Goal: Contribute content: Contribute content

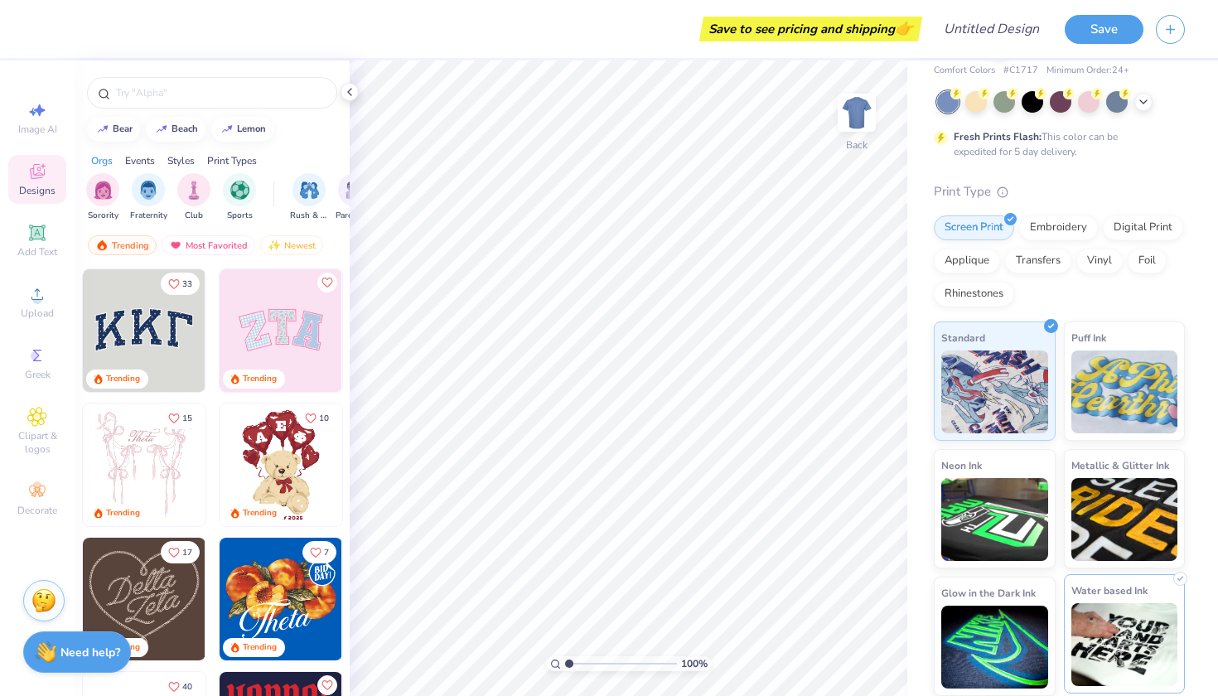
scroll to position [65, 0]
click at [303, 196] on img "filter for Rush & Bid" at bounding box center [309, 188] width 19 height 19
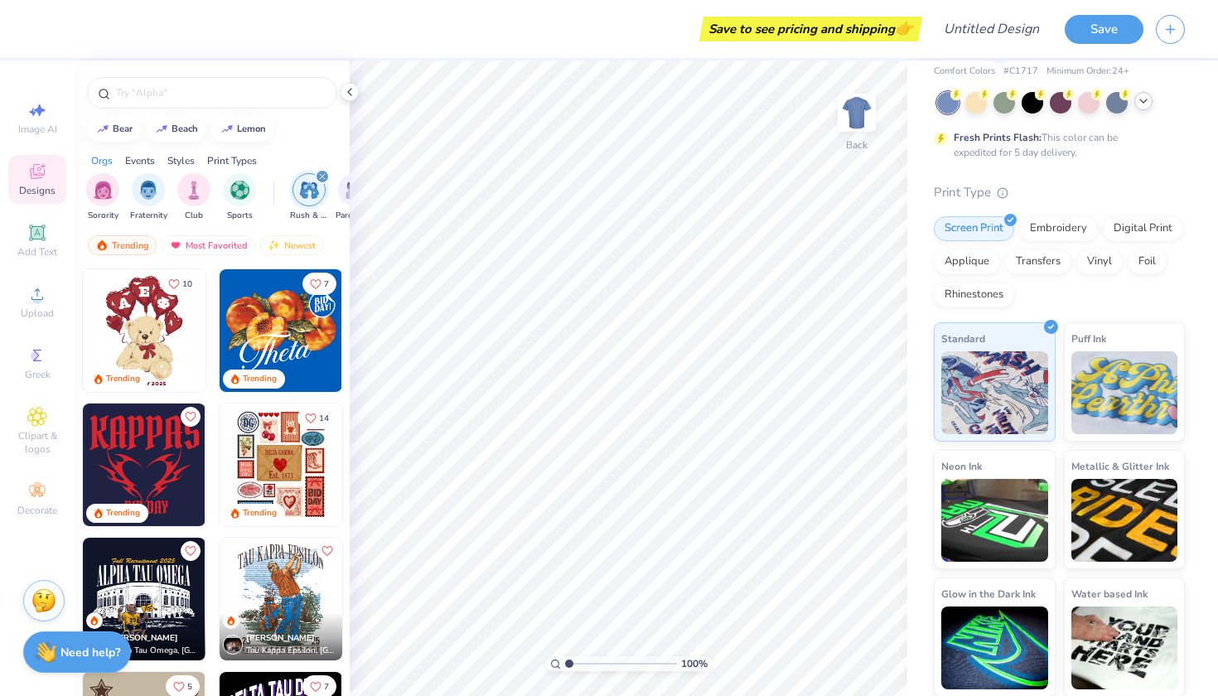
click at [1136, 99] on div at bounding box center [1143, 101] width 18 height 18
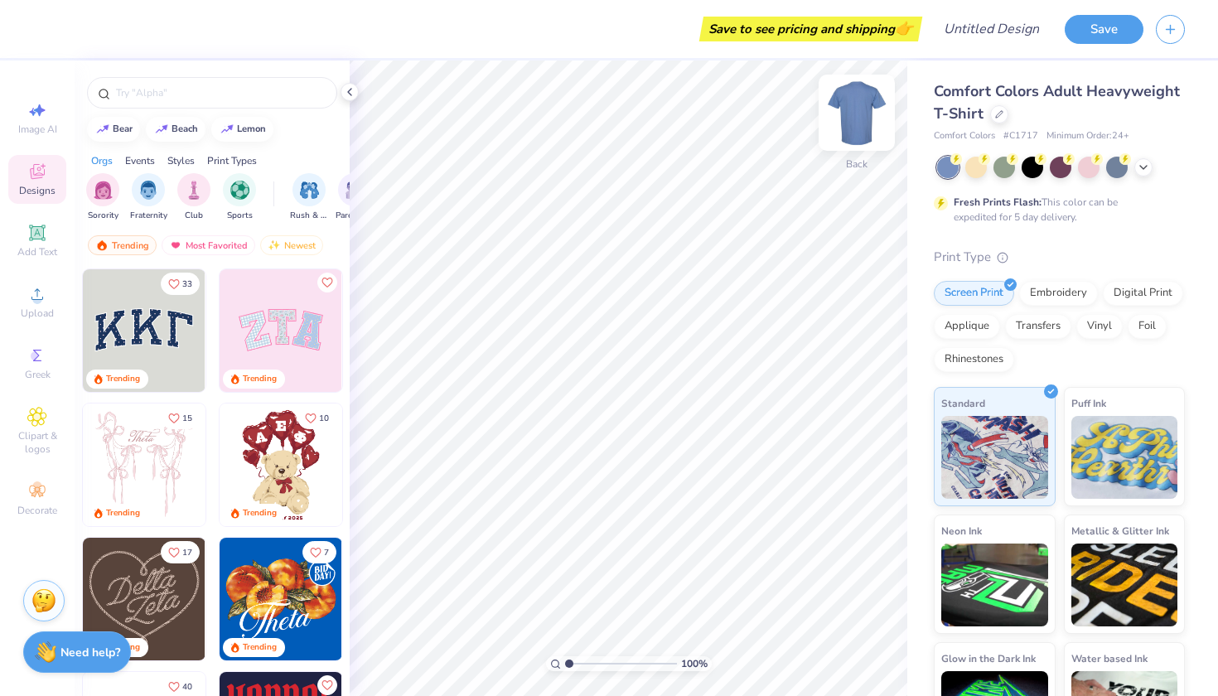
click at [862, 109] on img at bounding box center [856, 113] width 66 height 66
click at [852, 135] on img at bounding box center [856, 113] width 66 height 66
click at [46, 500] on icon at bounding box center [37, 491] width 20 height 20
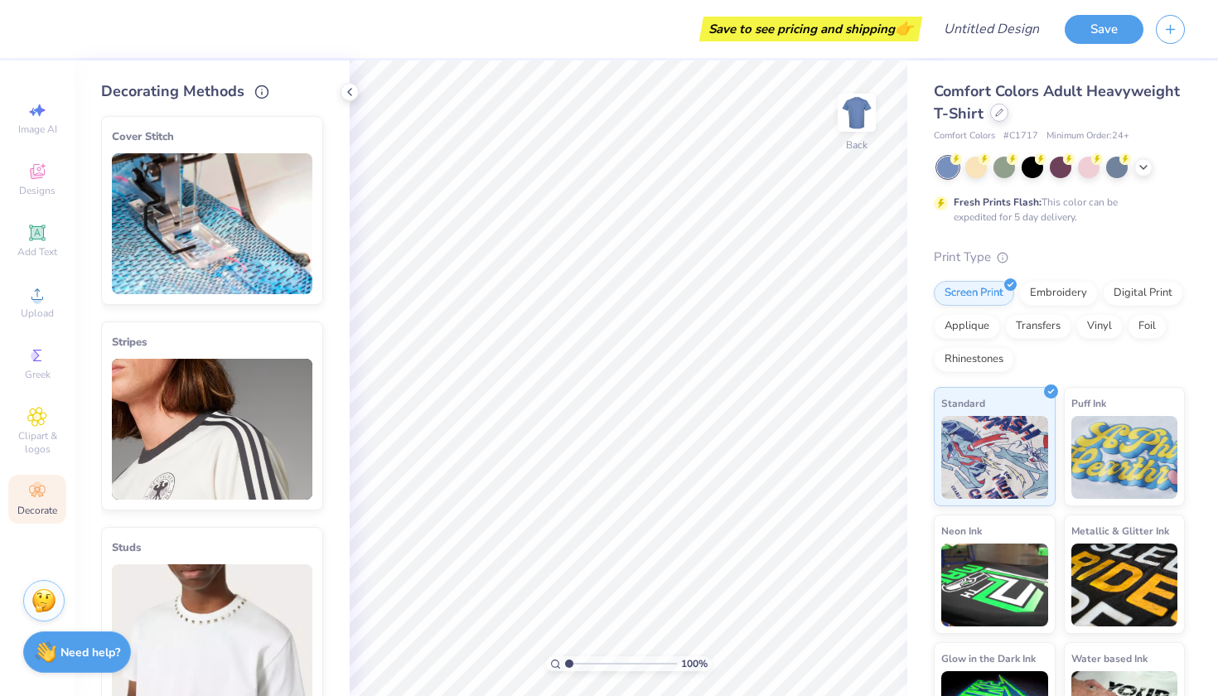
click at [1001, 111] on icon at bounding box center [999, 113] width 8 height 8
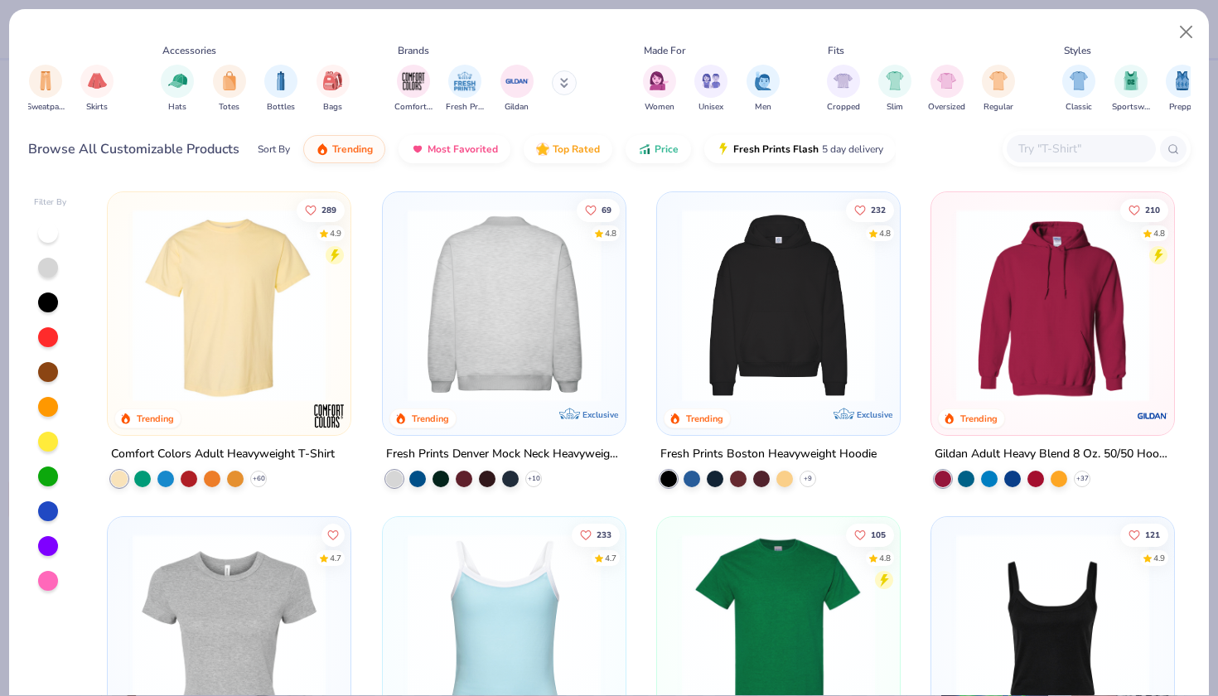
scroll to position [17, 0]
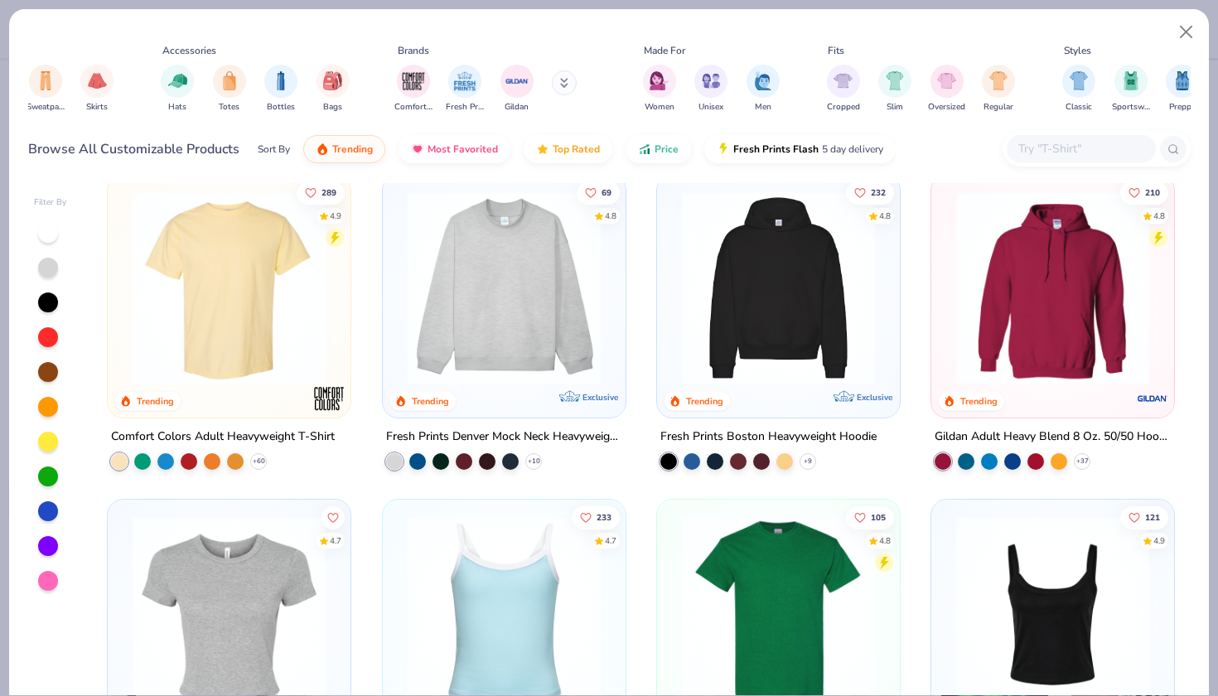
click at [536, 308] on img at bounding box center [504, 287] width 210 height 193
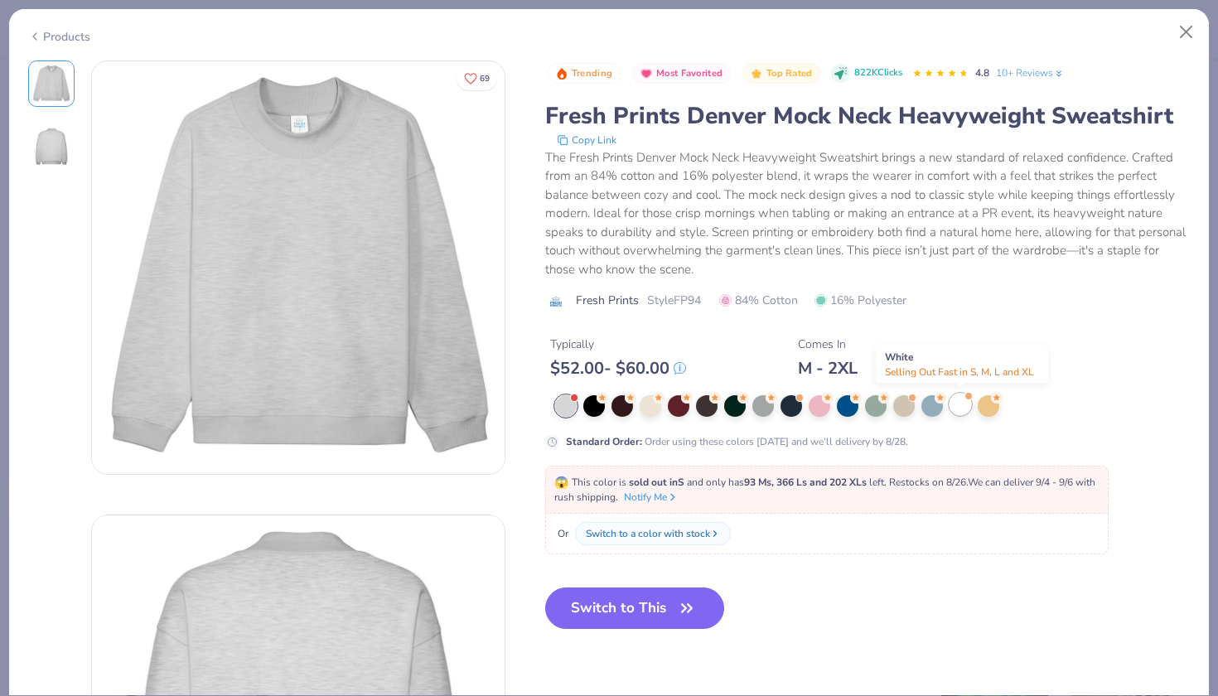
click at [960, 403] on div at bounding box center [960, 404] width 22 height 22
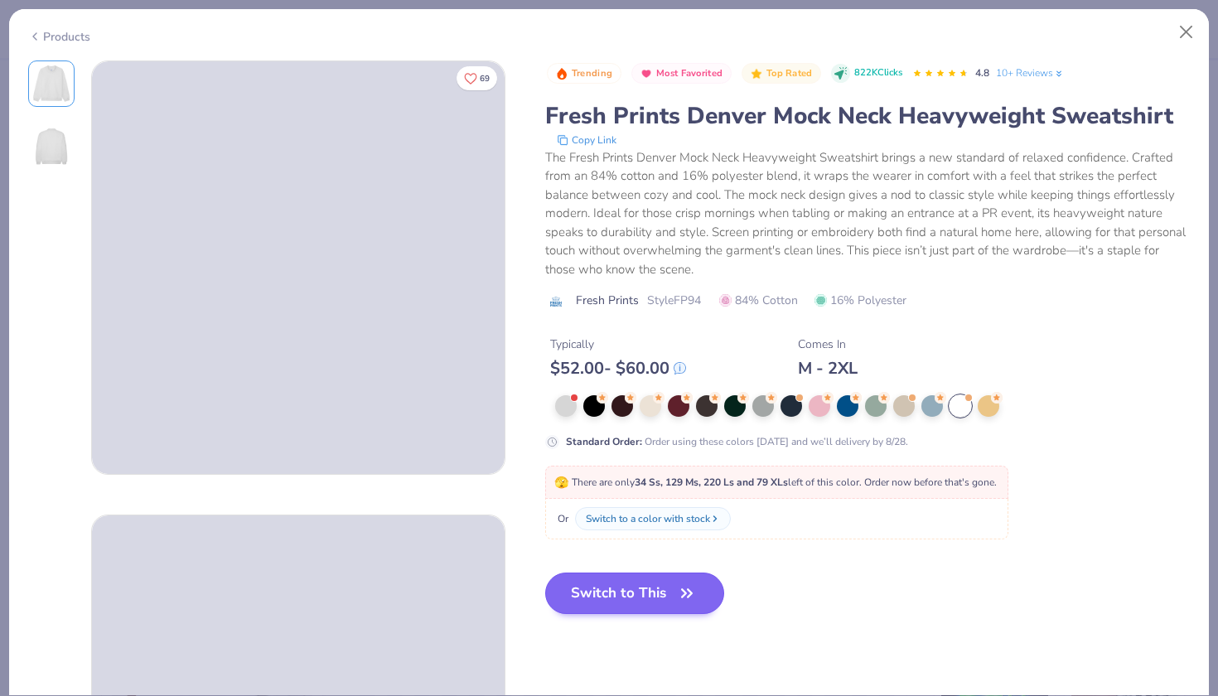
click at [673, 592] on button "Switch to This" at bounding box center [635, 592] width 180 height 41
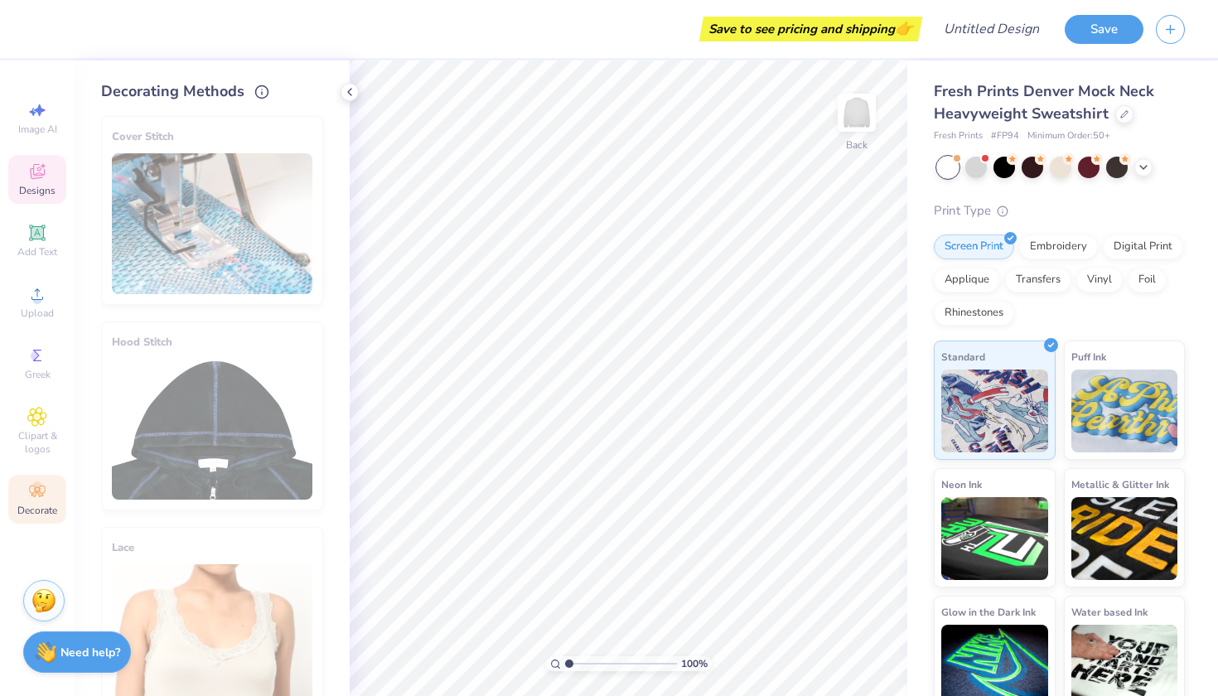
click at [35, 191] on span "Designs" at bounding box center [37, 190] width 36 height 13
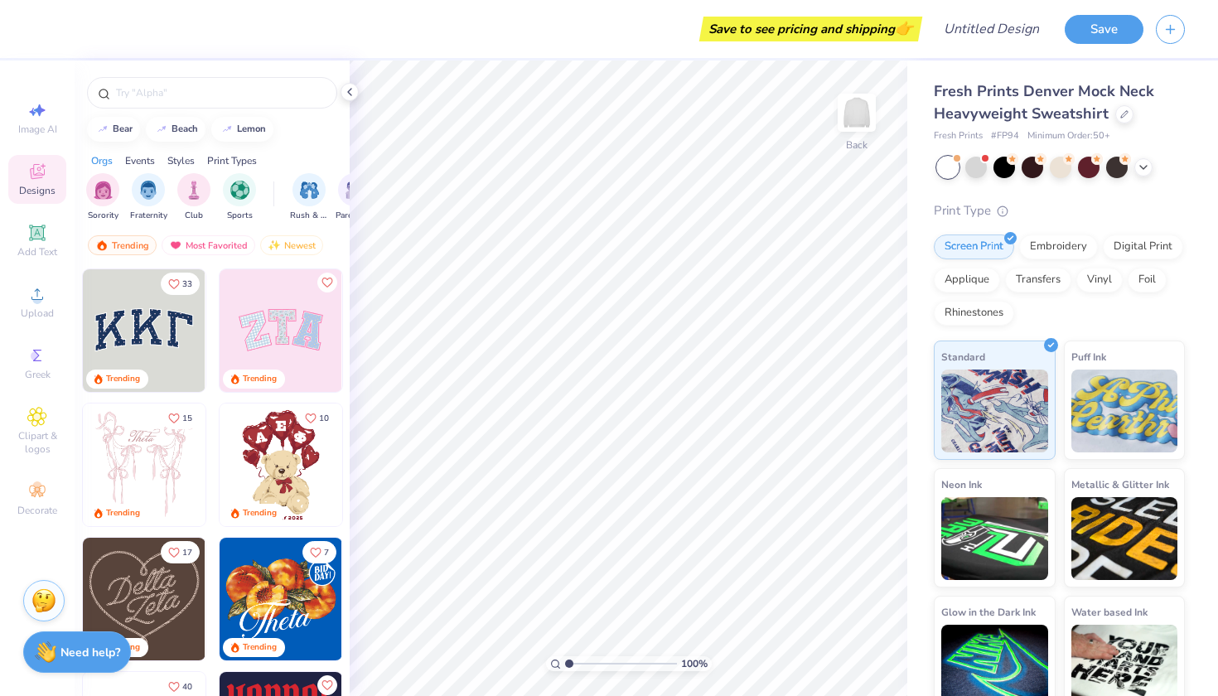
scroll to position [8, 0]
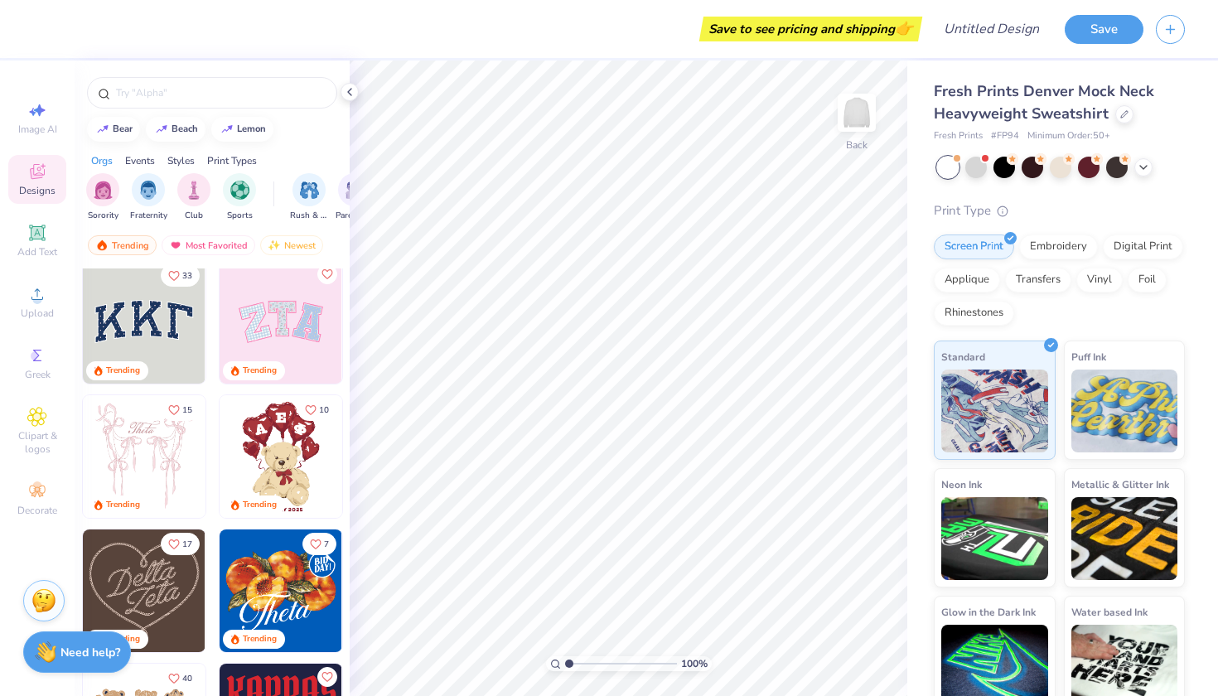
click at [151, 335] on img at bounding box center [144, 322] width 123 height 123
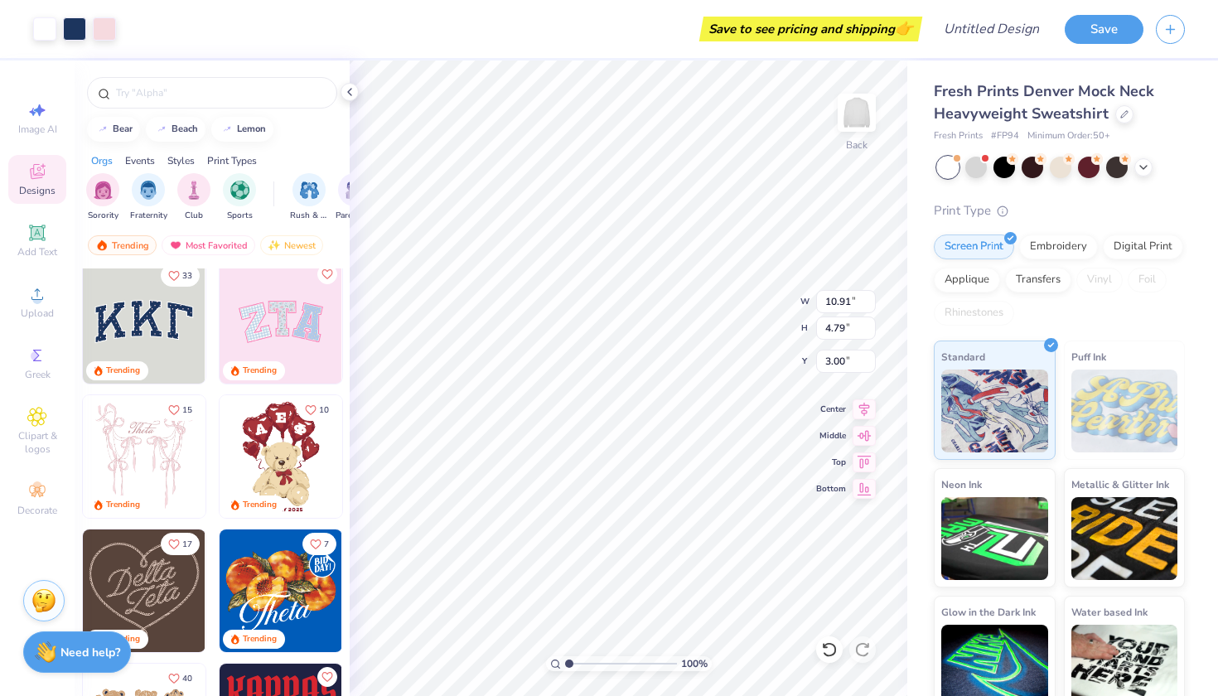
type input "10.72"
type input "4.57"
type input "3.09"
type input "10.91"
type input "4.79"
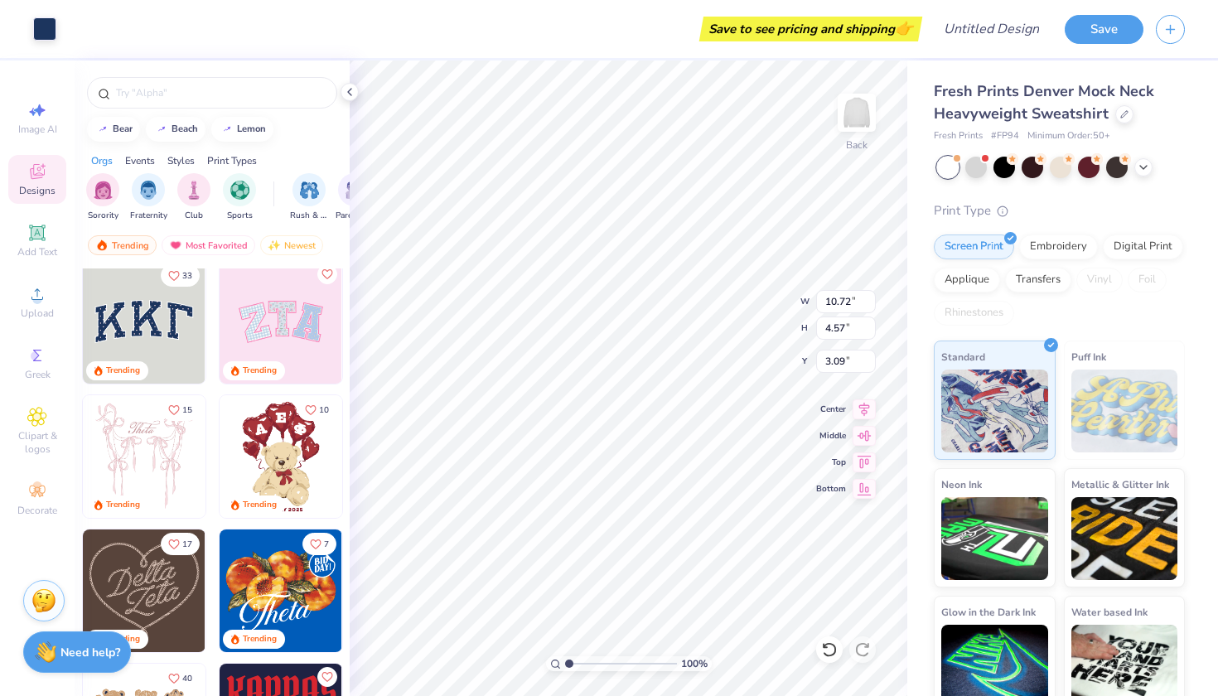
type input "3.00"
click at [748, 448] on li "Select All" at bounding box center [755, 449] width 130 height 32
click at [989, 244] on div "Screen Print" at bounding box center [974, 244] width 80 height 25
click at [1026, 479] on div "Neon Ink" at bounding box center [995, 525] width 122 height 119
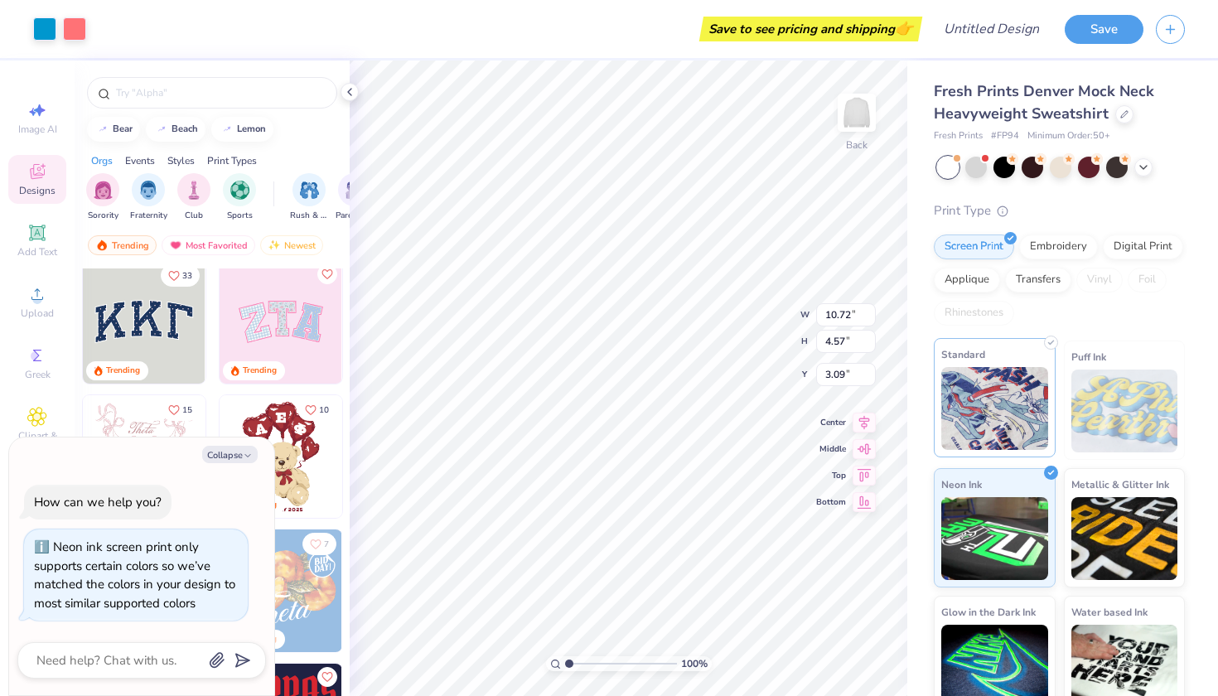
click at [1007, 434] on img at bounding box center [994, 408] width 107 height 83
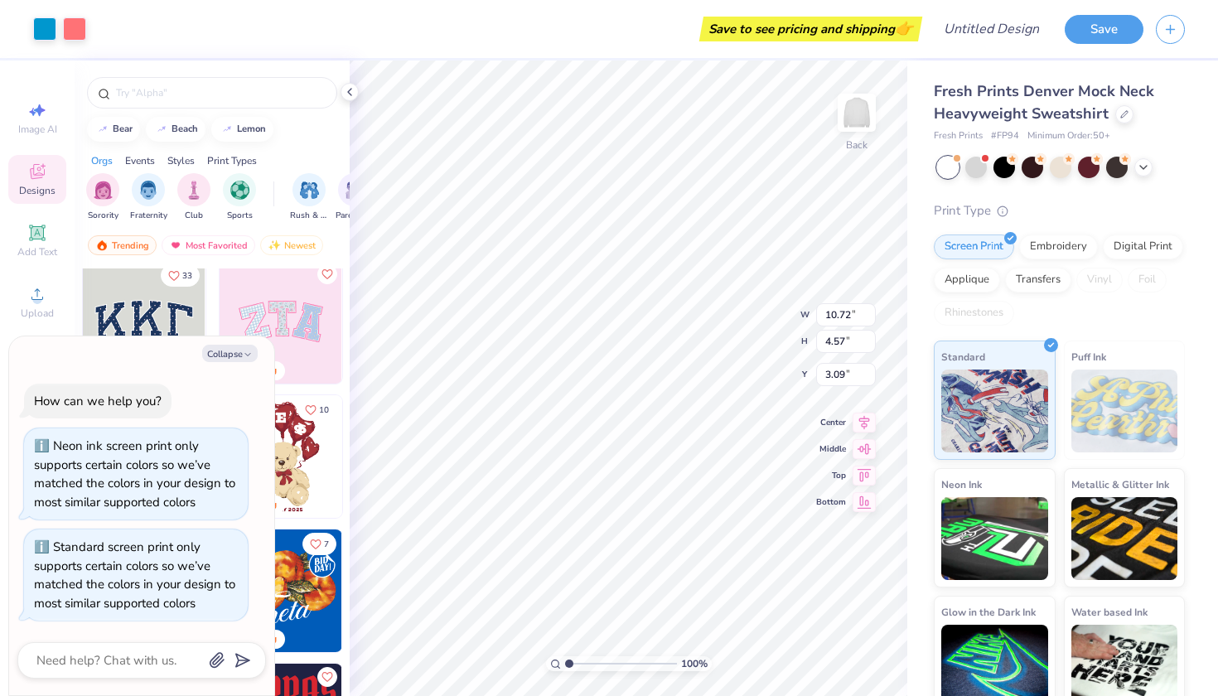
click at [1090, 440] on img at bounding box center [1124, 410] width 107 height 83
click at [1136, 374] on img at bounding box center [1124, 410] width 107 height 83
click at [992, 375] on img at bounding box center [994, 408] width 107 height 83
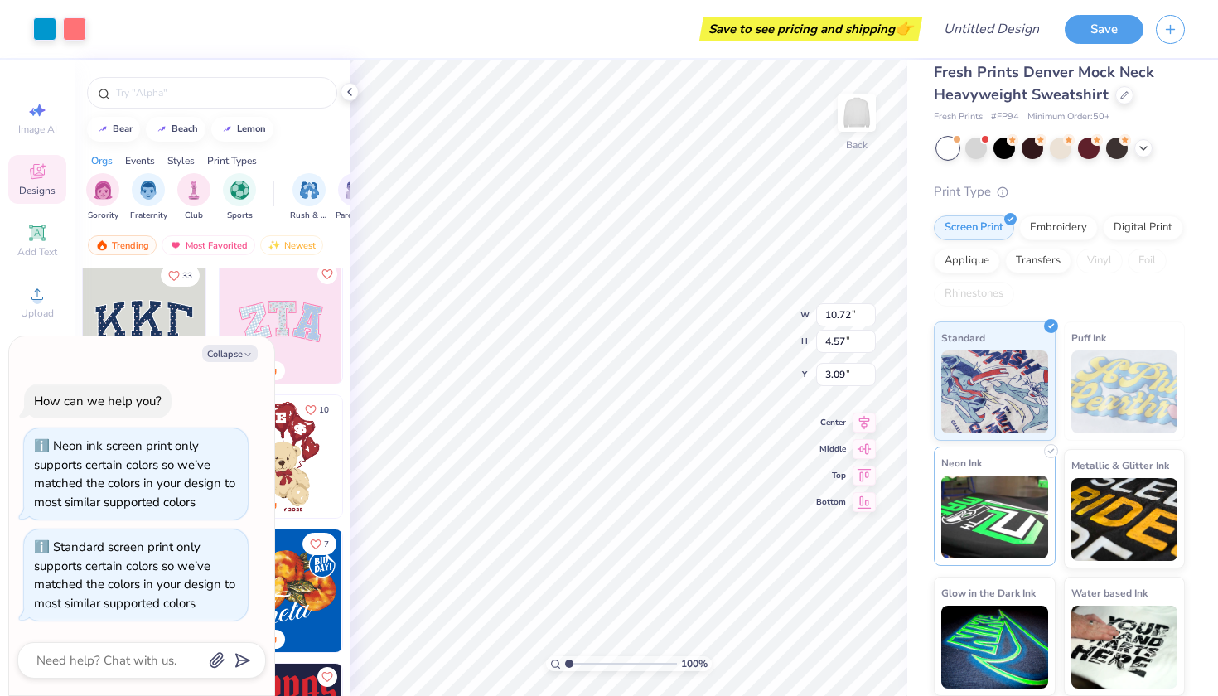
scroll to position [18, 0]
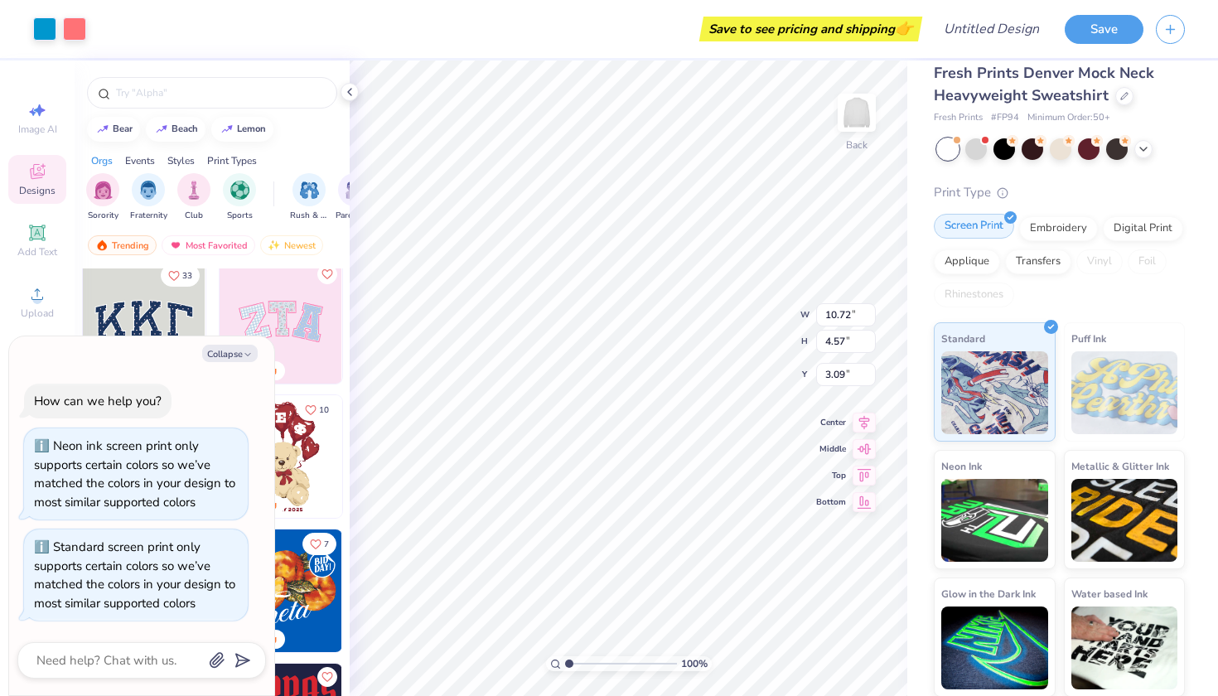
click at [971, 224] on div "Screen Print" at bounding box center [974, 226] width 80 height 25
click at [992, 485] on img at bounding box center [994, 517] width 107 height 83
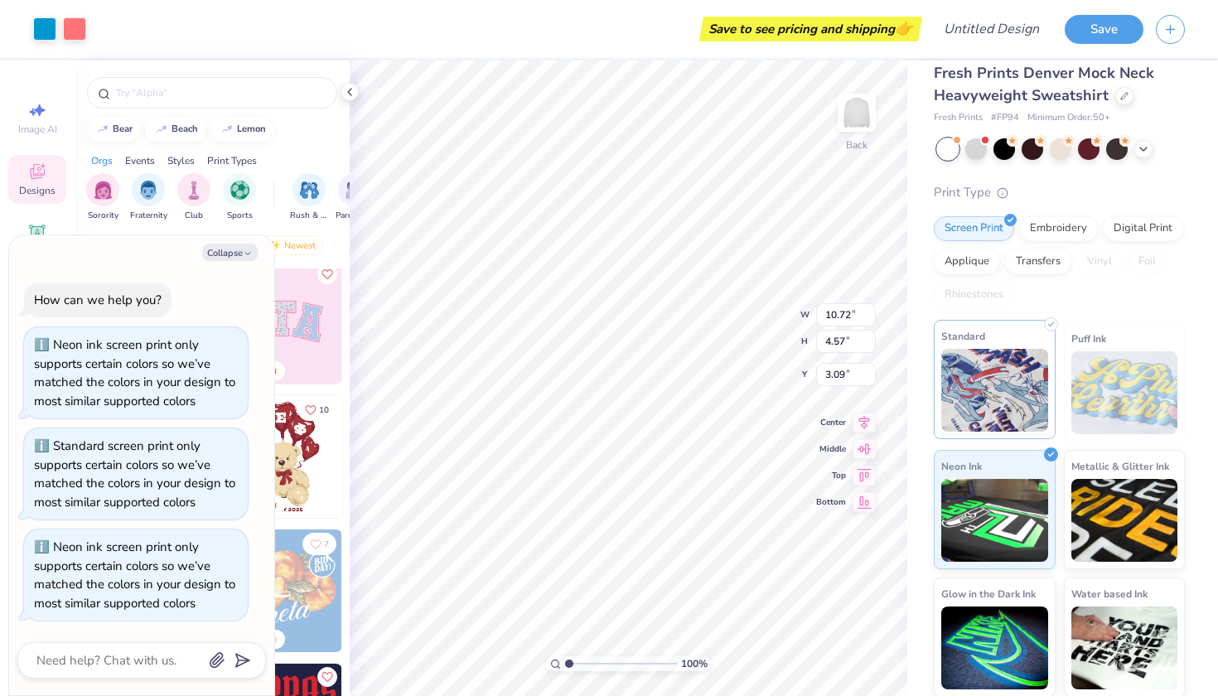
click at [1001, 401] on img at bounding box center [994, 390] width 107 height 83
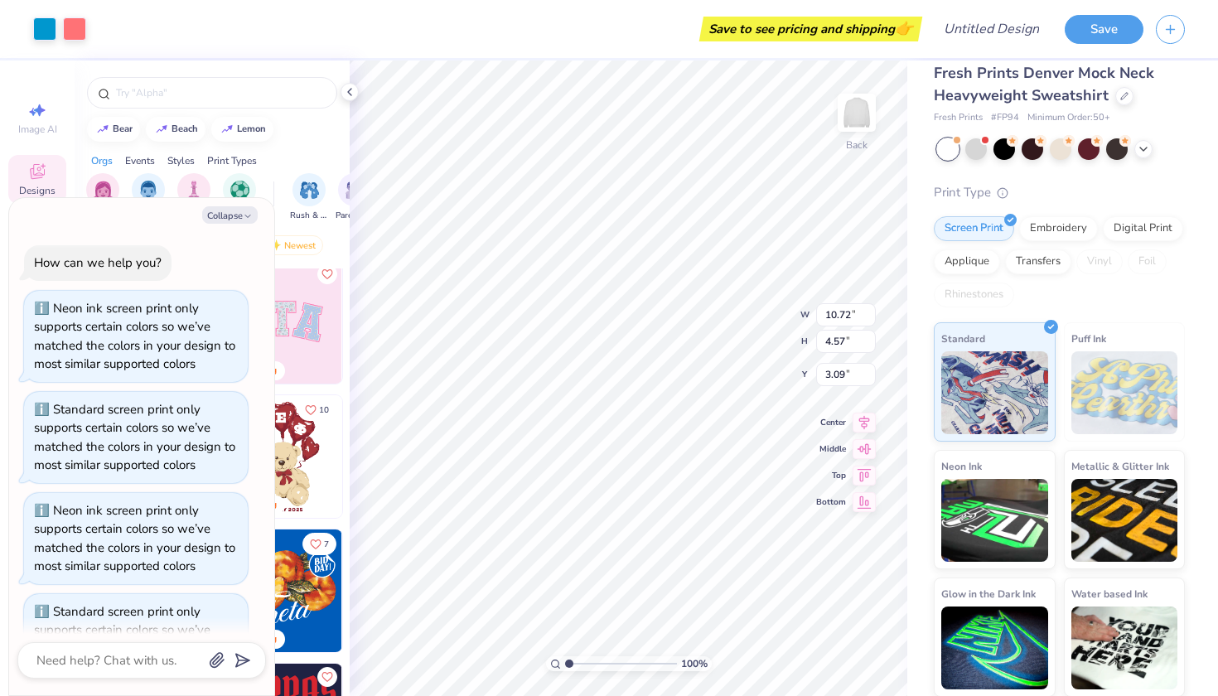
scroll to position [0, 0]
click at [224, 212] on button "Collapse" at bounding box center [230, 214] width 56 height 17
type textarea "x"
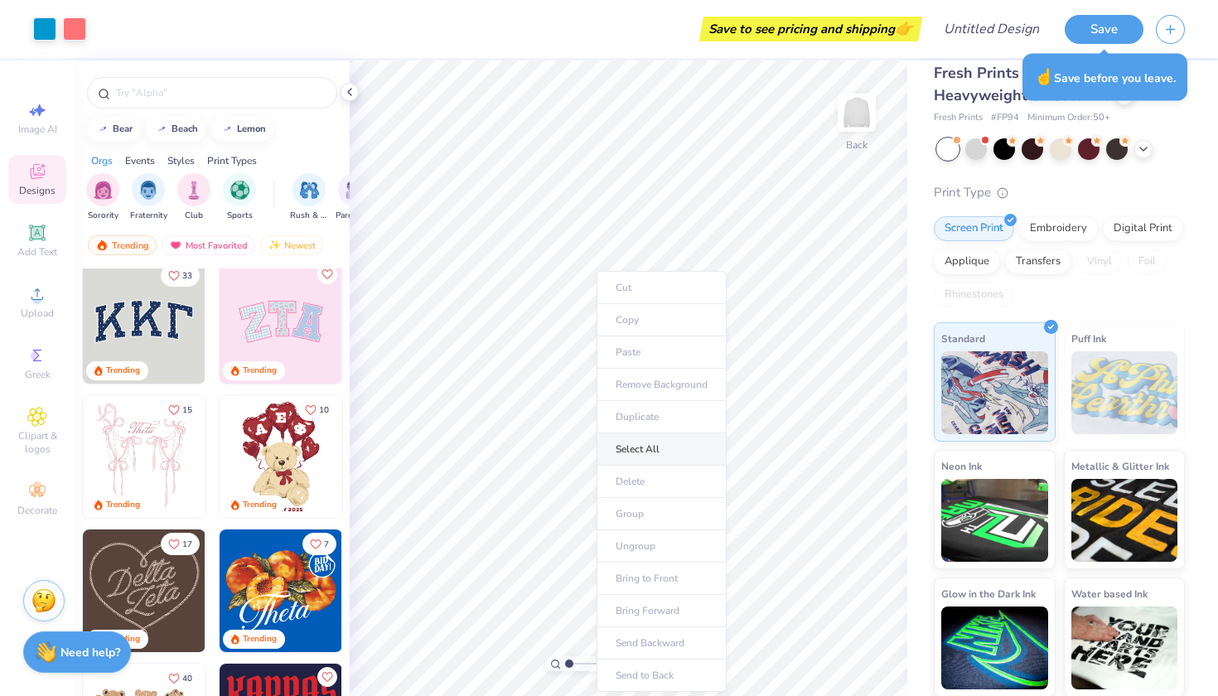
click at [620, 447] on li "Select All" at bounding box center [661, 449] width 130 height 32
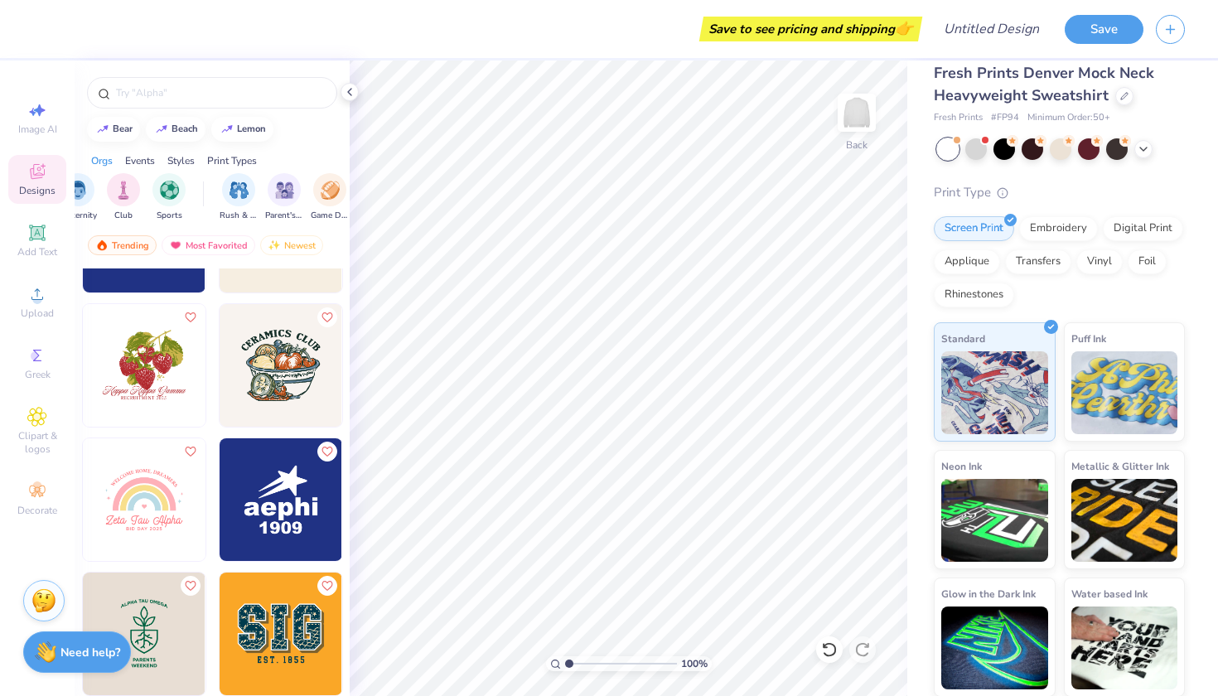
scroll to position [0, 128]
click at [185, 189] on img "filter for Rush & Bid" at bounding box center [180, 188] width 19 height 19
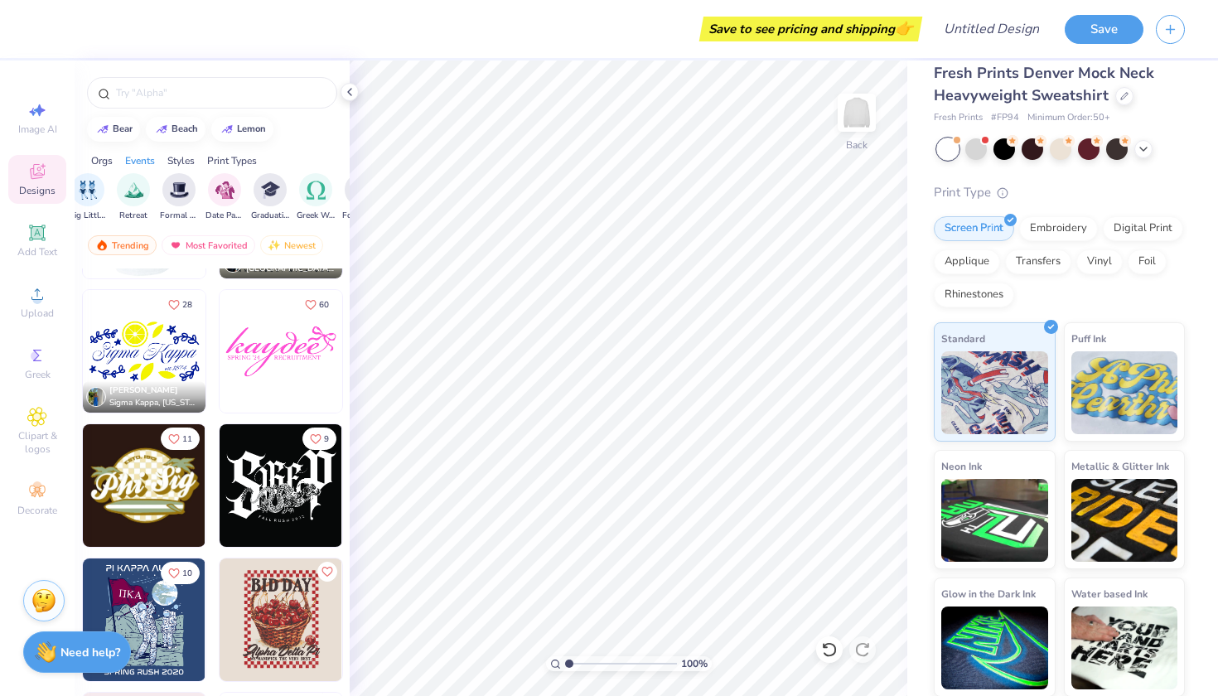
scroll to position [2262, 0]
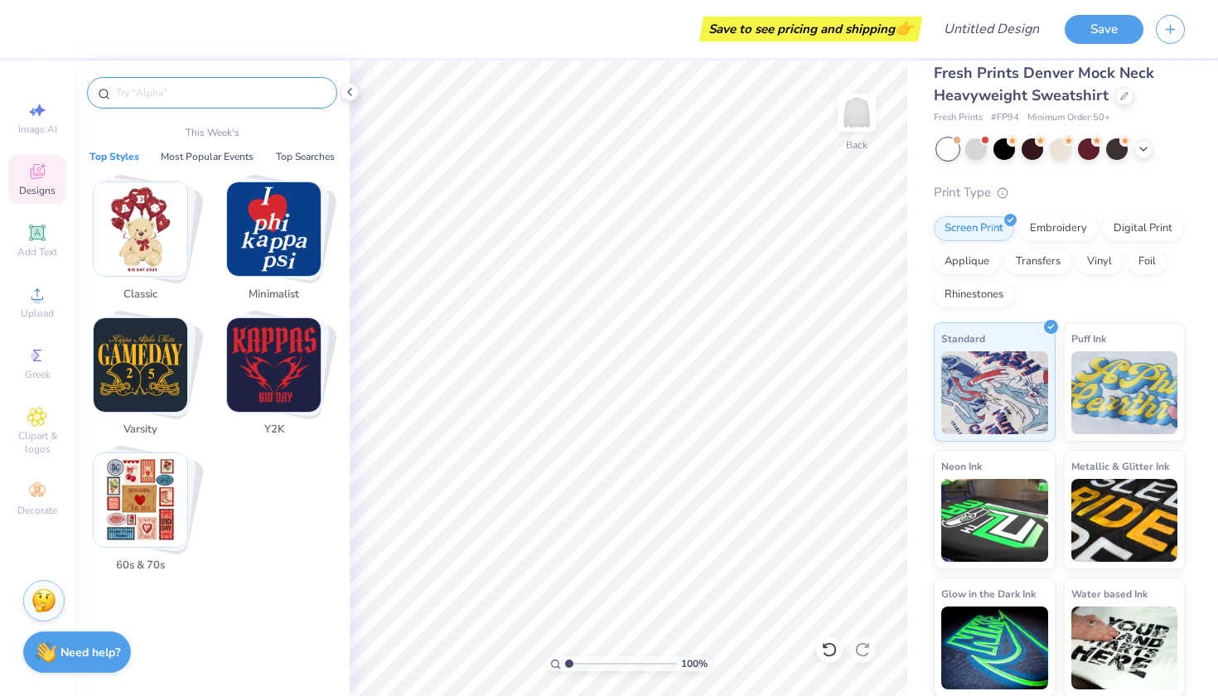
click at [201, 87] on input "text" at bounding box center [220, 92] width 212 height 17
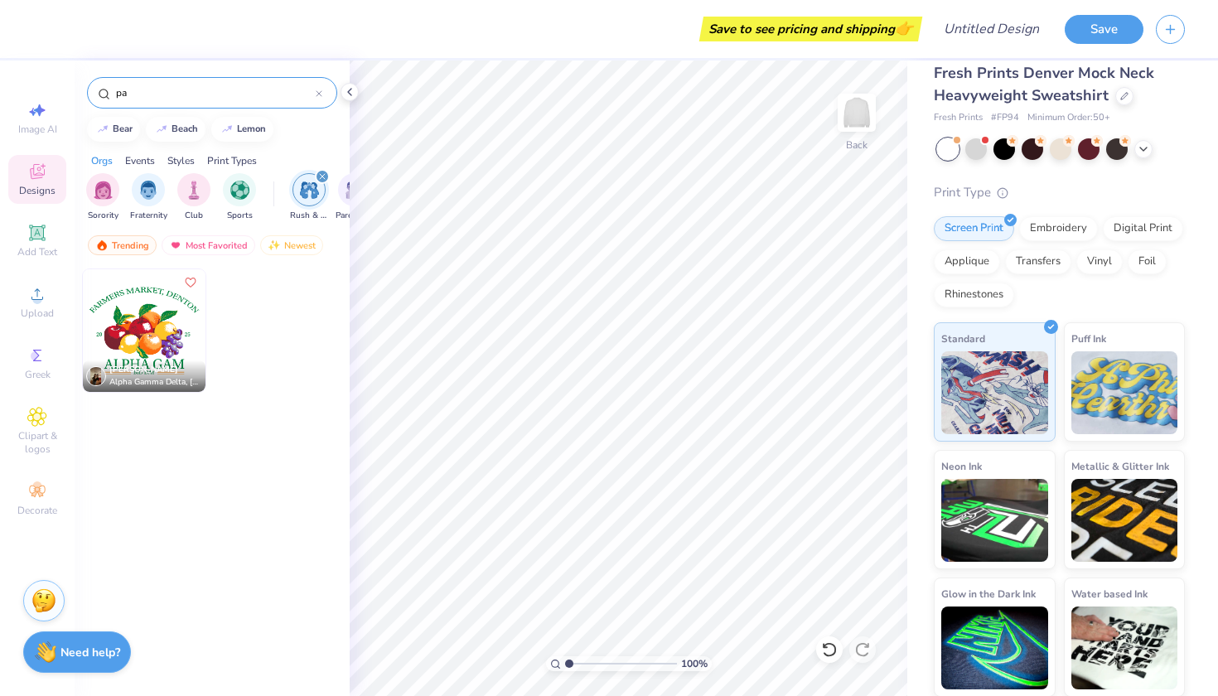
type input "p"
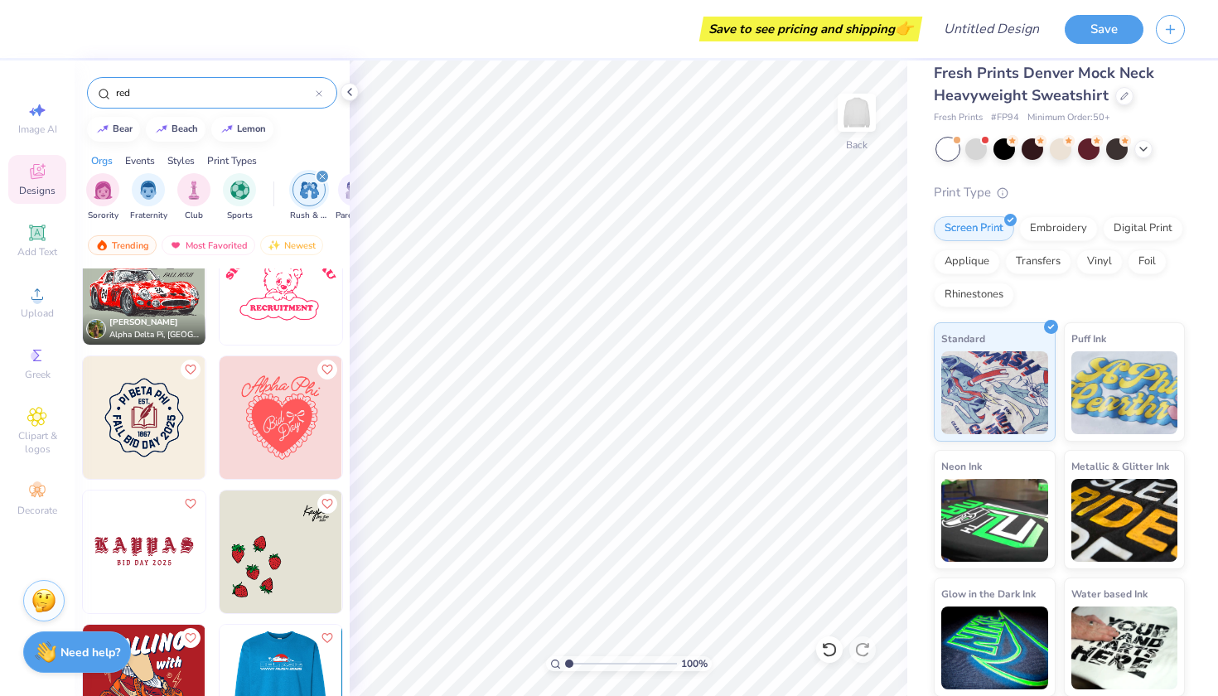
scroll to position [3402, 0]
type input "r"
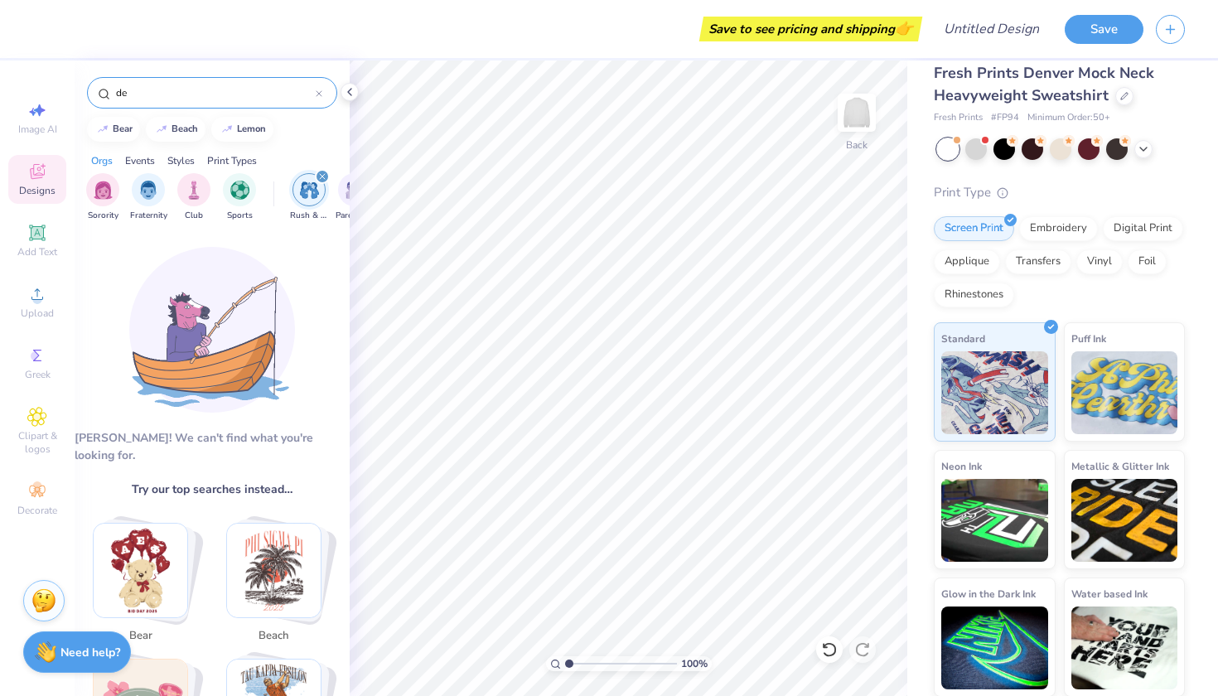
type input "d"
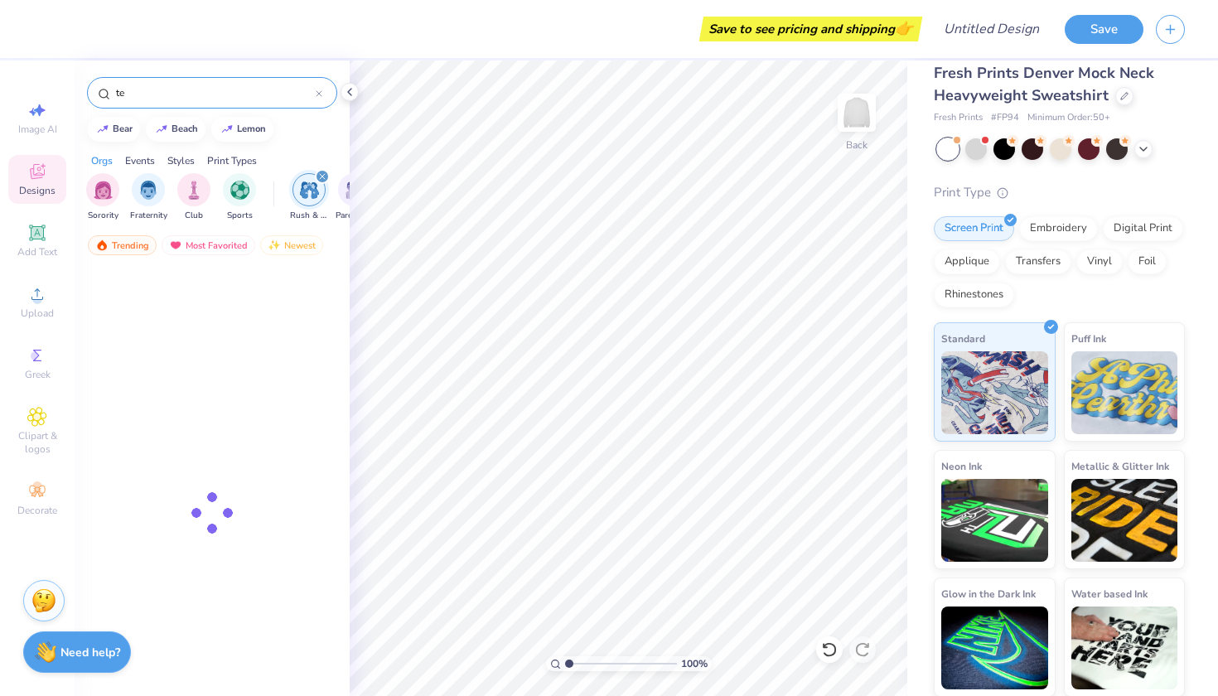
type input "t"
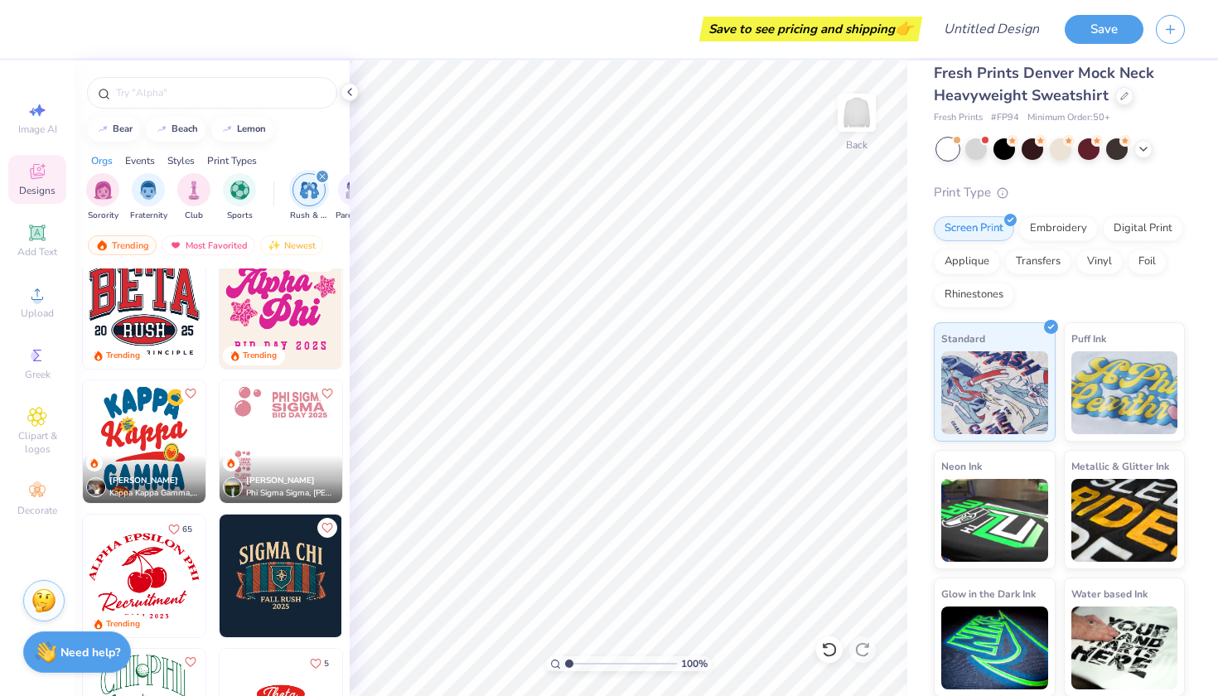
scroll to position [830, 0]
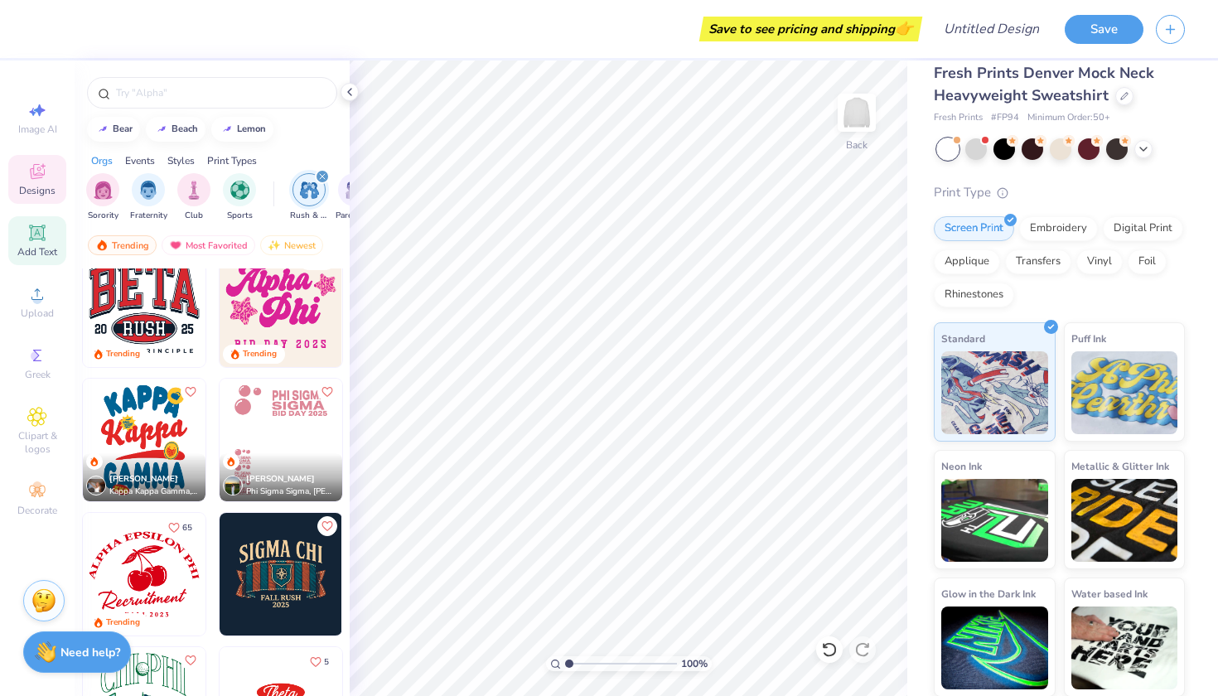
click at [41, 233] on icon at bounding box center [37, 232] width 12 height 12
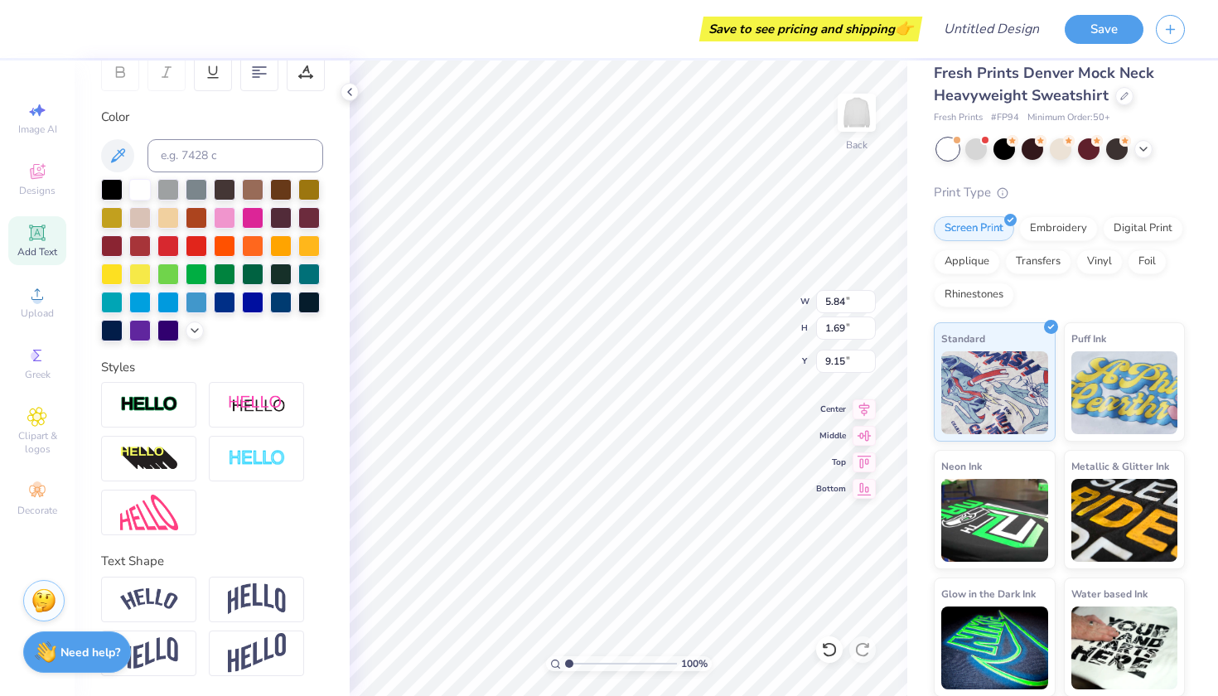
scroll to position [268, 0]
click at [247, 591] on img at bounding box center [257, 598] width 58 height 31
type input "2.41"
type input "8.79"
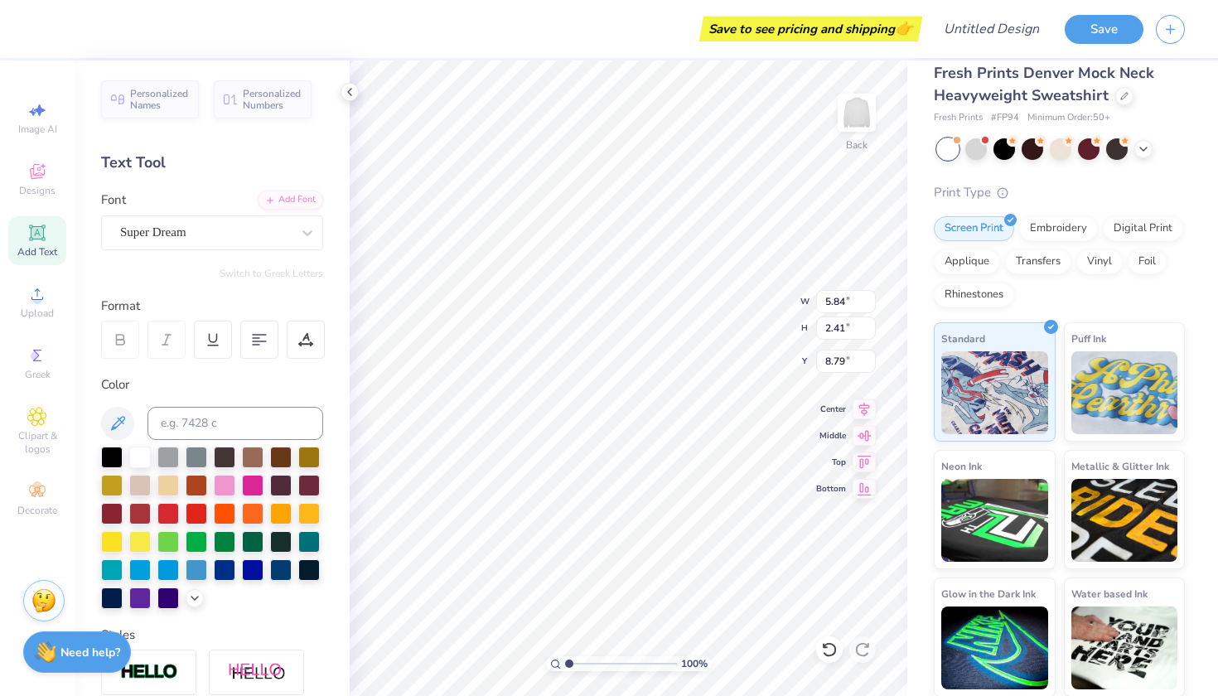
scroll to position [0, 0]
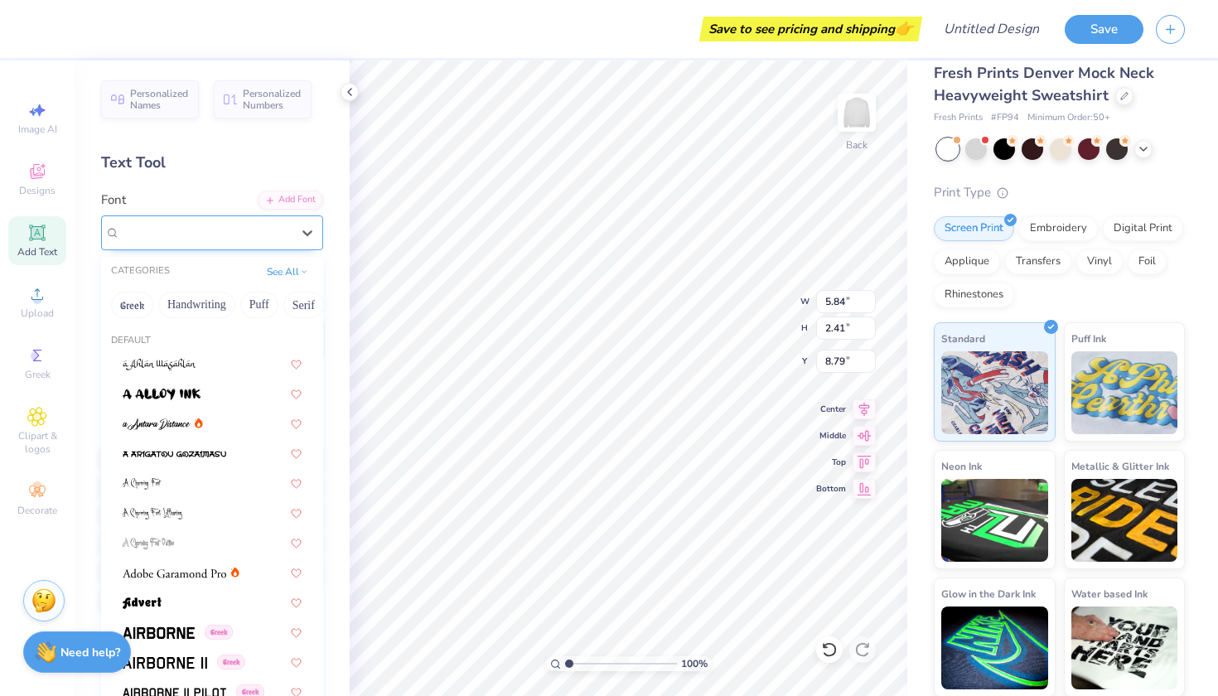
click at [235, 241] on div at bounding box center [205, 232] width 171 height 22
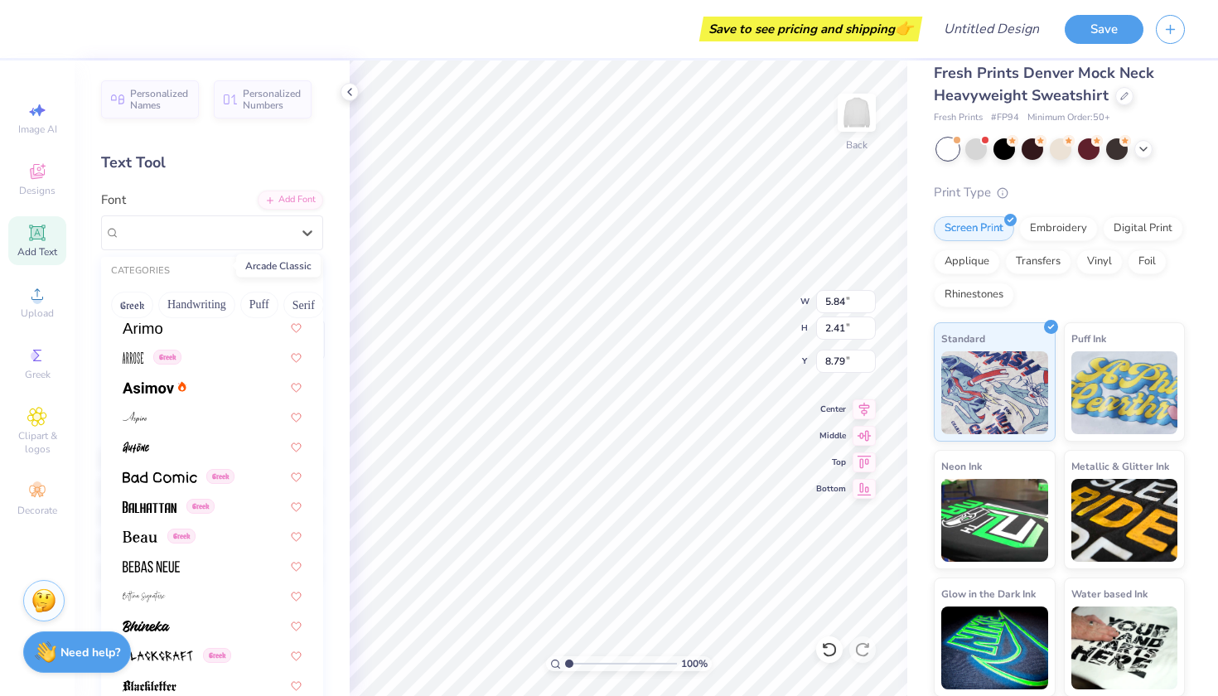
scroll to position [579, 0]
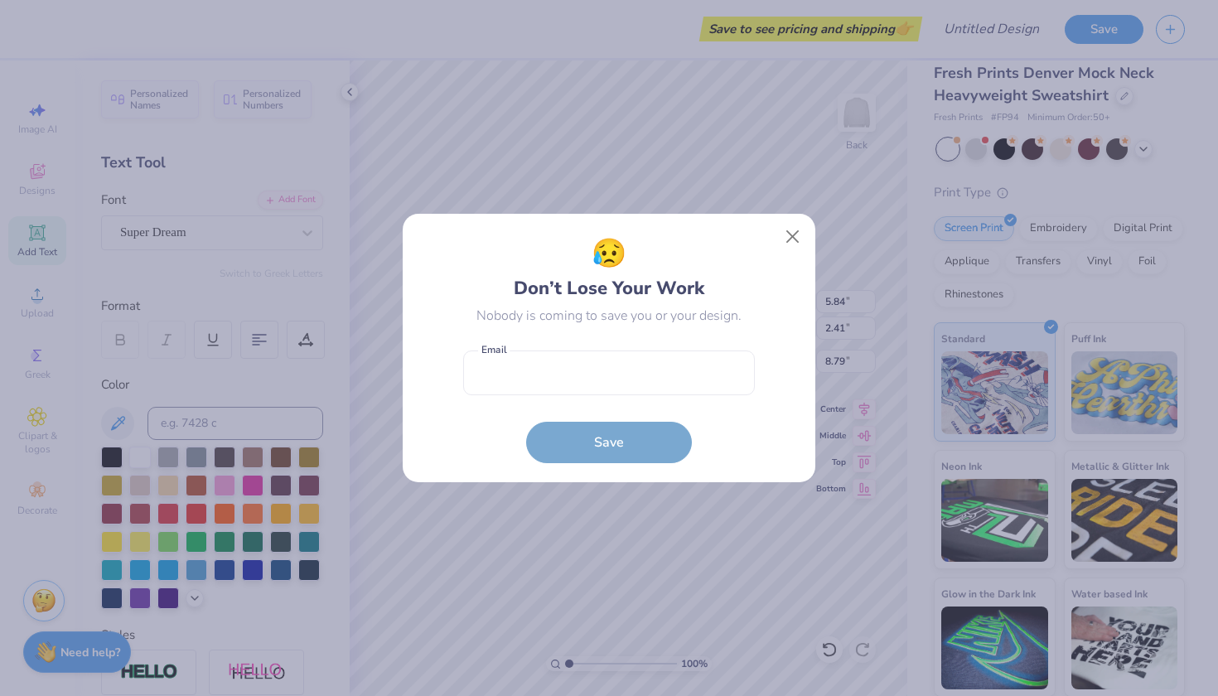
click at [774, 240] on div "😥 Don’t Lose Your Work Nobody is coming to save you or your design. Email is a …" at bounding box center [609, 348] width 375 height 231
click at [788, 231] on button "Close" at bounding box center [792, 236] width 31 height 31
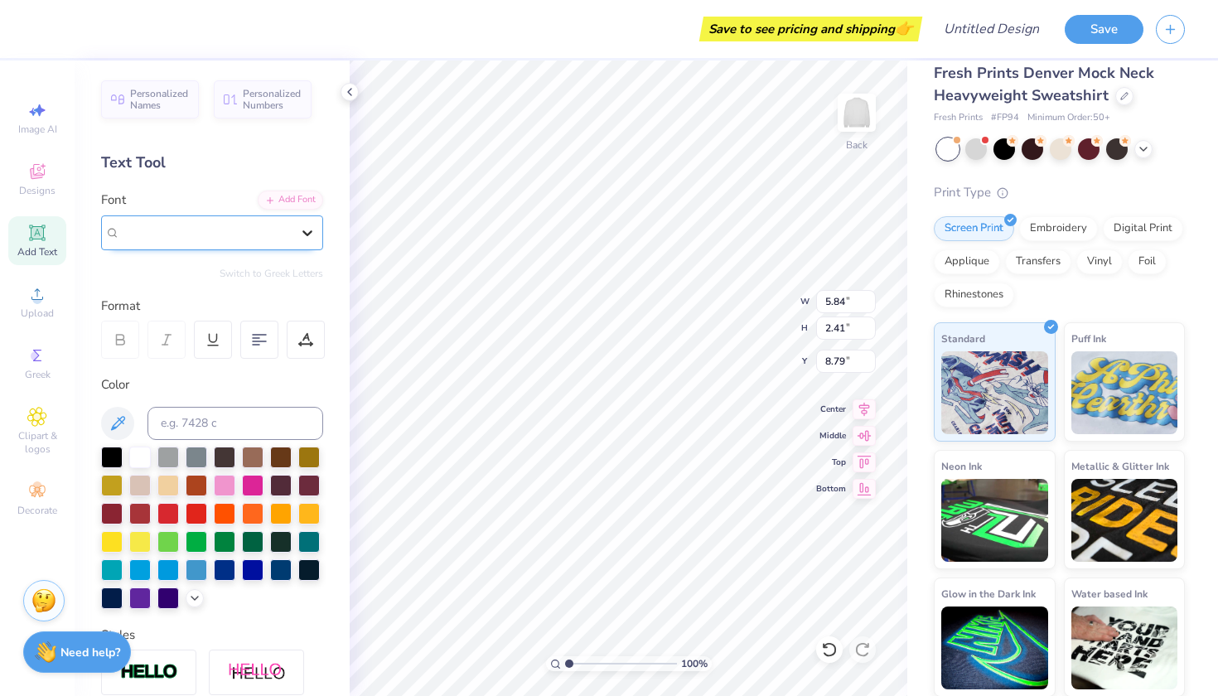
click at [306, 224] on icon at bounding box center [307, 232] width 17 height 17
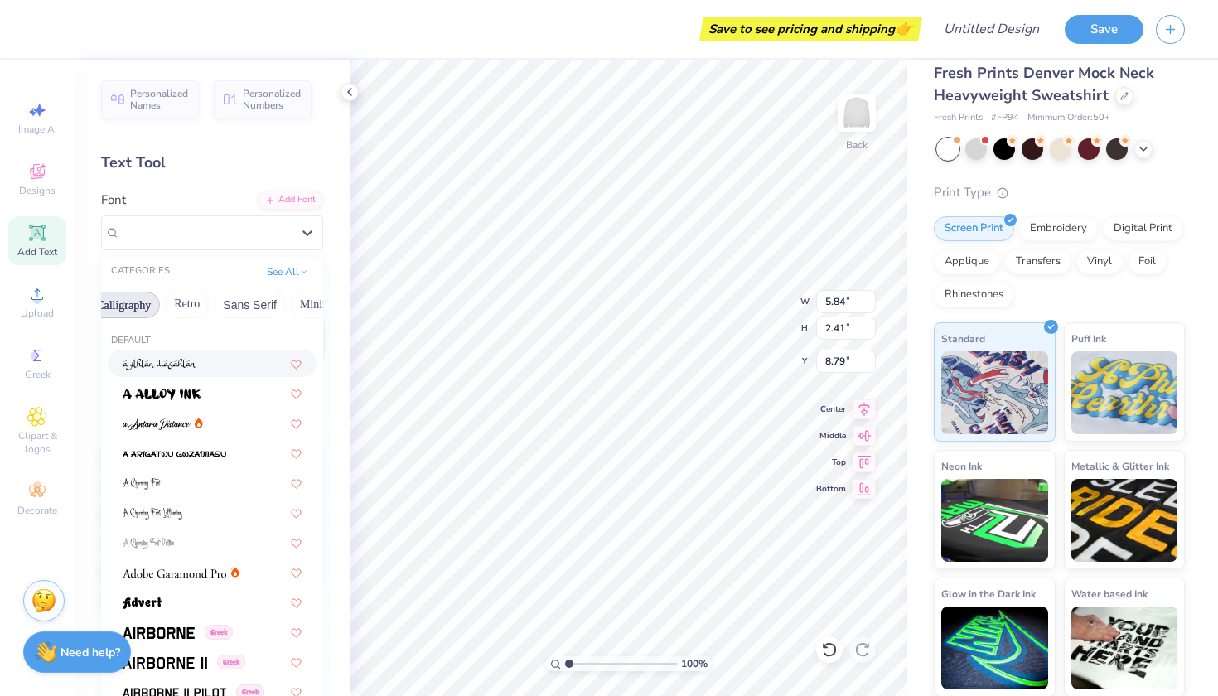
scroll to position [0, 289]
click at [186, 308] on button "Retro" at bounding box center [185, 305] width 44 height 27
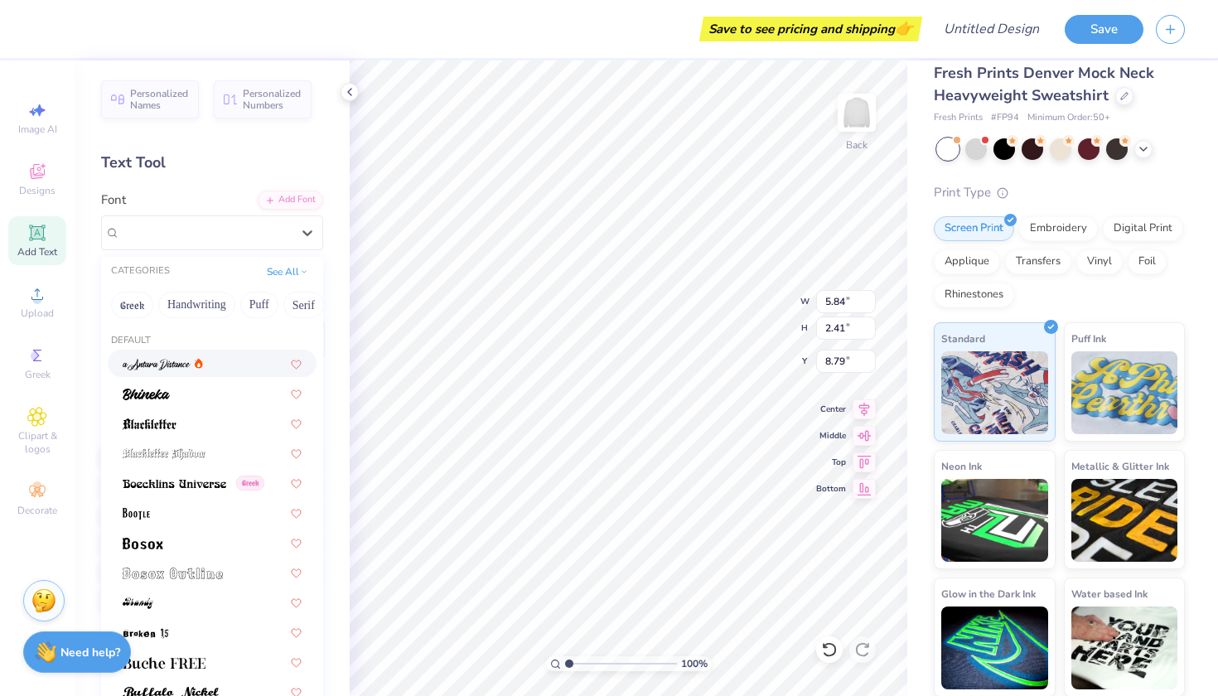
scroll to position [0, 0]
click at [125, 309] on button "Greek" at bounding box center [132, 305] width 42 height 27
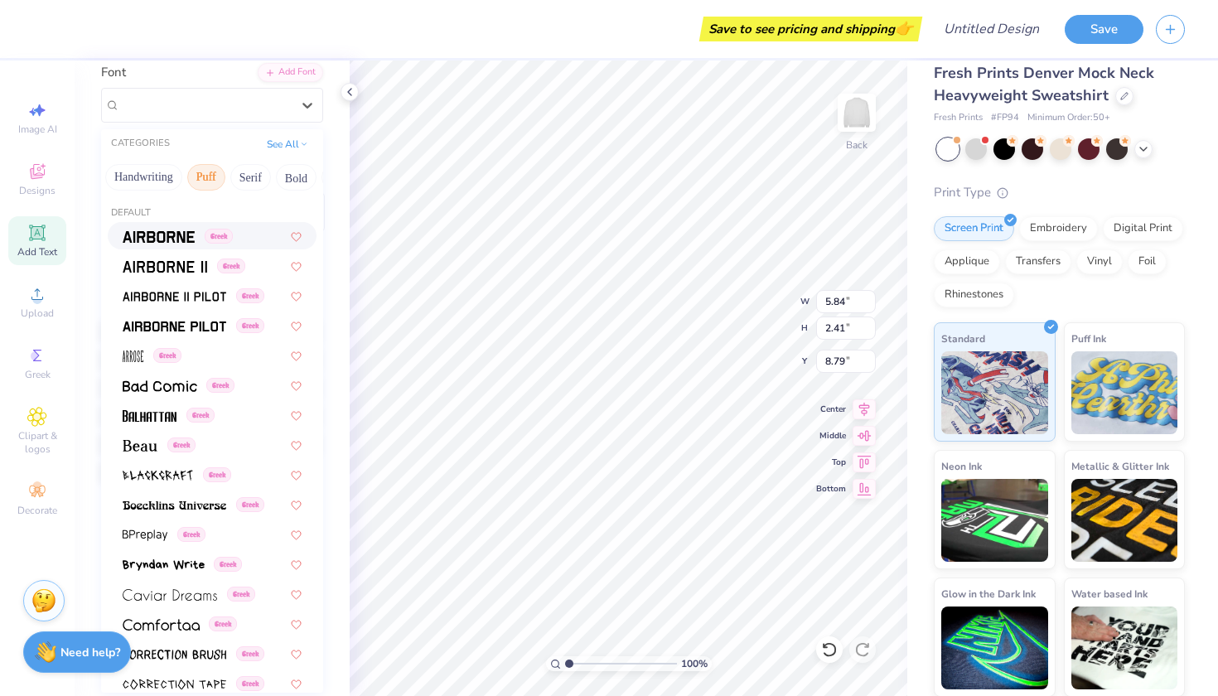
scroll to position [0, 85]
click at [234, 181] on button "Serif" at bounding box center [218, 177] width 41 height 27
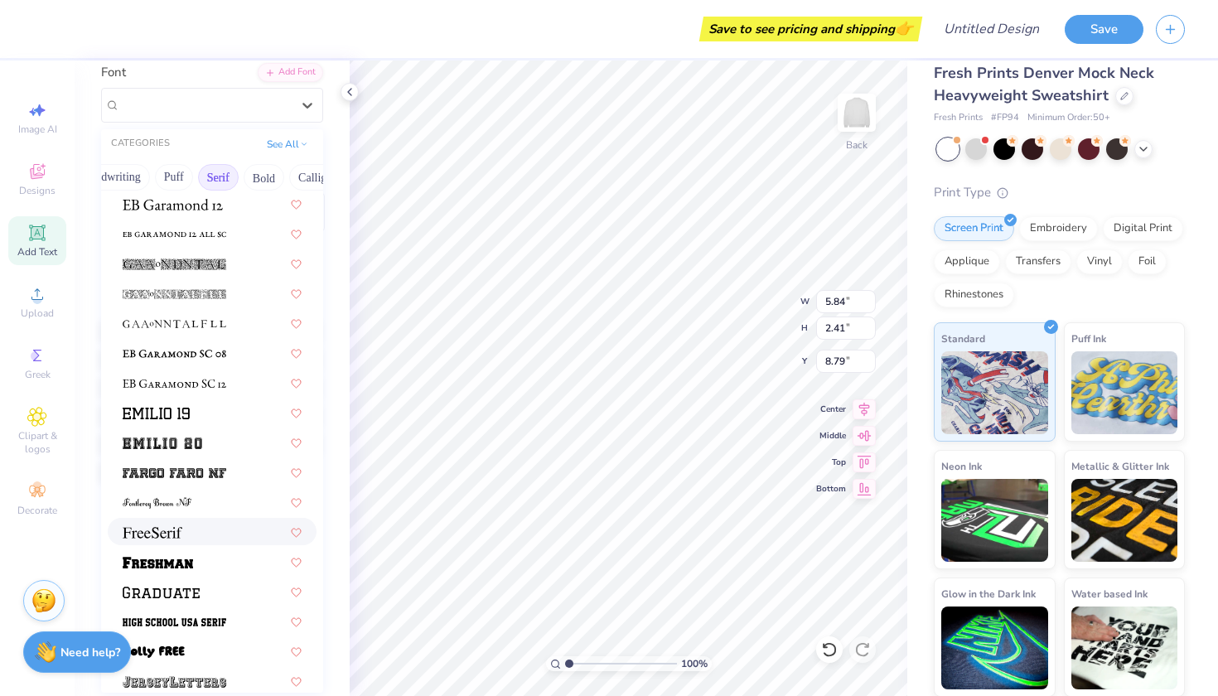
scroll to position [1088, 0]
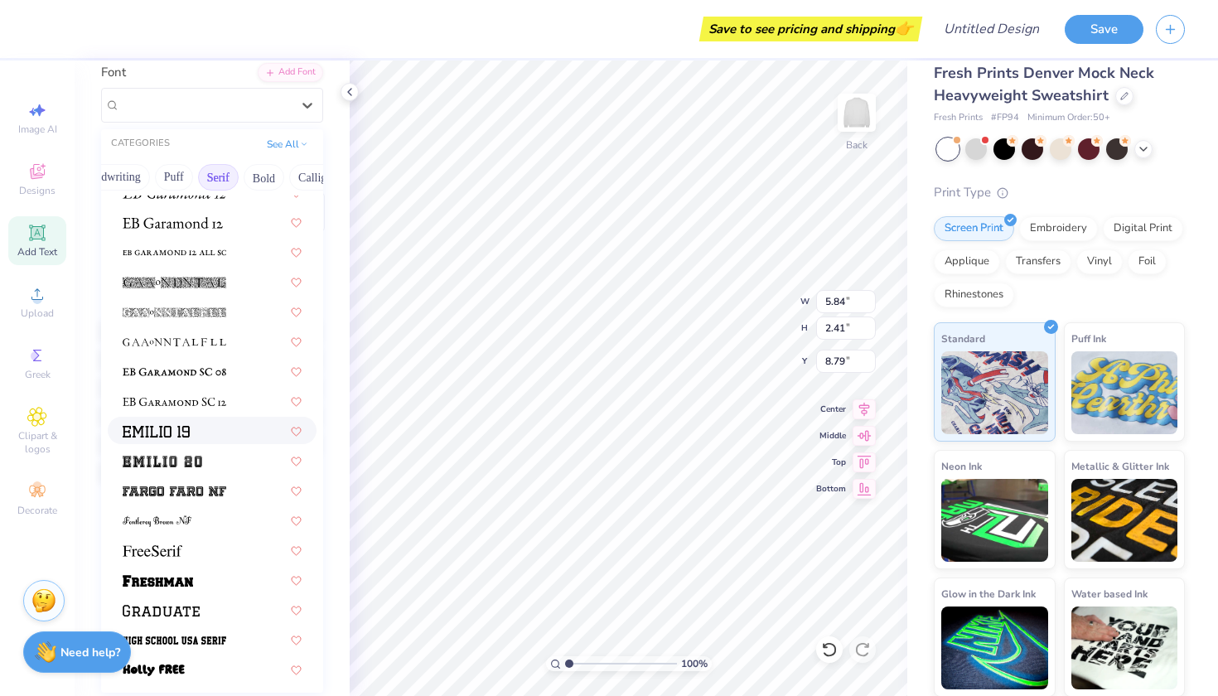
click at [215, 424] on div at bounding box center [212, 430] width 179 height 17
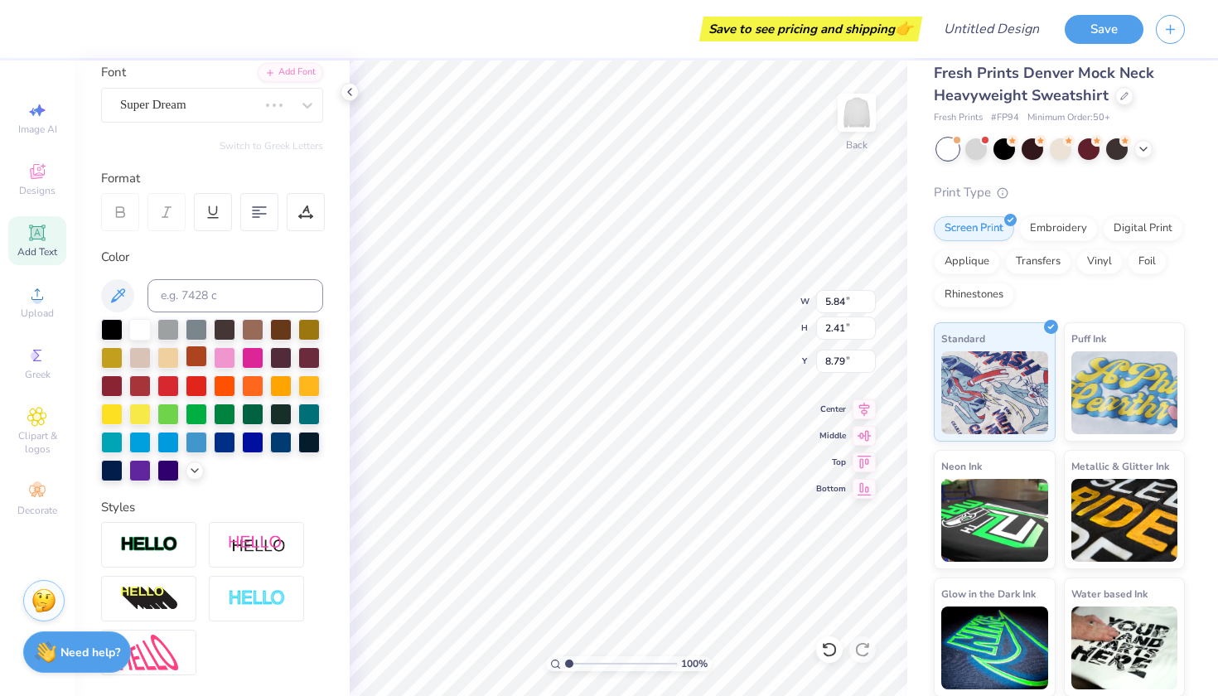
type textarea "x"
type input "7.41"
type input "3.32"
type input "8.34"
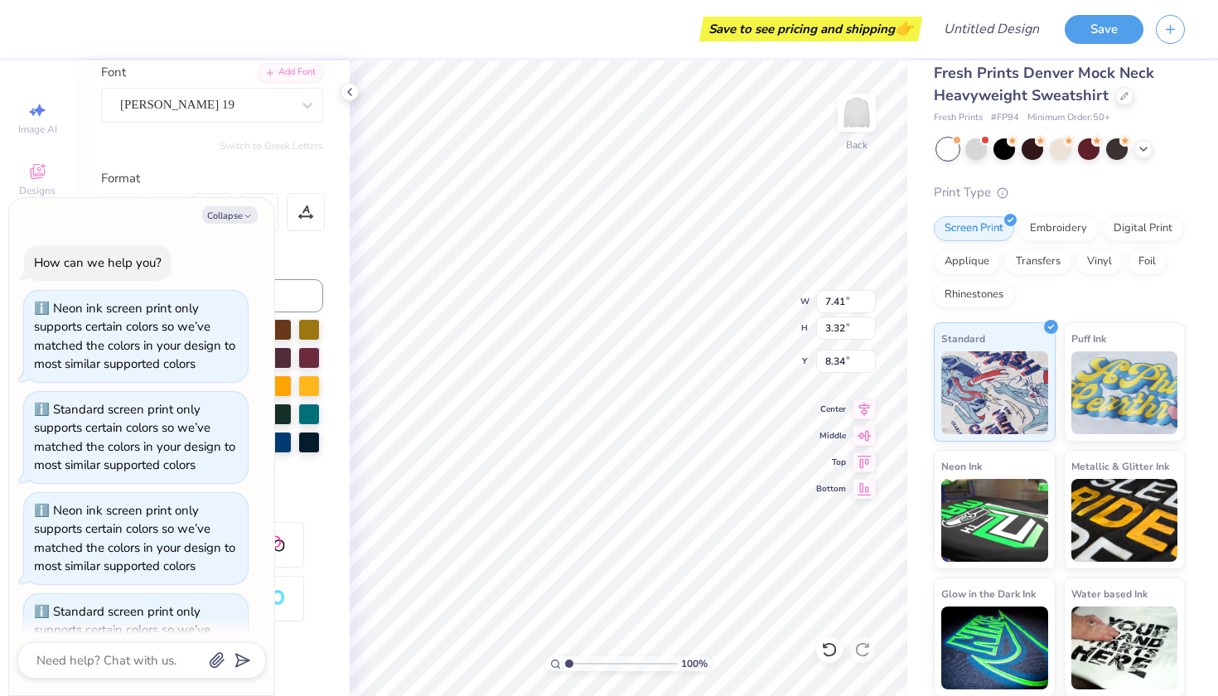
scroll to position [138, 0]
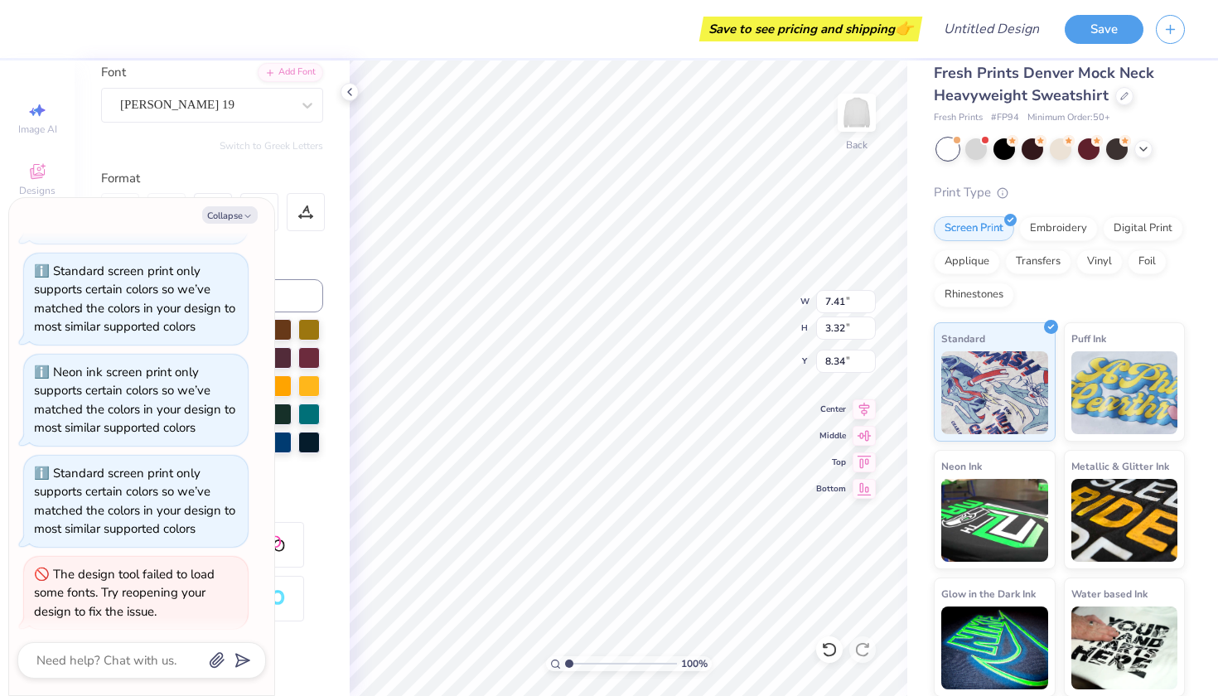
click at [283, 480] on div at bounding box center [212, 400] width 222 height 162
click at [243, 210] on button "Collapse" at bounding box center [230, 214] width 56 height 17
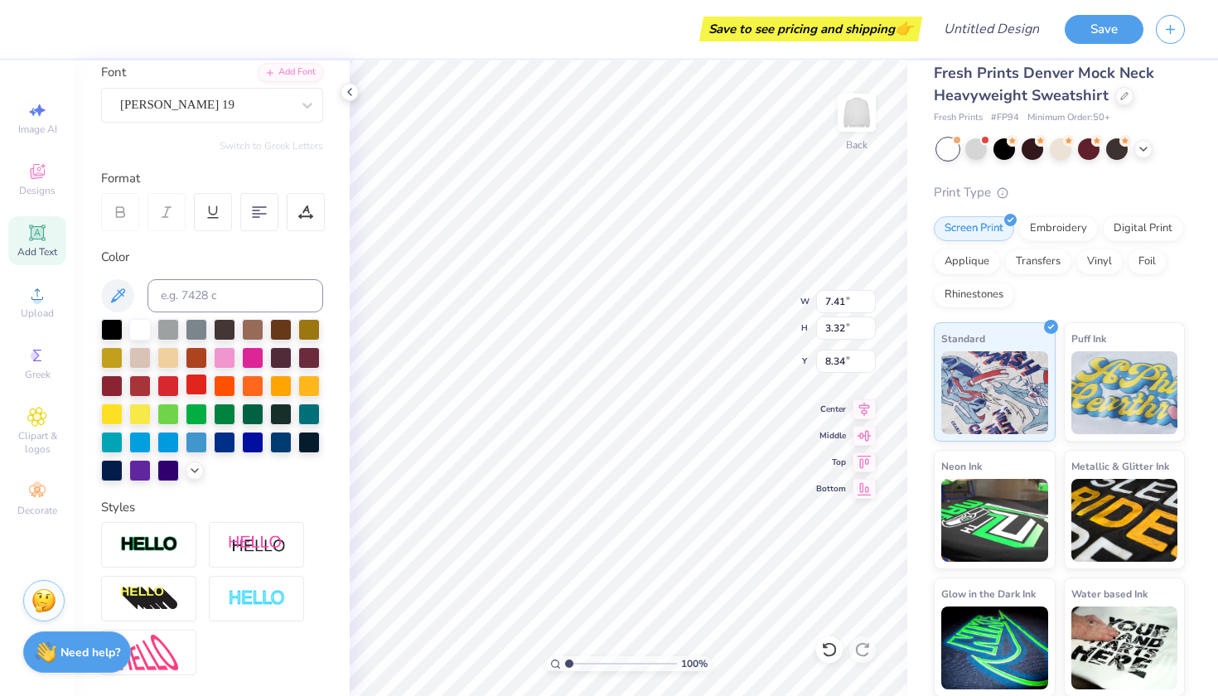
click at [201, 388] on div at bounding box center [197, 385] width 22 height 22
click at [306, 104] on icon at bounding box center [307, 105] width 17 height 17
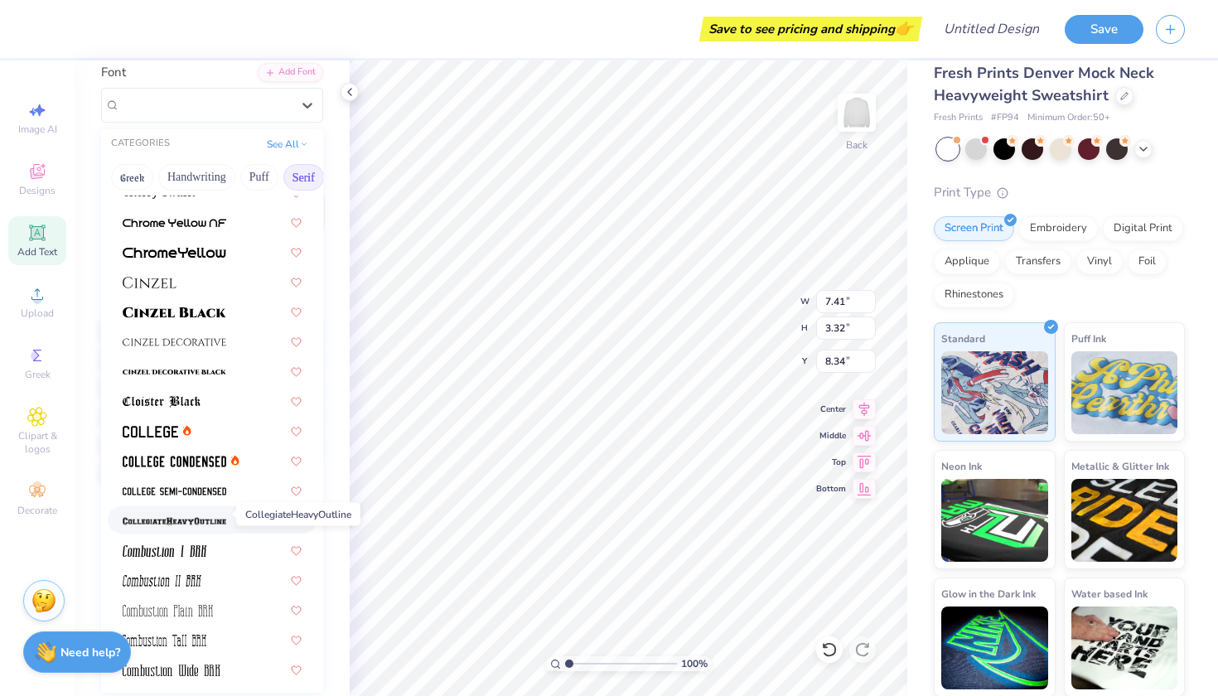
scroll to position [262, 0]
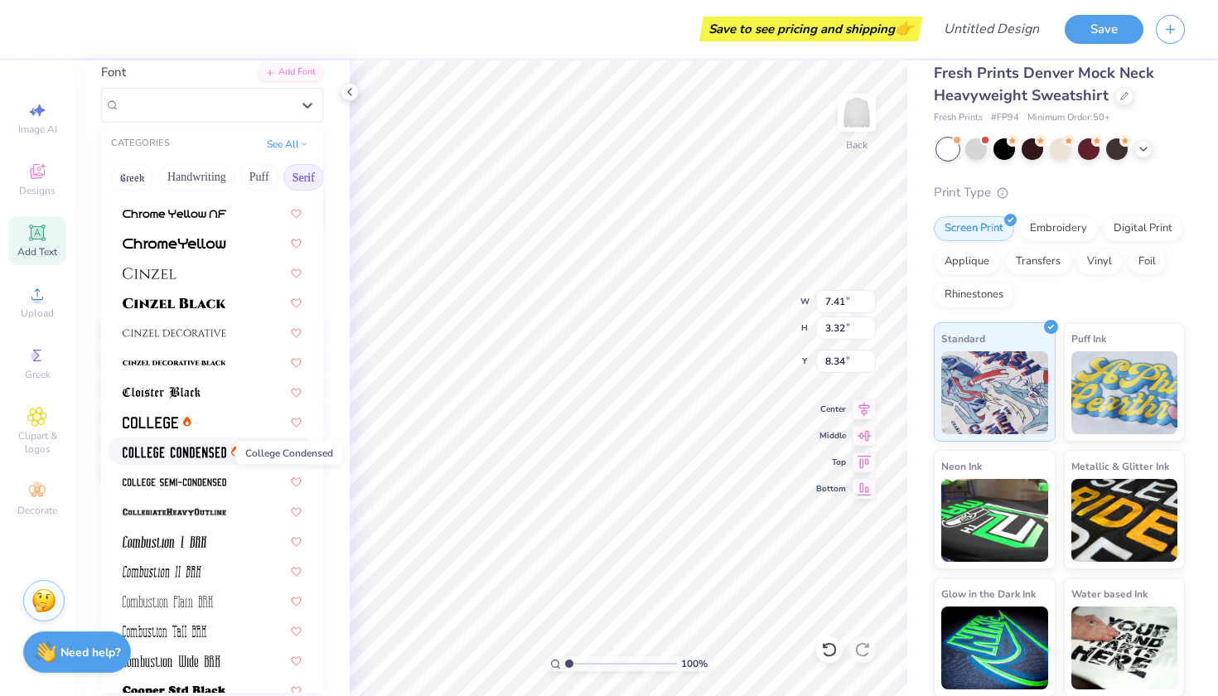
click at [210, 456] on img at bounding box center [175, 452] width 104 height 12
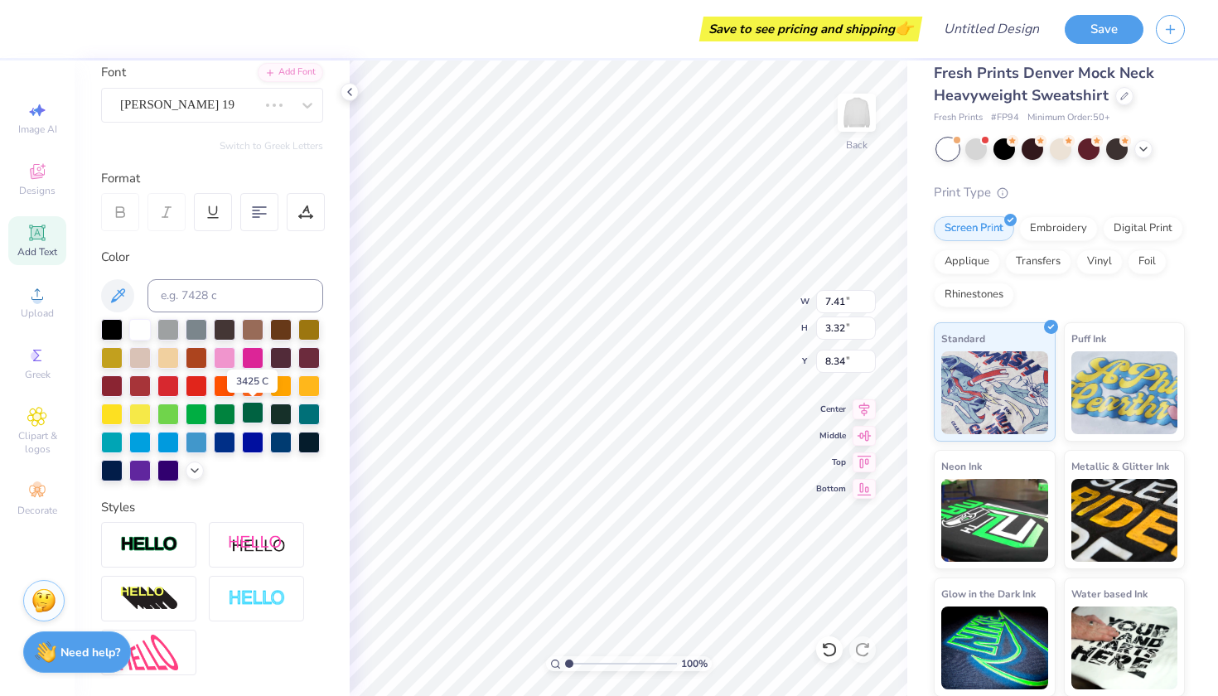
type textarea "x"
type input "4.36"
type input "2.34"
type input "8.83"
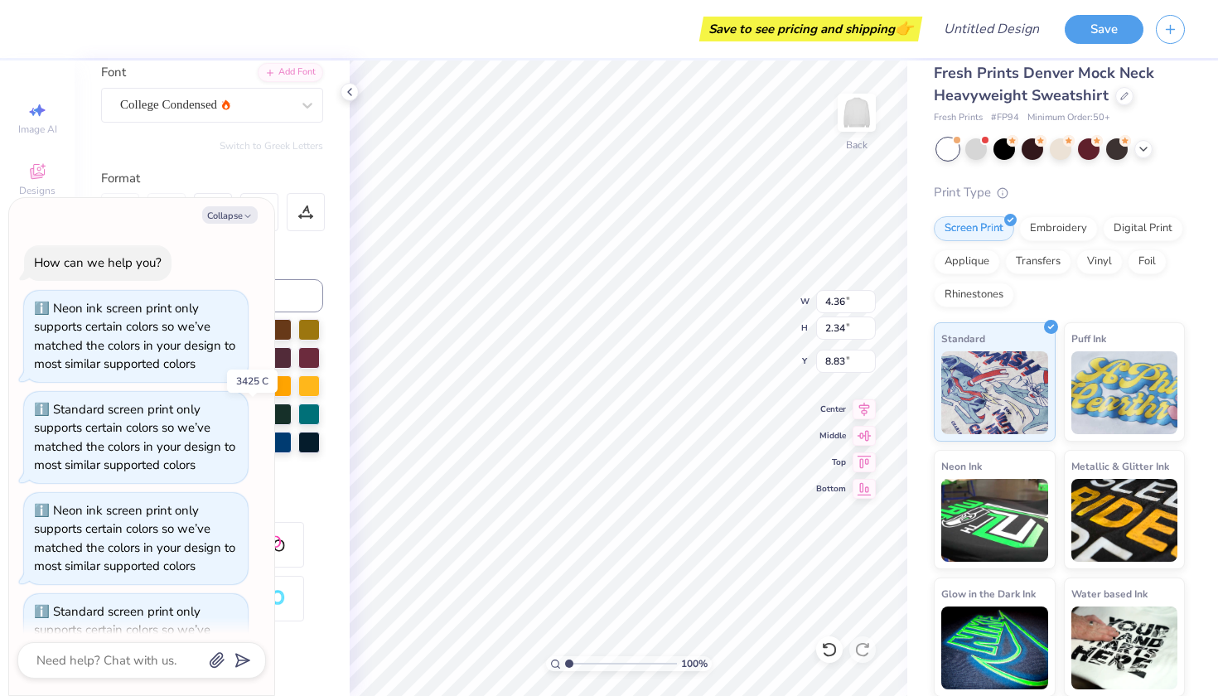
scroll to position [220, 0]
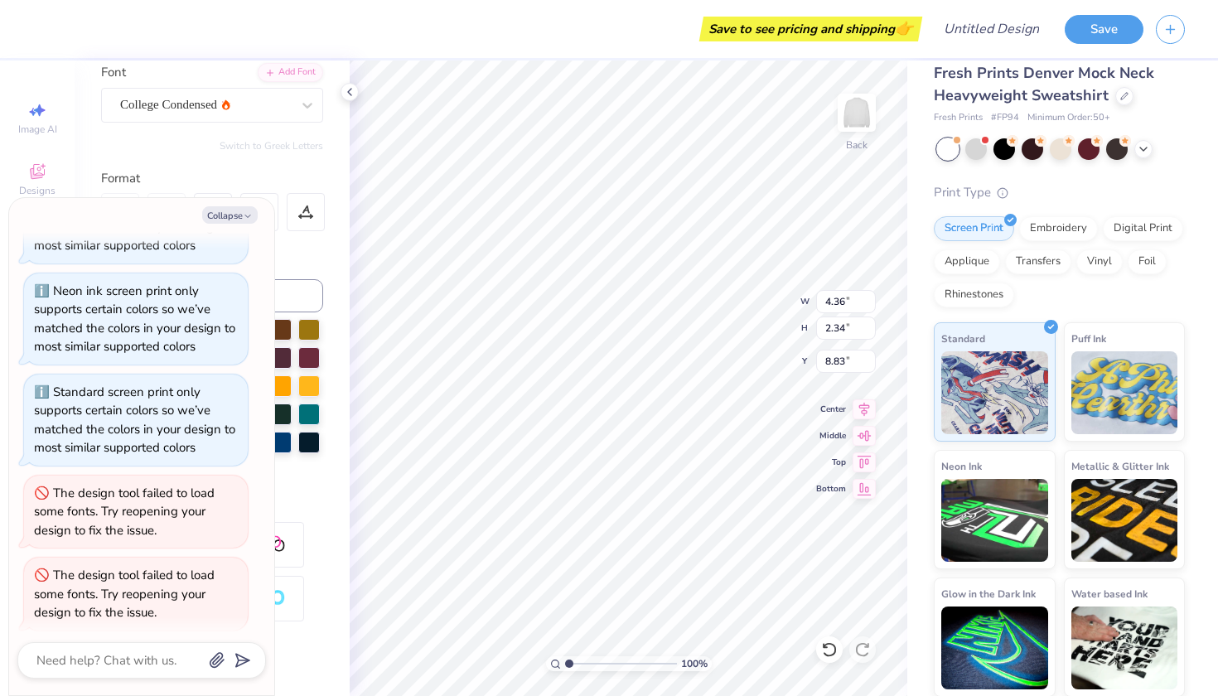
click at [311, 479] on div at bounding box center [212, 400] width 222 height 162
click at [321, 239] on div "Personalized Names Personalized Numbers Text Tool Add Font Font College Condens…" at bounding box center [212, 377] width 275 height 635
click at [251, 211] on icon "button" at bounding box center [248, 216] width 10 height 10
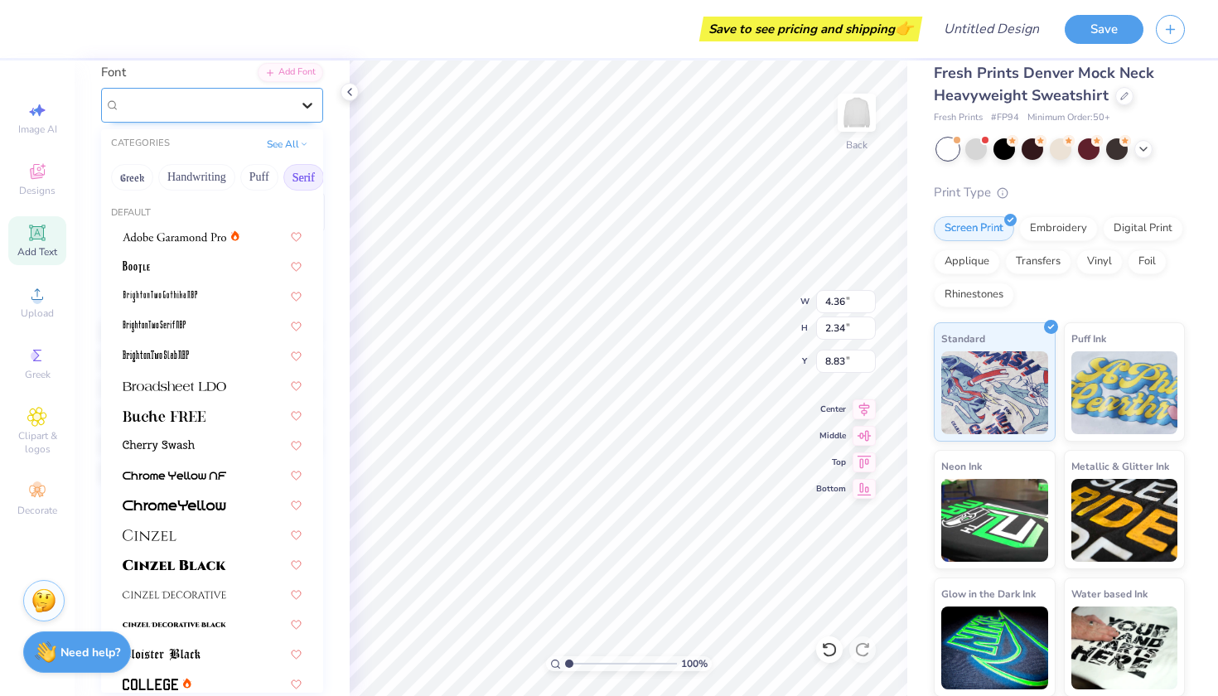
click at [309, 102] on icon at bounding box center [307, 105] width 17 height 17
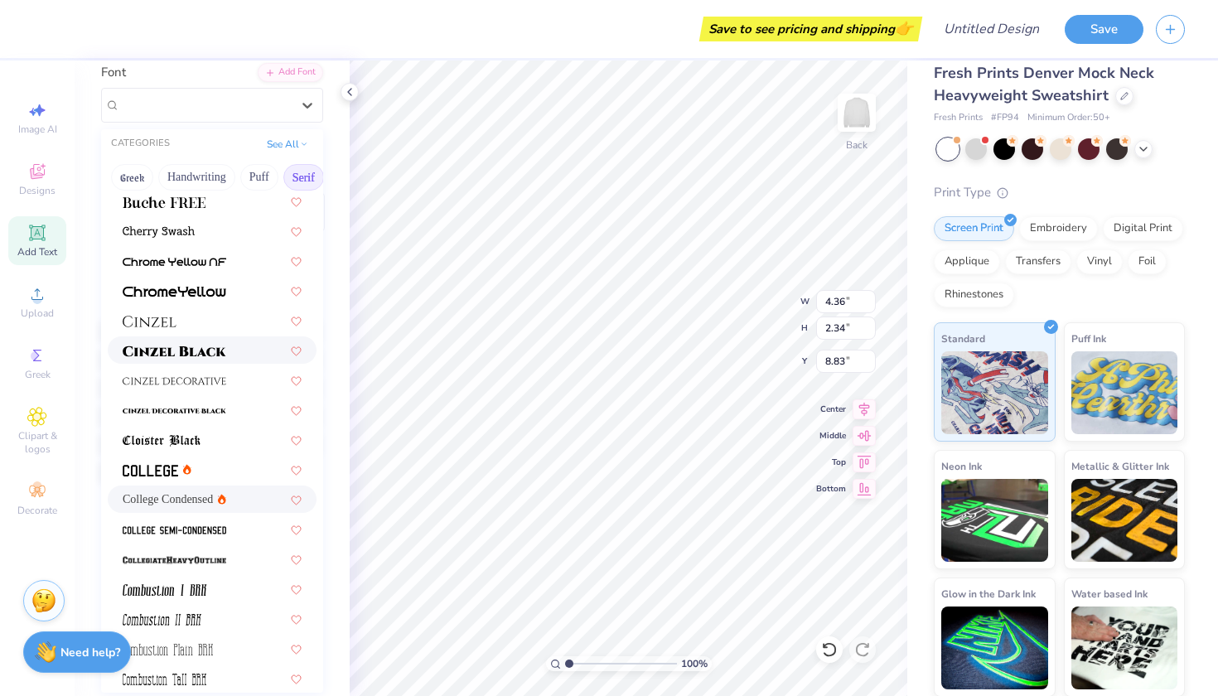
scroll to position [234, 0]
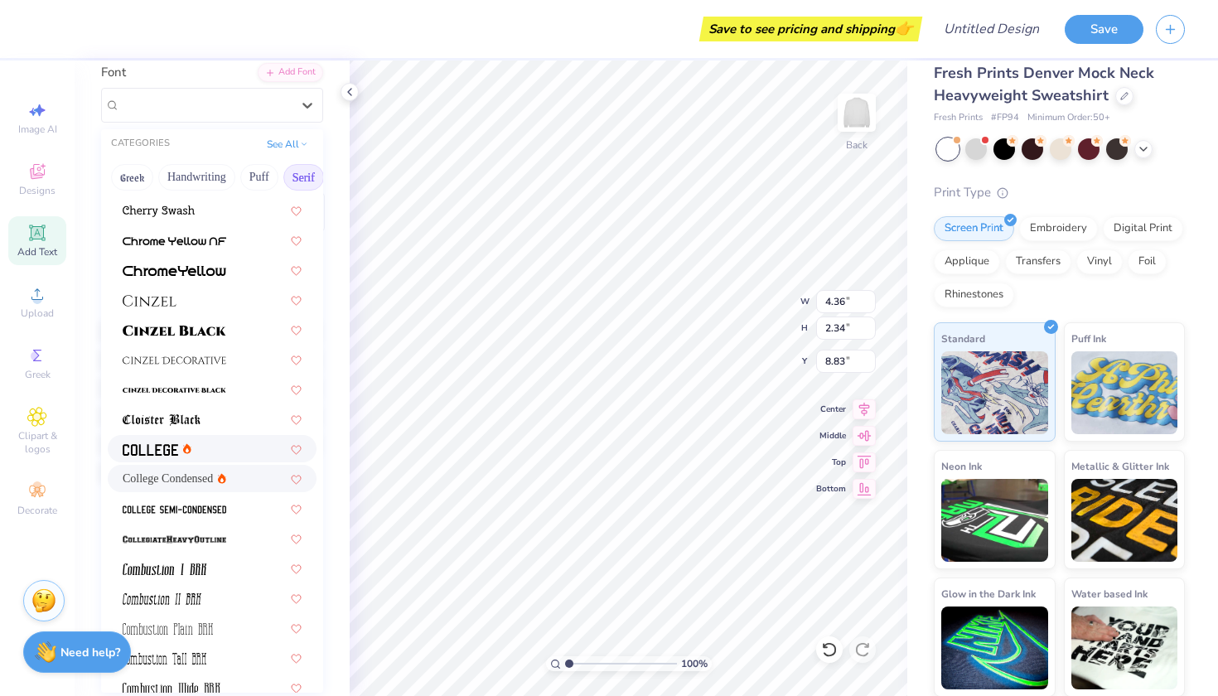
click at [221, 447] on div at bounding box center [212, 448] width 179 height 17
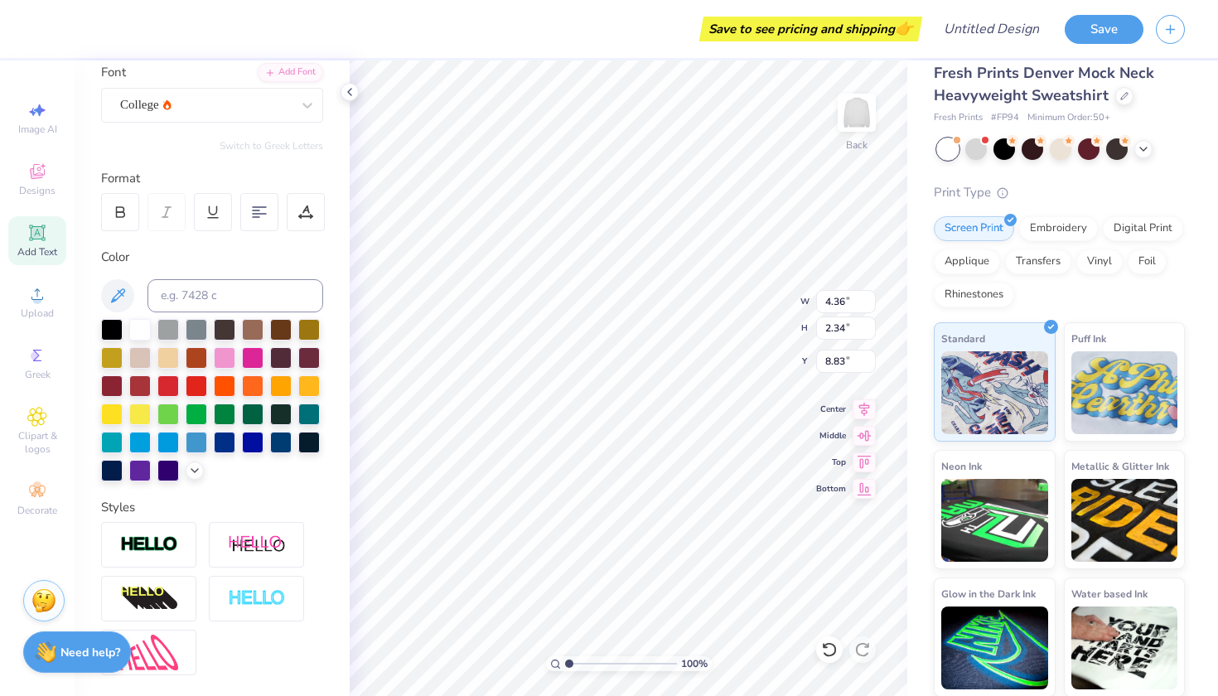
type textarea "x"
type input "5.31"
type input "2.44"
type input "8.78"
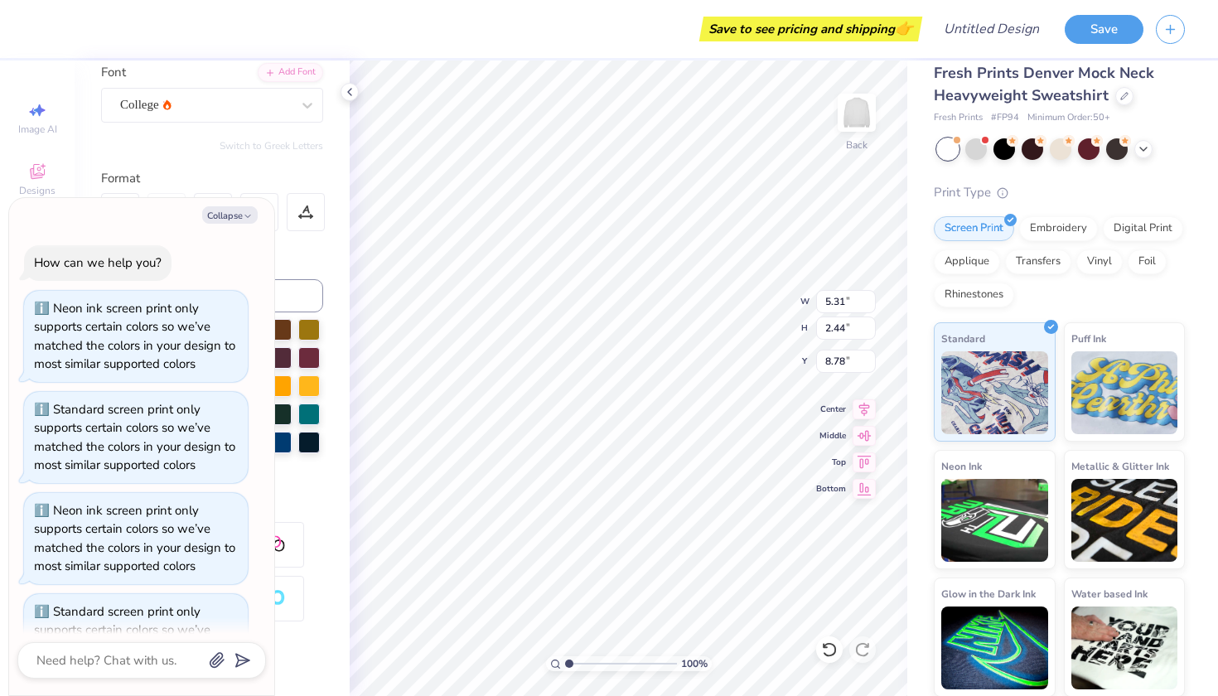
scroll to position [301, 0]
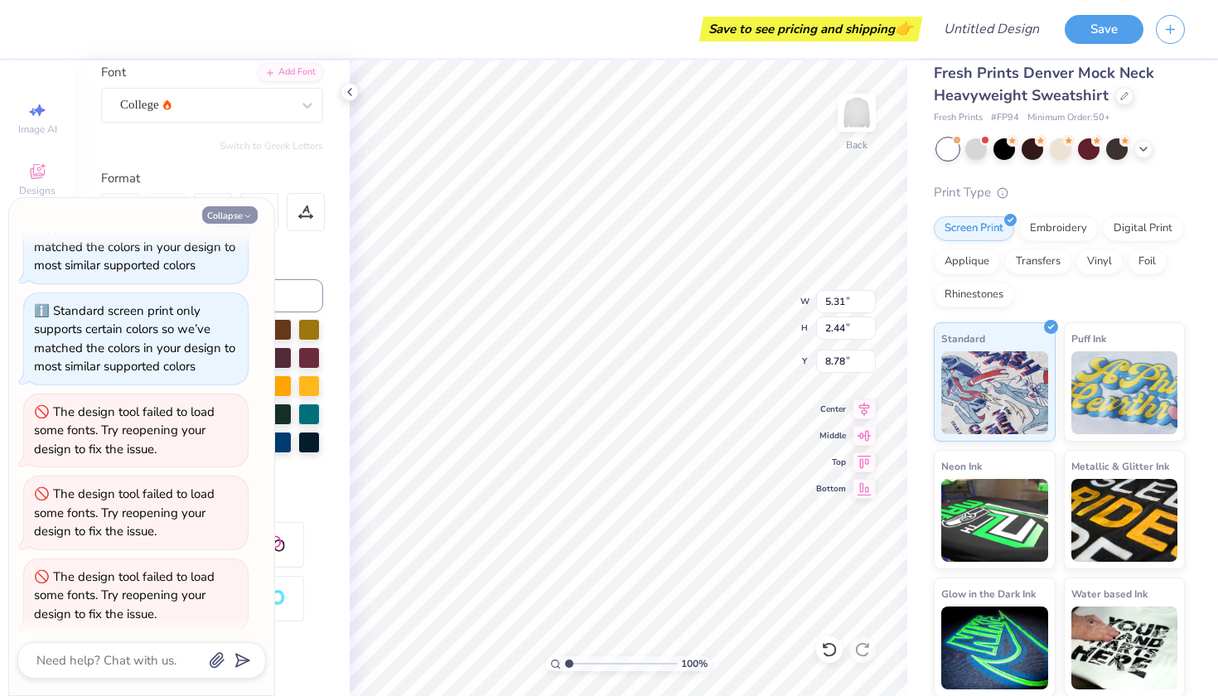
click at [239, 215] on button "Collapse" at bounding box center [230, 214] width 56 height 17
type textarea "x"
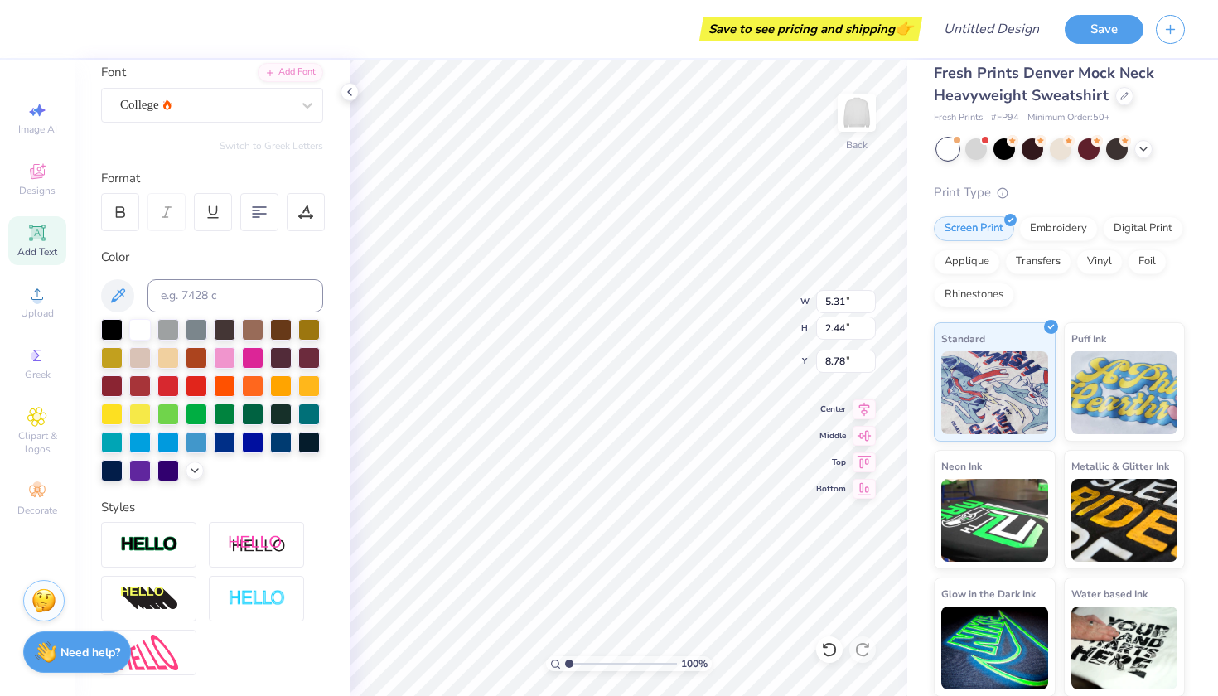
type textarea "Devils"
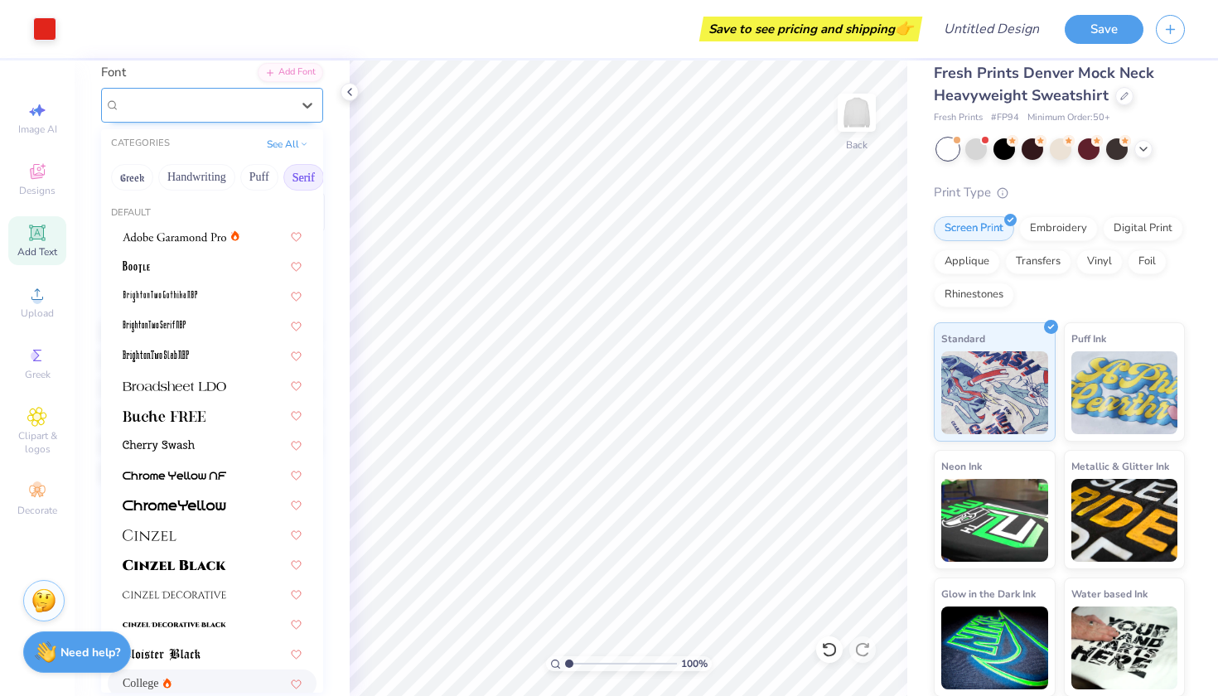
click at [292, 104] on div "College" at bounding box center [205, 105] width 174 height 26
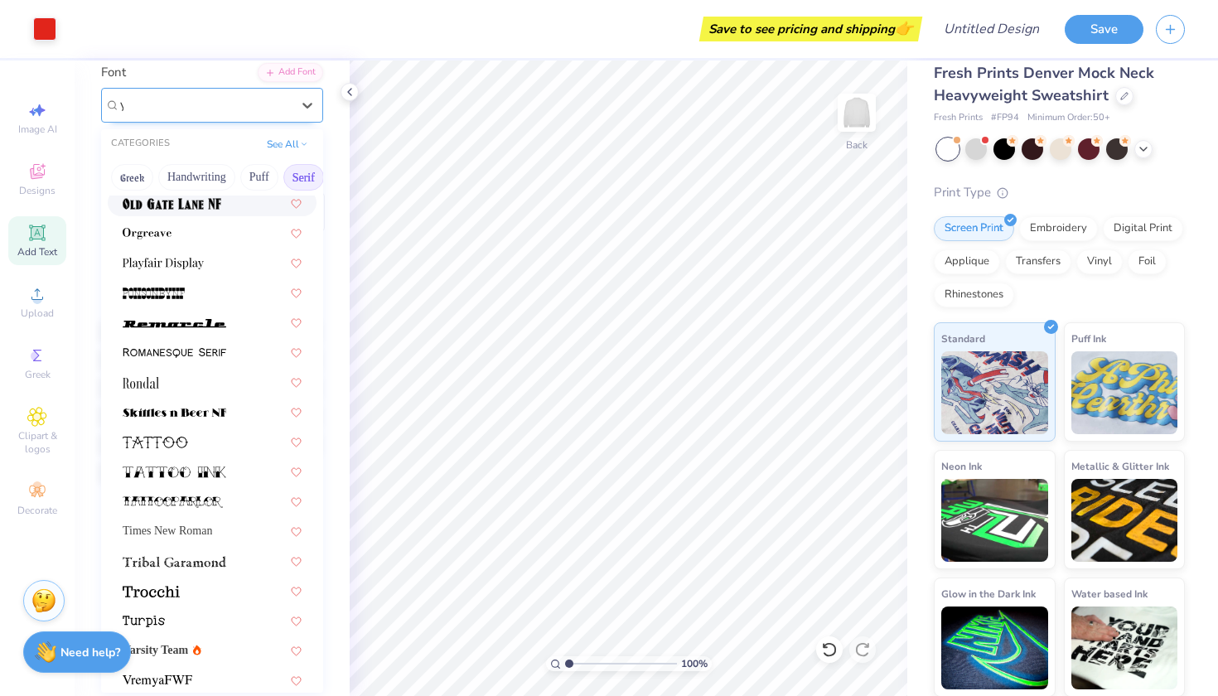
scroll to position [0, 0]
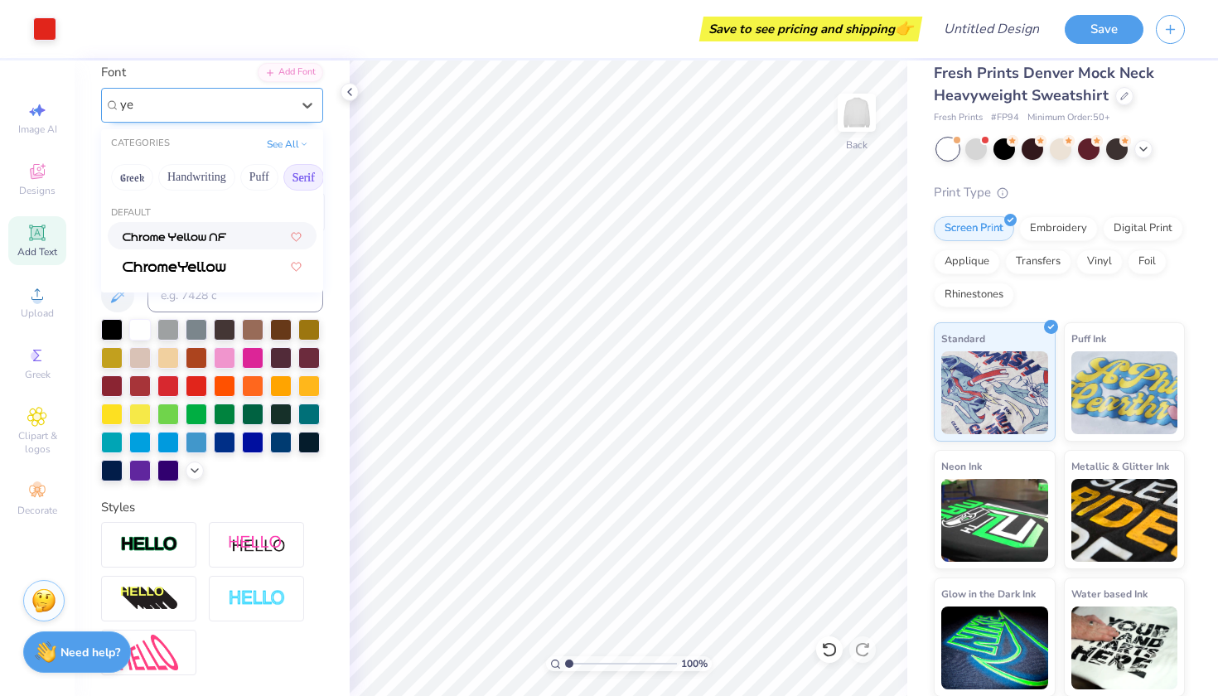
type input "y"
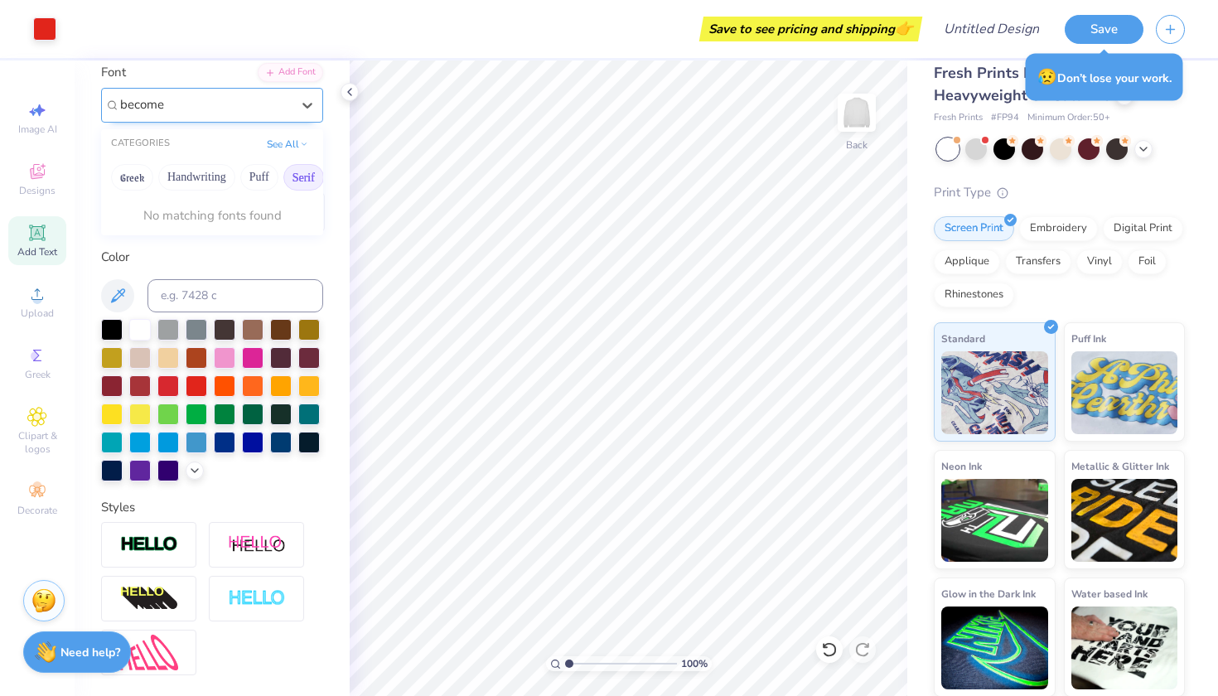
click at [282, 157] on div "CATEGORIES See All" at bounding box center [212, 144] width 222 height 30
click at [282, 148] on button "See All" at bounding box center [287, 142] width 51 height 17
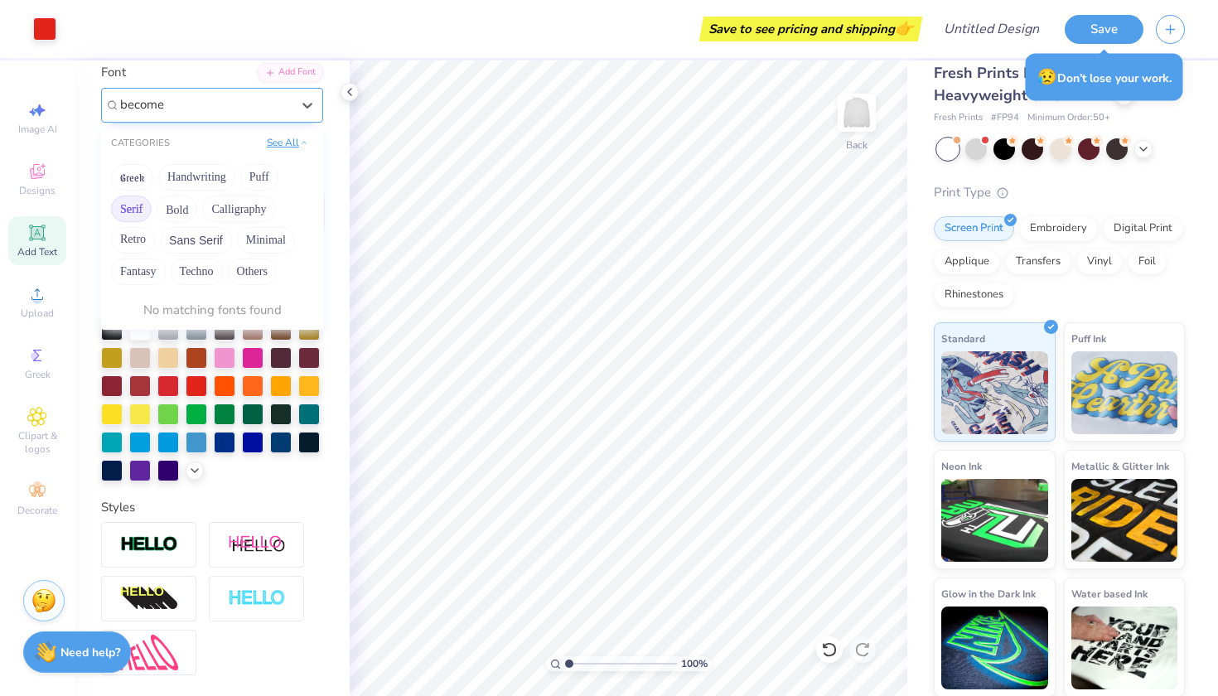
click at [297, 142] on button "See All" at bounding box center [287, 142] width 51 height 17
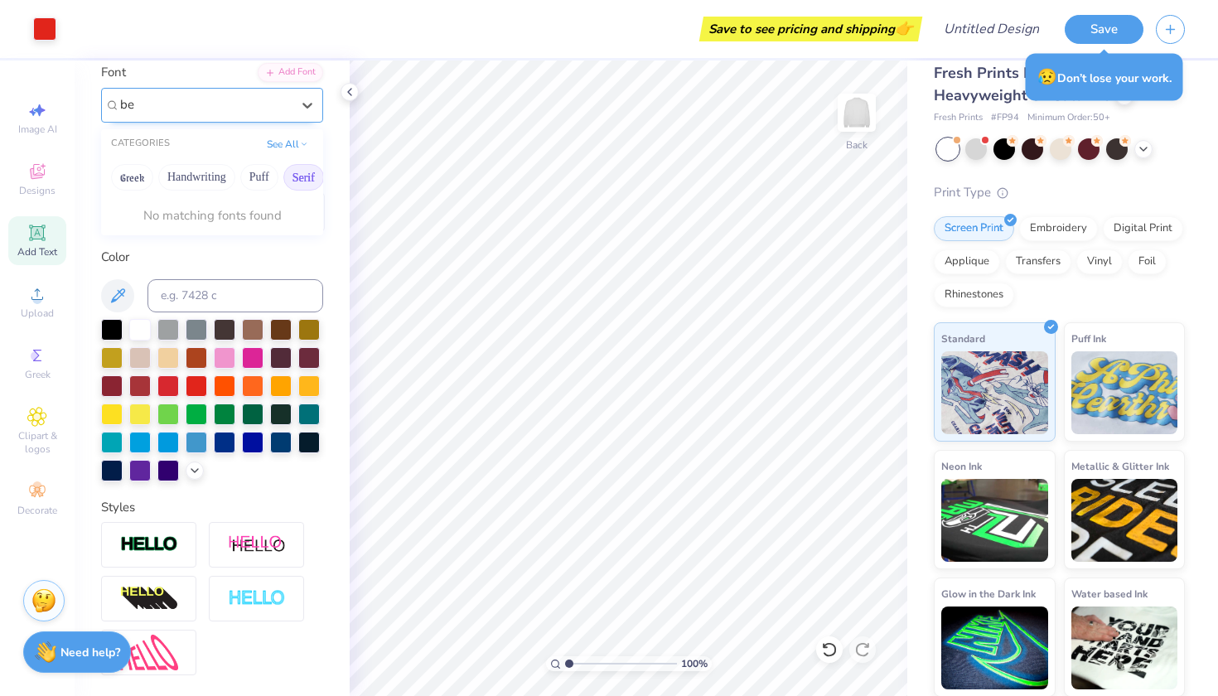
type input "b"
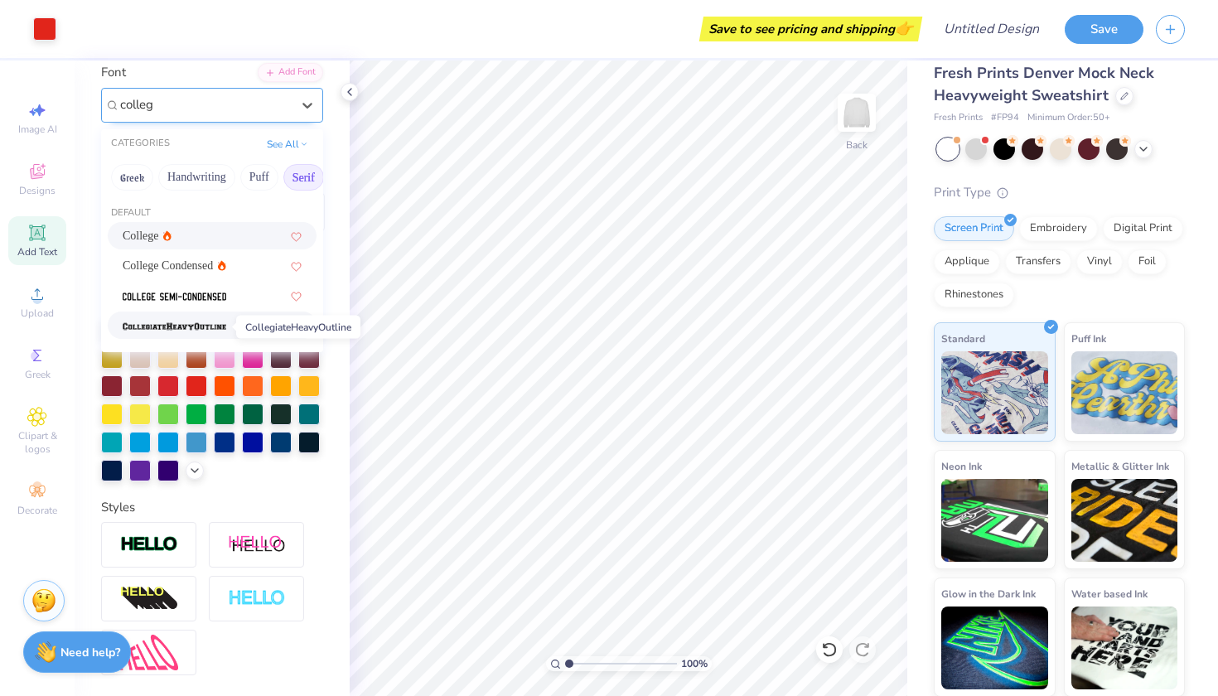
click at [213, 327] on img at bounding box center [175, 327] width 104 height 12
type input "colleg"
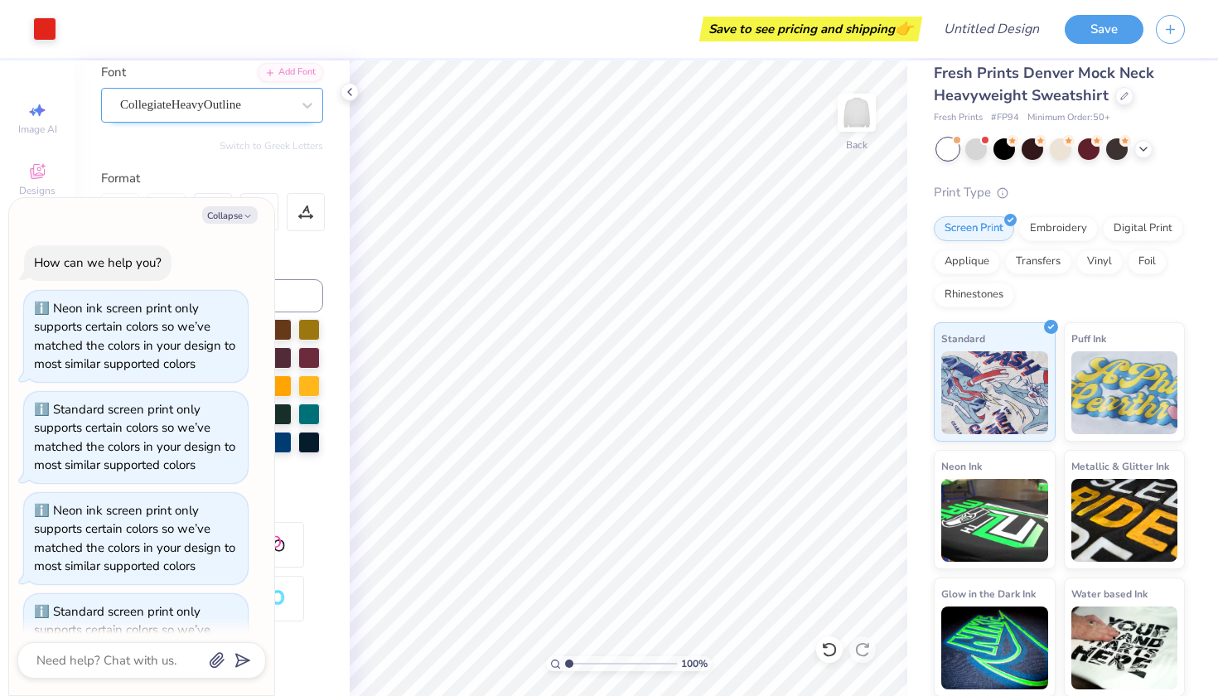
scroll to position [382, 0]
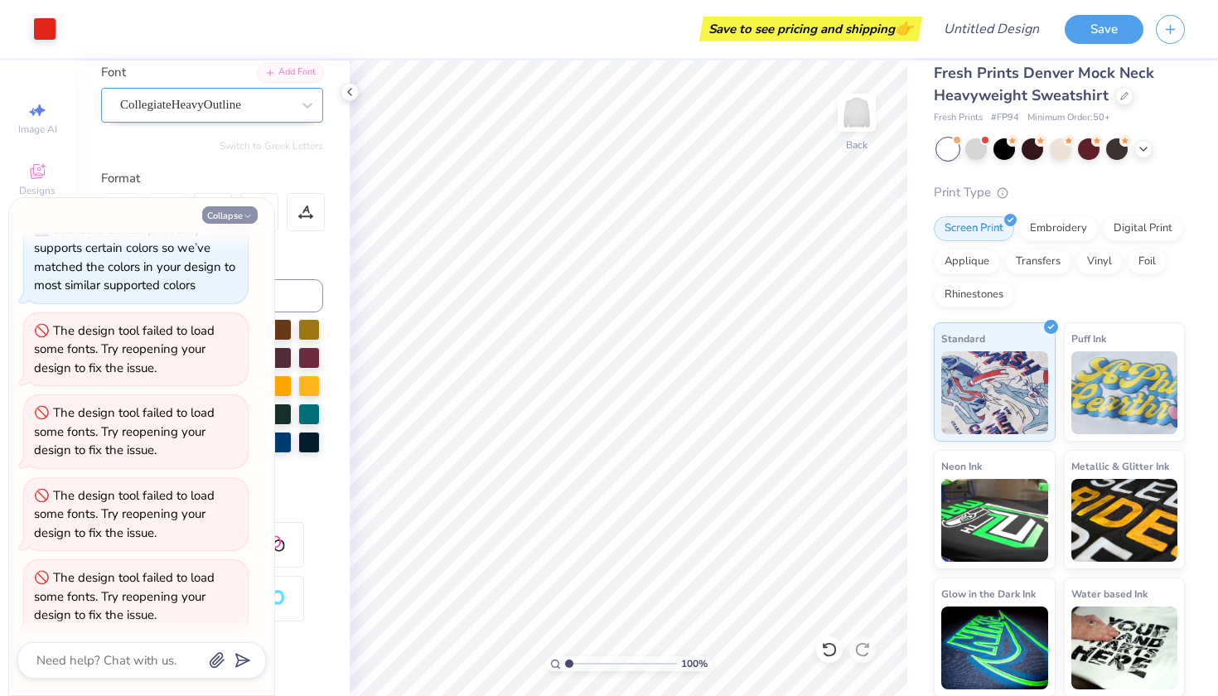
click at [231, 210] on button "Collapse" at bounding box center [230, 214] width 56 height 17
type textarea "x"
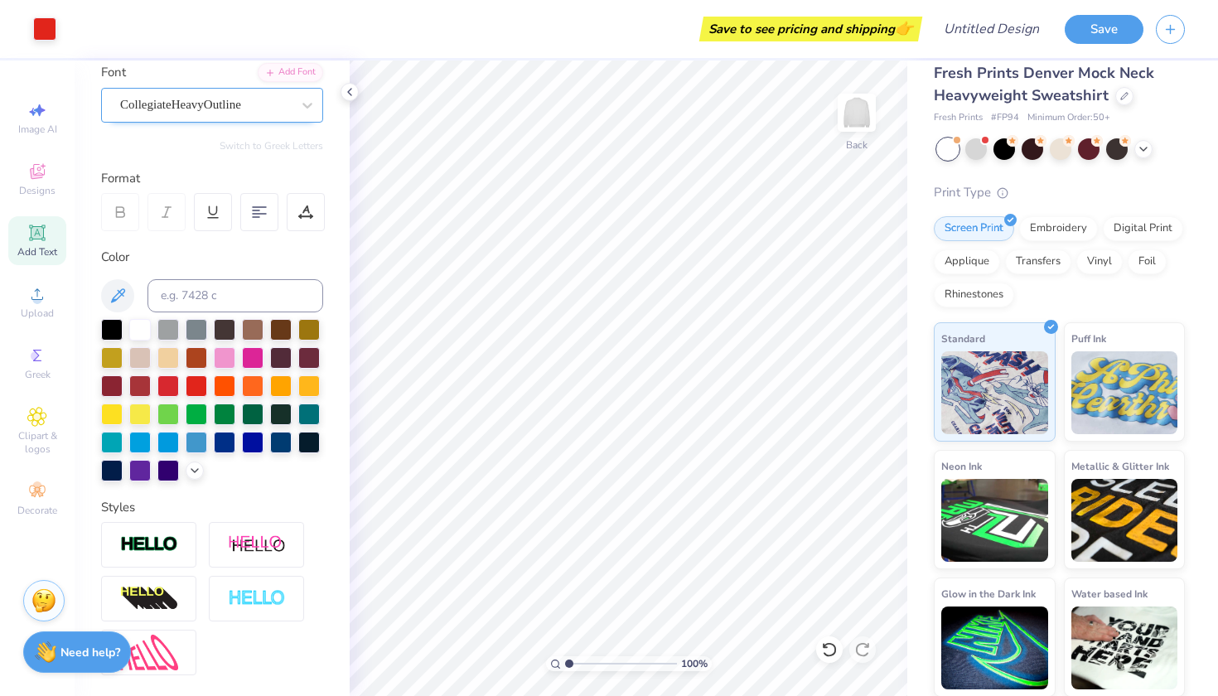
click at [253, 105] on div "CollegiateHeavyOutline" at bounding box center [205, 105] width 174 height 26
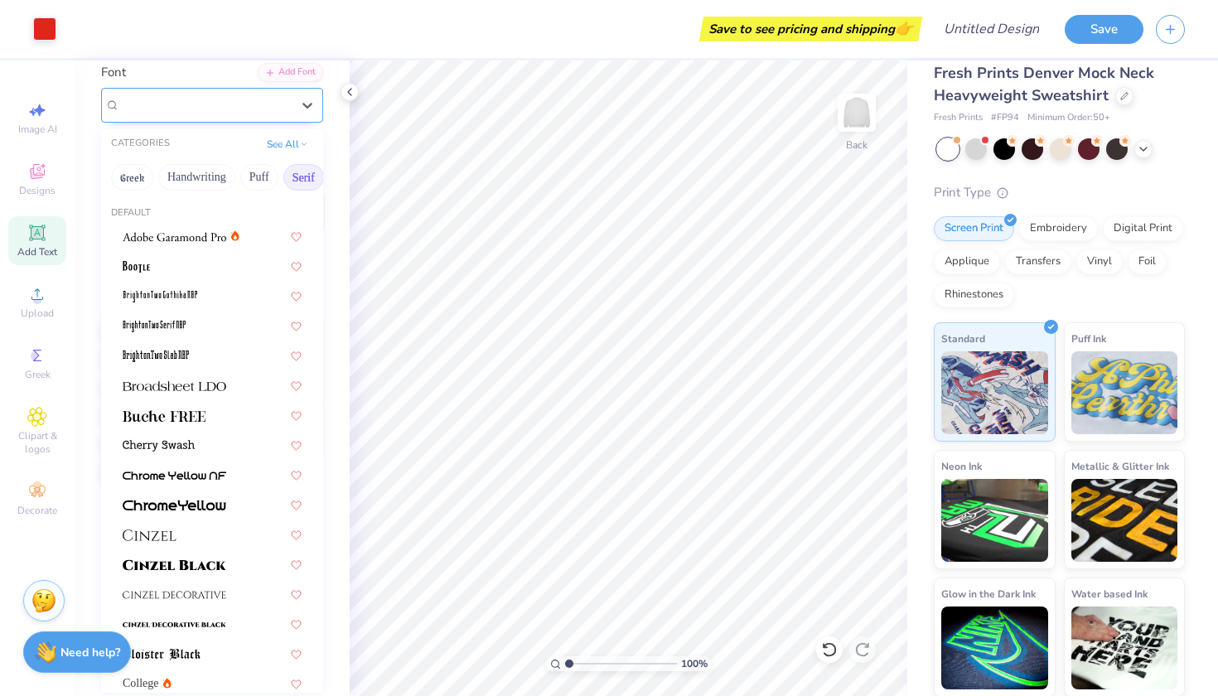
click at [253, 105] on div "CollegiateHeavyOutline" at bounding box center [205, 104] width 171 height 19
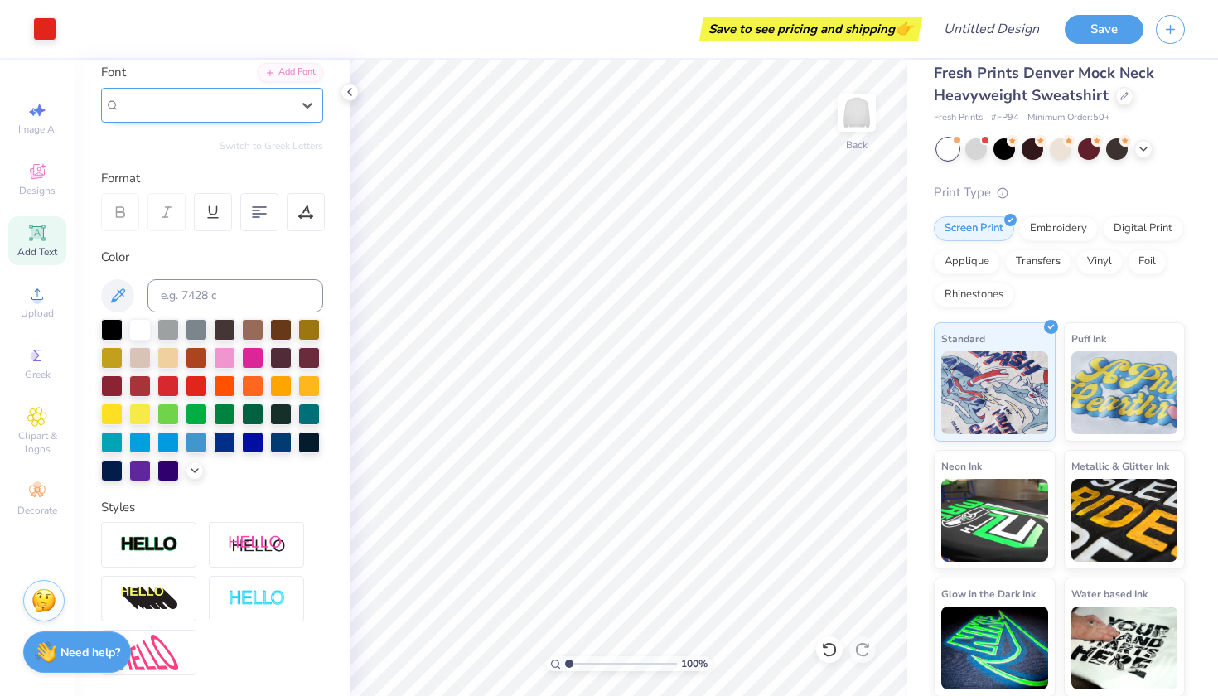
click at [253, 105] on div "CollegiateHeavyOutline" at bounding box center [205, 104] width 171 height 19
click at [172, 216] on div "Default" at bounding box center [212, 213] width 222 height 14
click at [172, 222] on div "Default Varsity Team" at bounding box center [212, 230] width 222 height 60
click at [172, 229] on span "Varsity Team" at bounding box center [155, 235] width 65 height 17
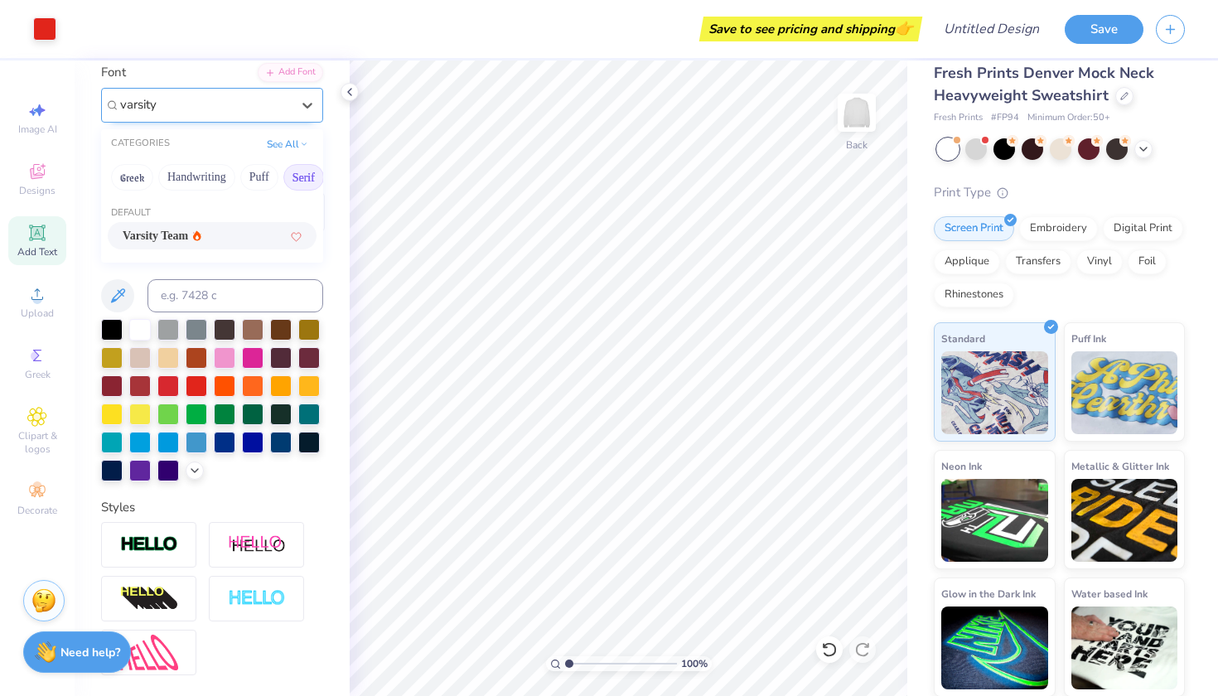
type input "varsity"
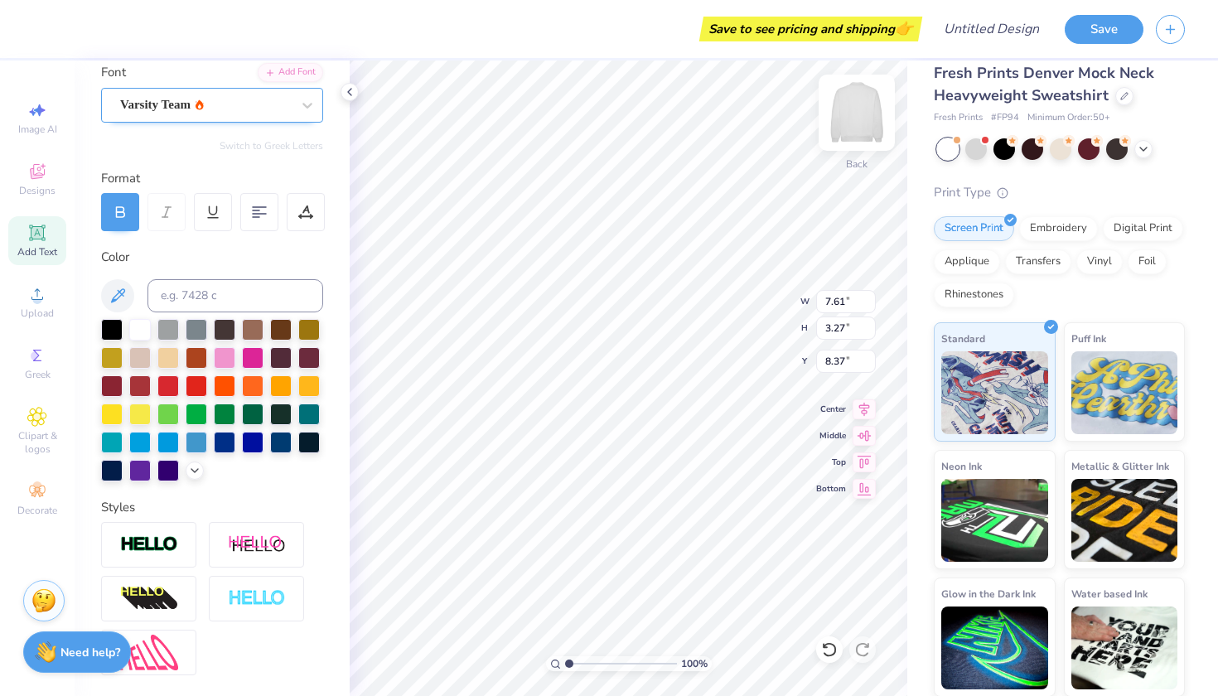
type textarea "hchs tennis"
type input "1.86"
type input "14.09"
type input "4.59"
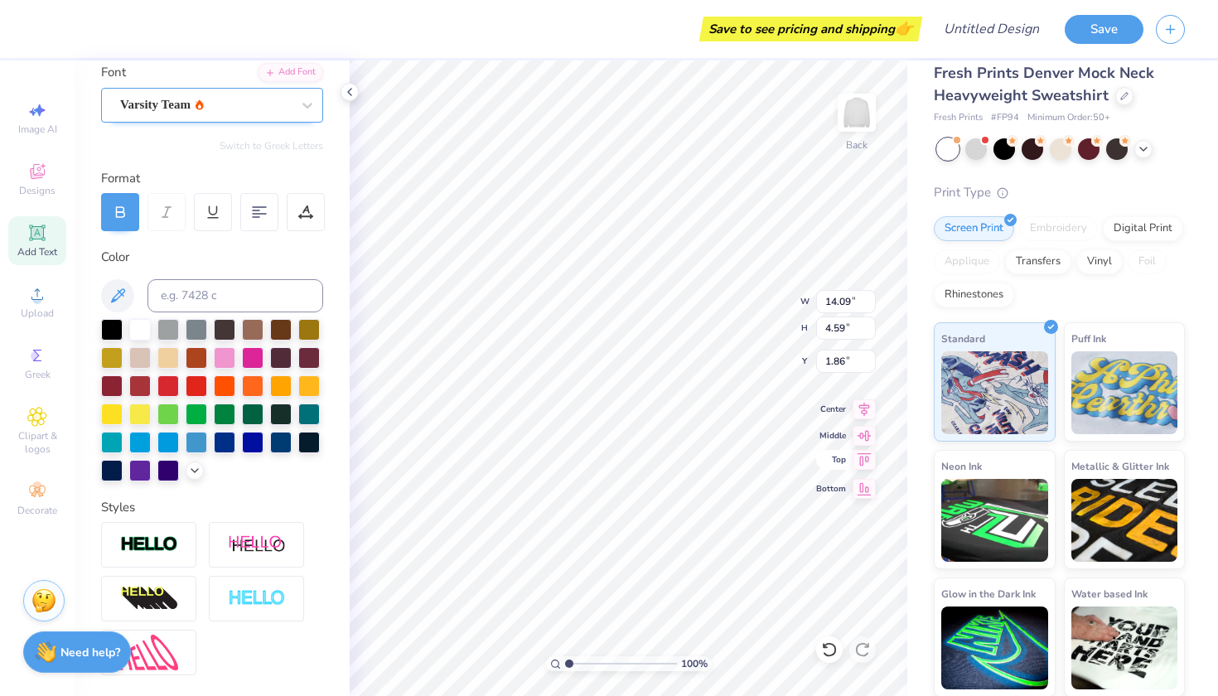
click at [866, 461] on icon at bounding box center [863, 460] width 23 height 20
click at [866, 438] on icon at bounding box center [864, 433] width 14 height 11
click at [869, 463] on icon at bounding box center [863, 460] width 23 height 20
click at [863, 414] on icon at bounding box center [863, 407] width 23 height 20
click at [866, 414] on icon at bounding box center [863, 407] width 23 height 20
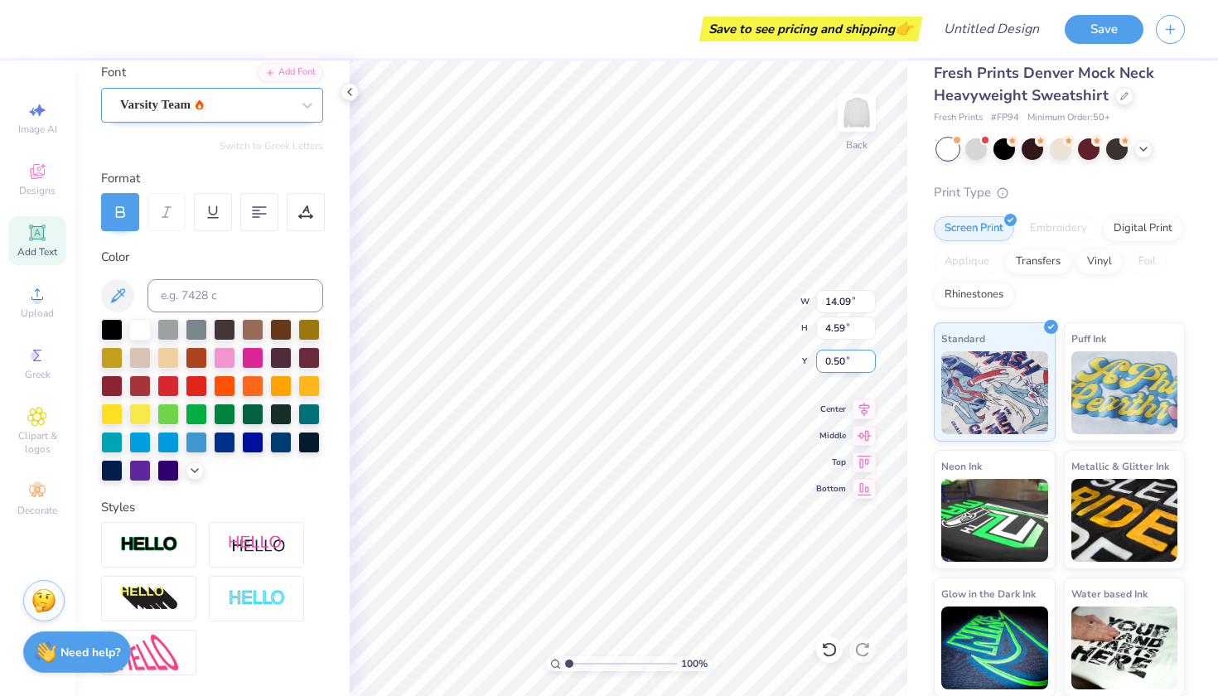
type input "1.91"
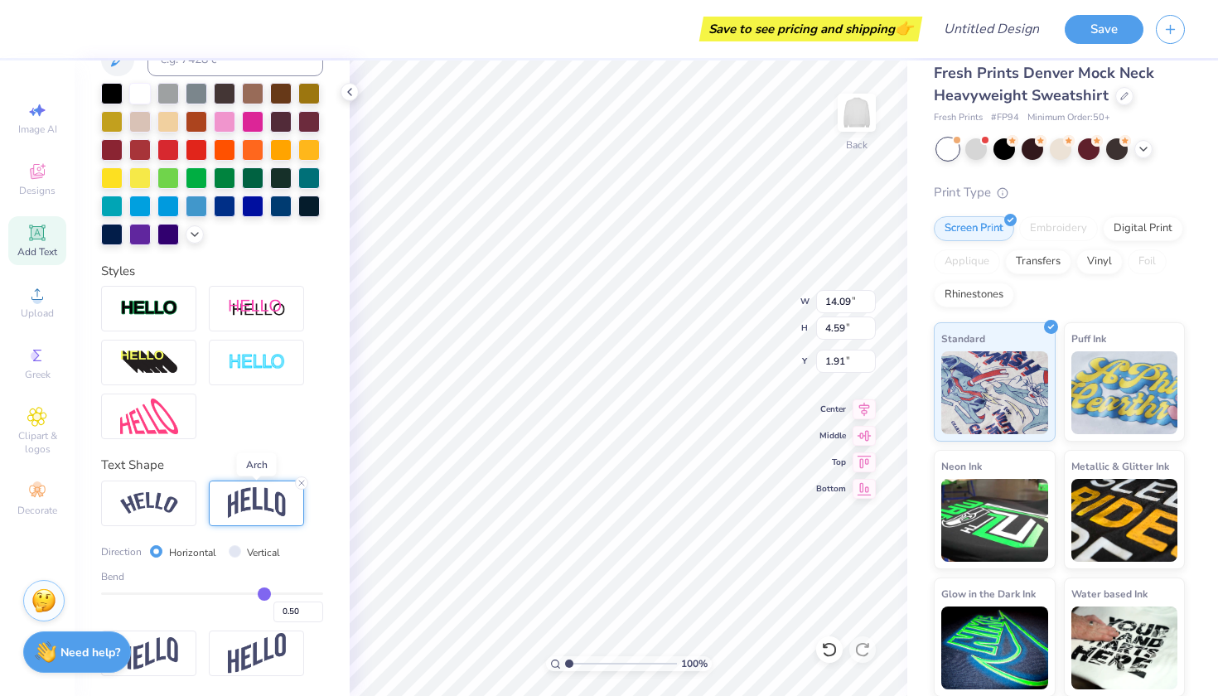
scroll to position [364, 0]
drag, startPoint x: 258, startPoint y: 586, endPoint x: 199, endPoint y: 582, distance: 59.0
click at [195, 582] on div "Bend 0.50" at bounding box center [212, 595] width 222 height 53
type input "0.52"
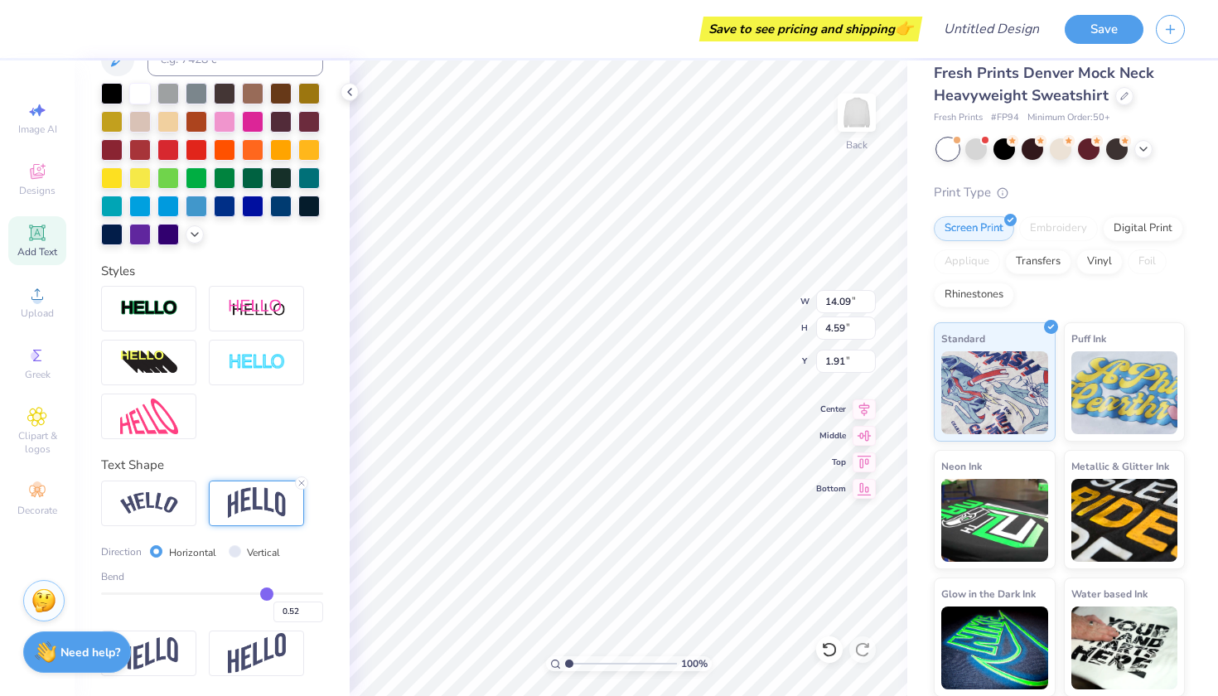
type input "0.51"
type input "0.5"
type input "0.50"
type input "0.49"
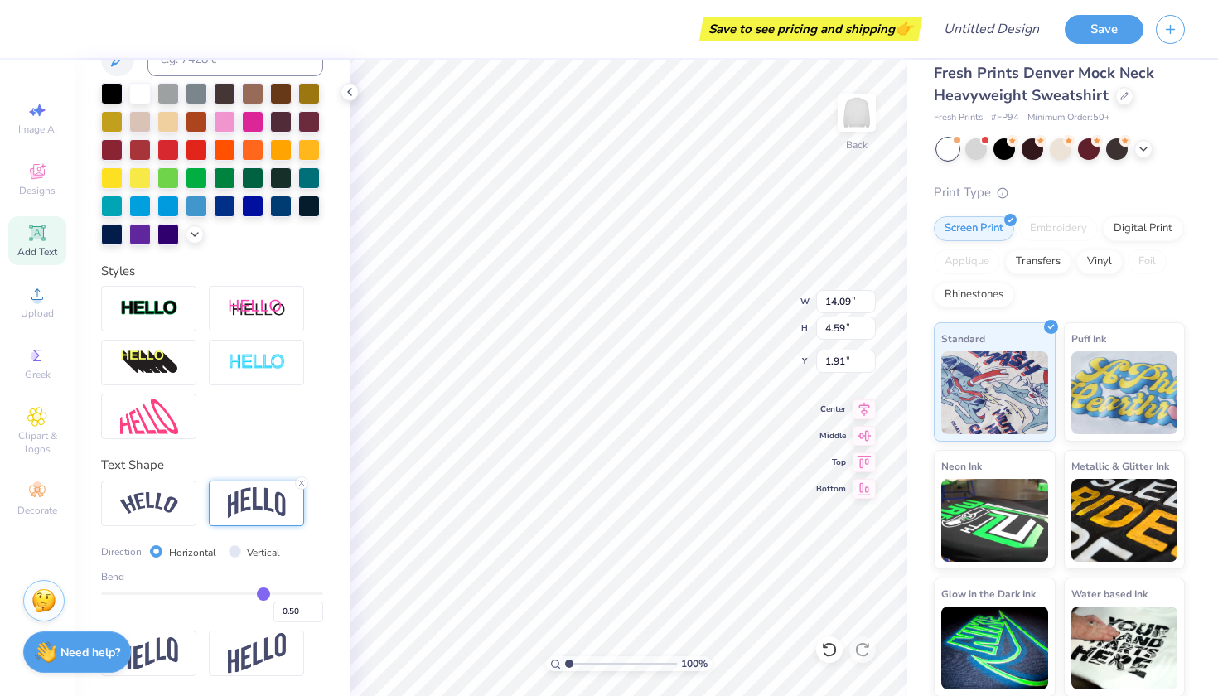
type input "0.49"
type input "0.48"
type input "0.47"
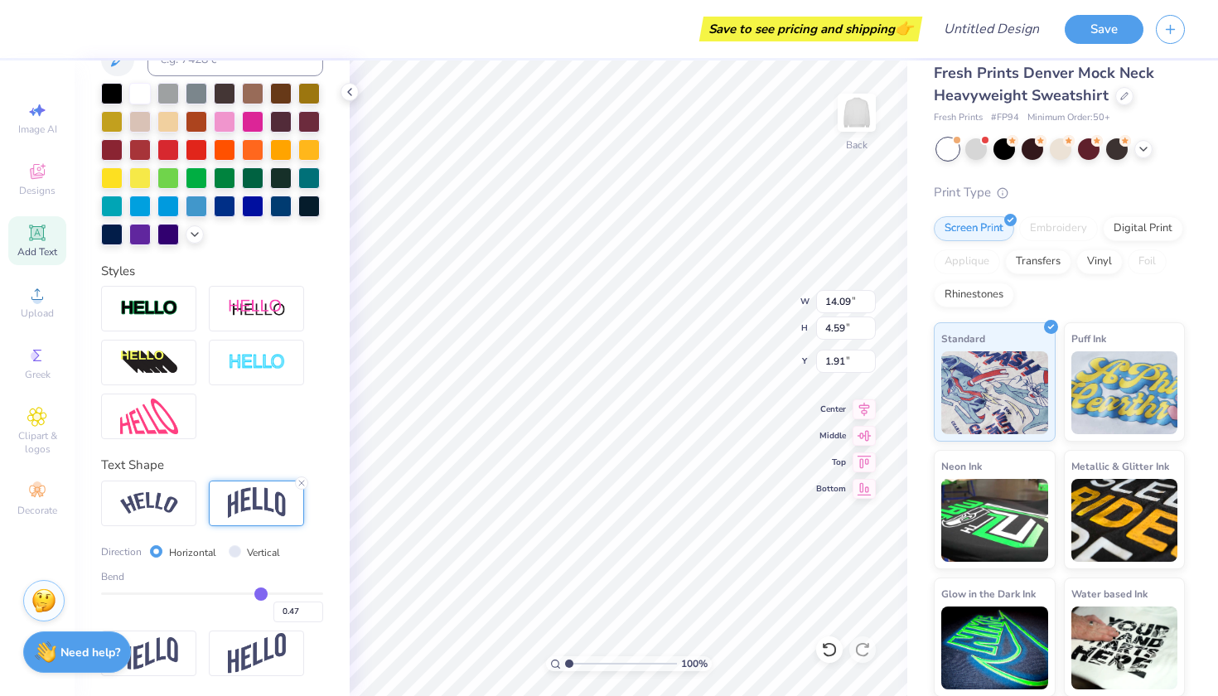
type input "0.46"
type input "0.45"
type input "0.44"
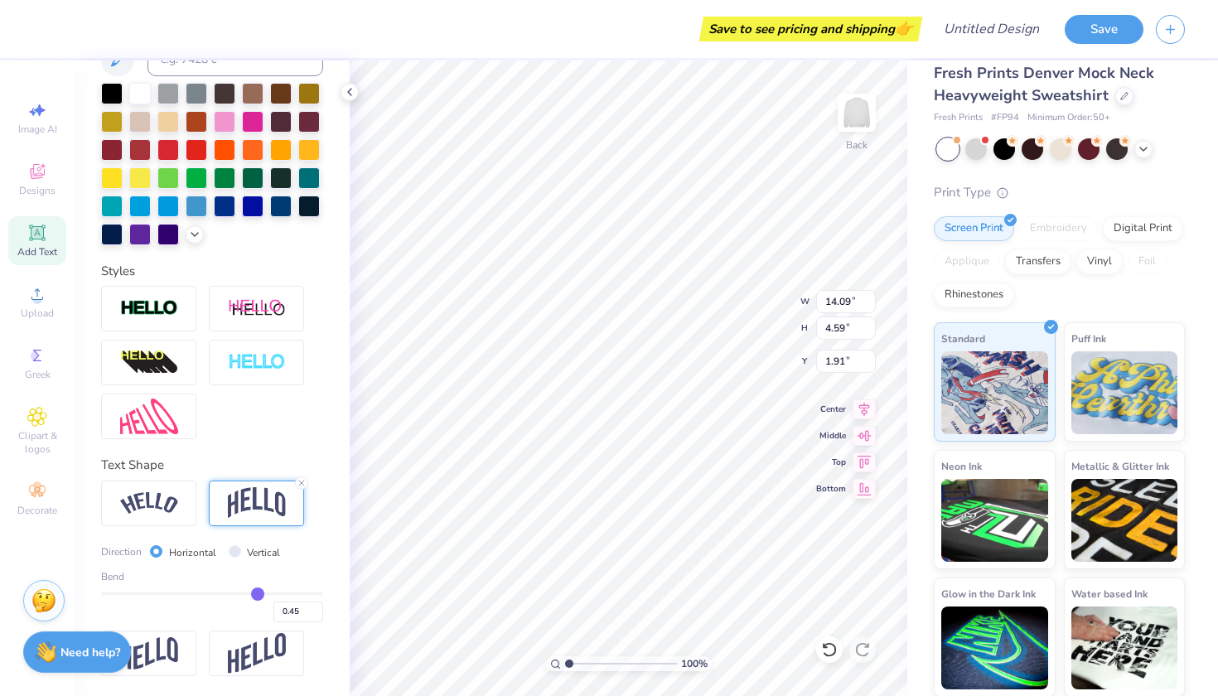
type input "0.44"
type input "0.43"
type input "0.41"
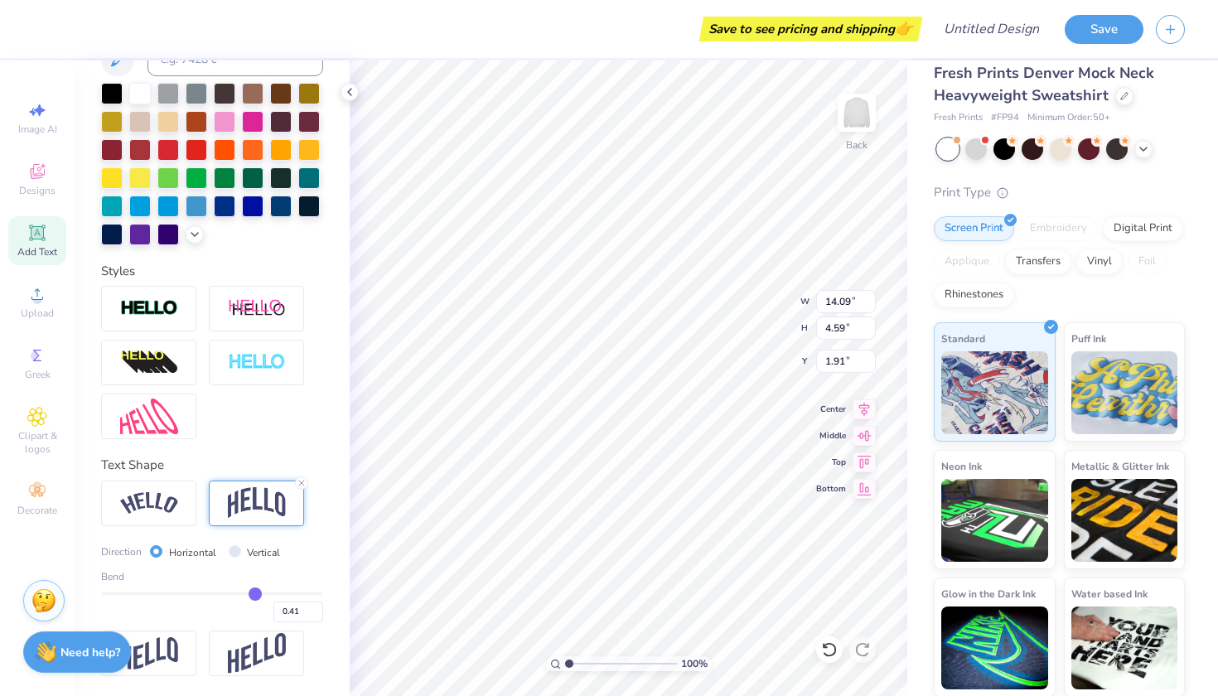
type input "0.4"
type input "0.40"
type input "0.39"
type input "0.37"
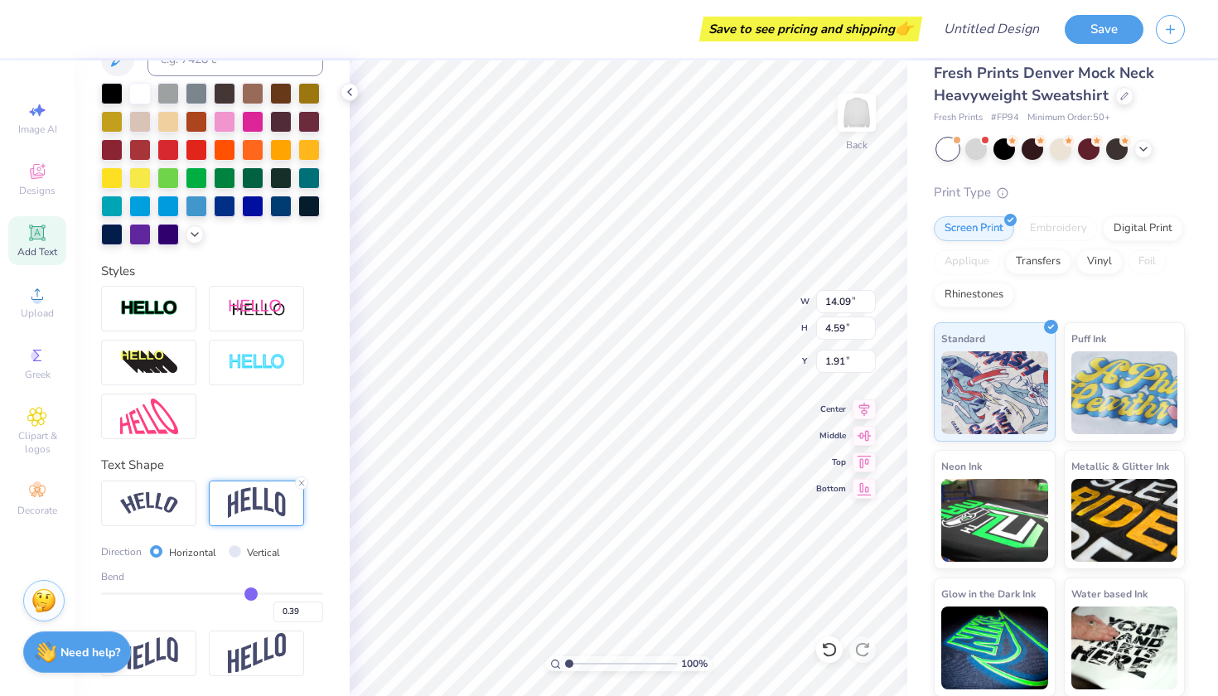
type input "0.37"
type input "0.35"
type input "0.34"
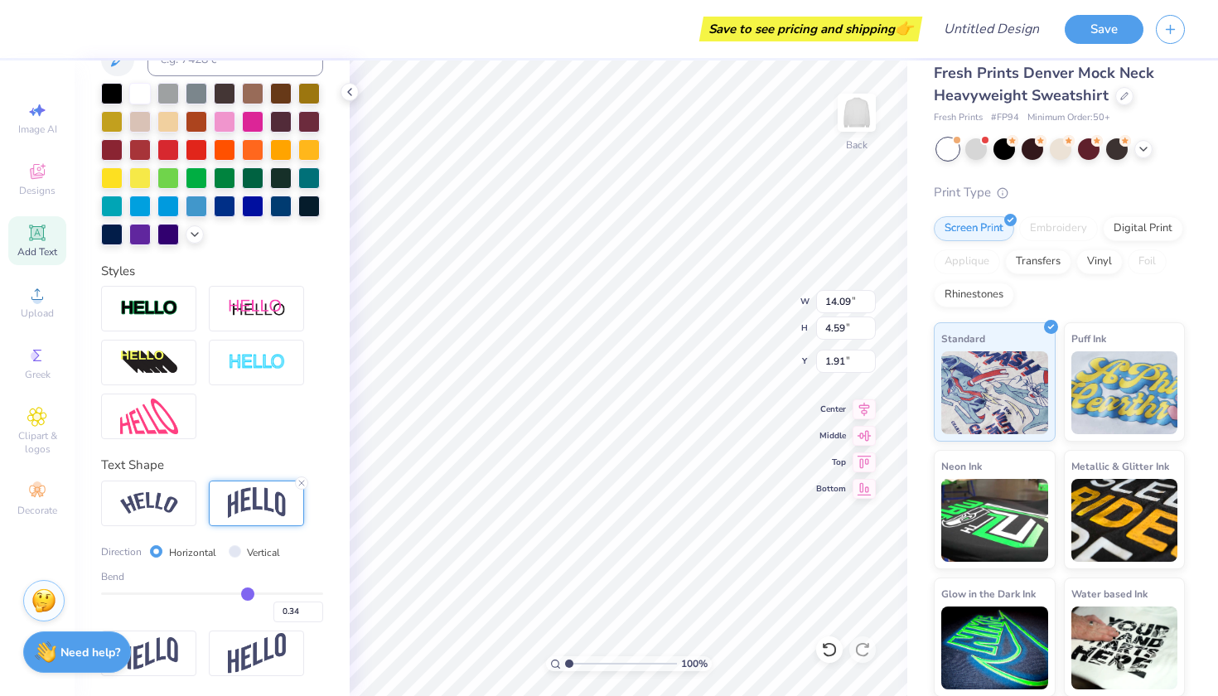
type input "0.33"
type input "0.32"
type input "0.31"
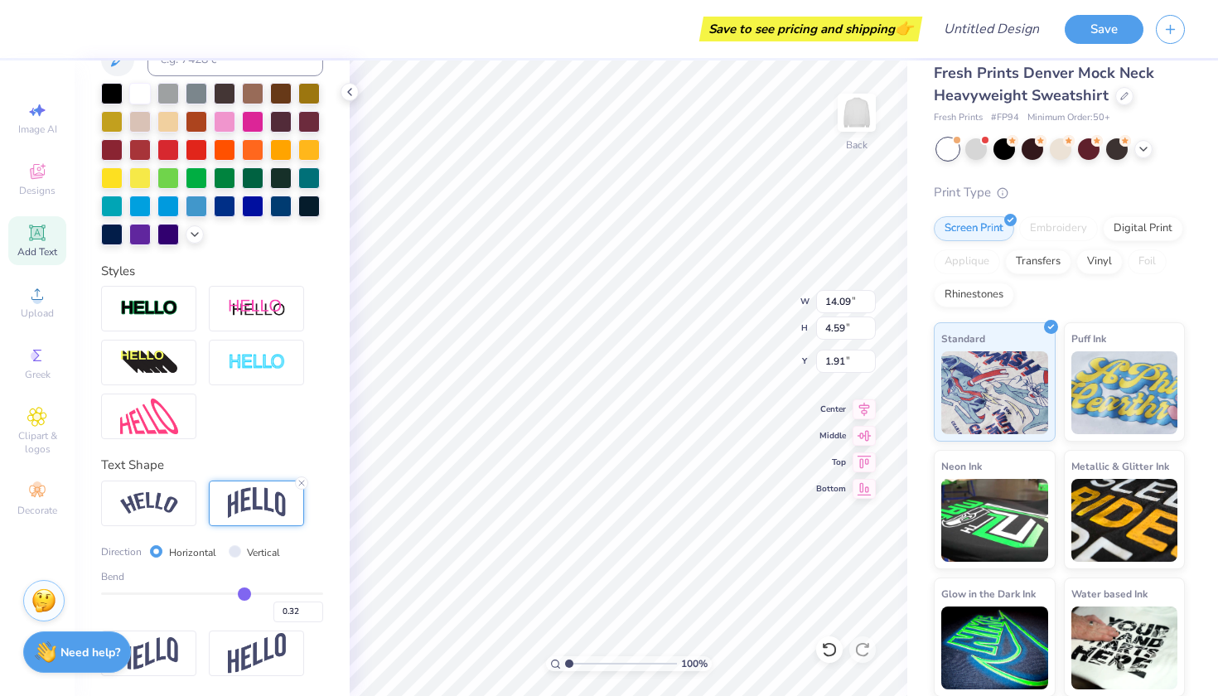
type input "0.31"
type input "0.3"
type input "0.30"
type input "0.29"
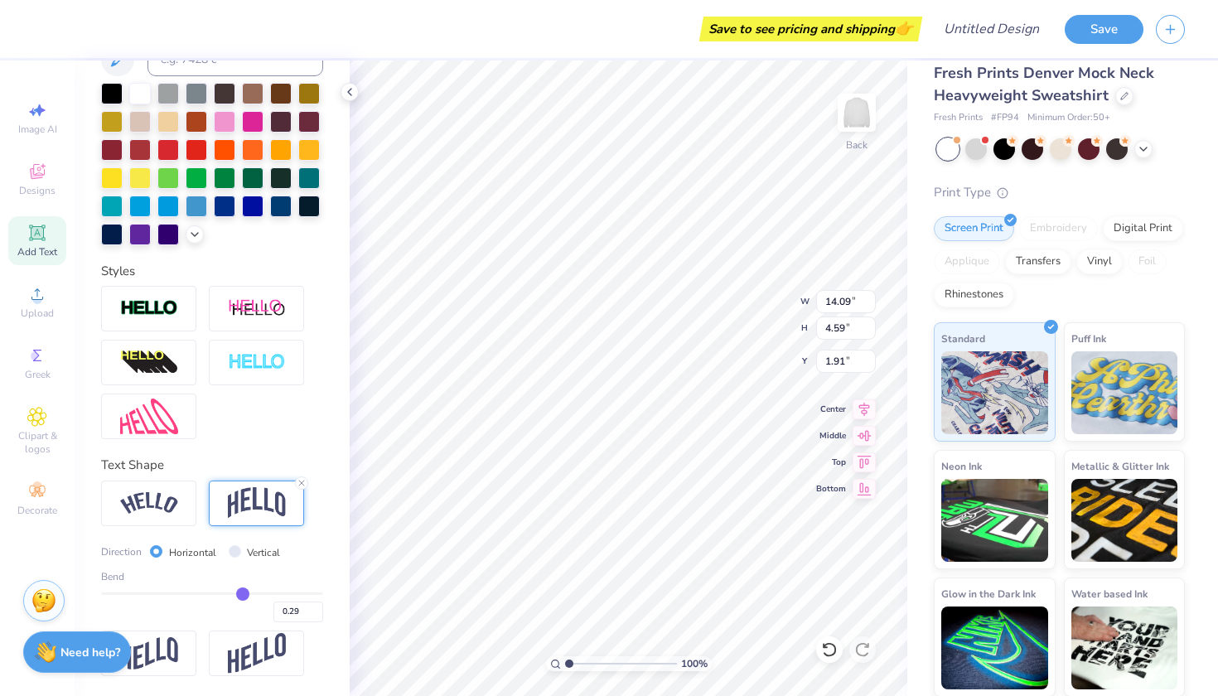
type input "0.28"
type input "0.27"
type input "0.25"
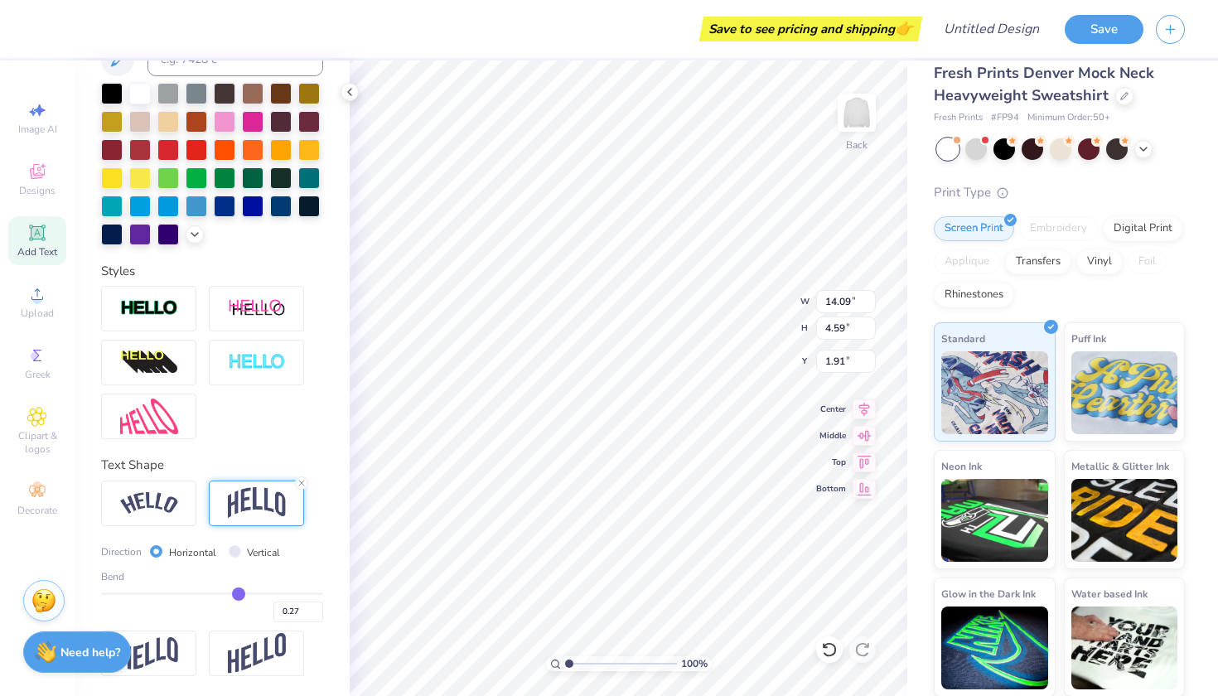
type input "0.25"
type input "0.24"
type input "0.23"
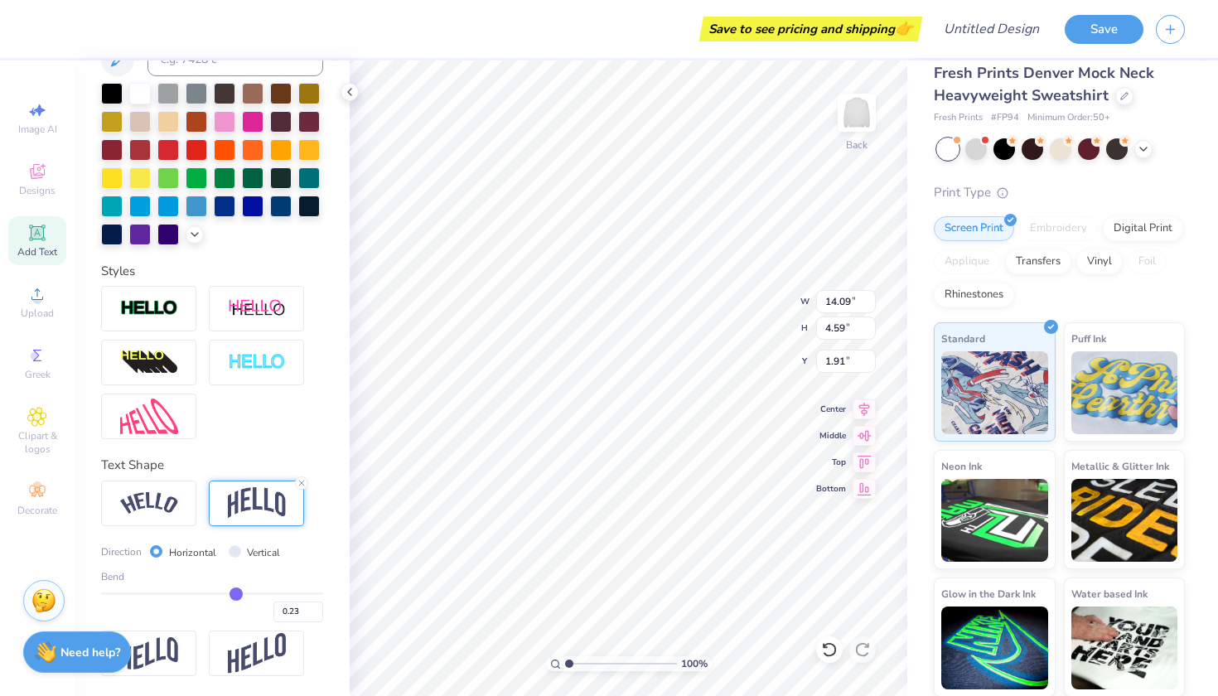
type input "0.22"
type input "0.21"
type input "0.2"
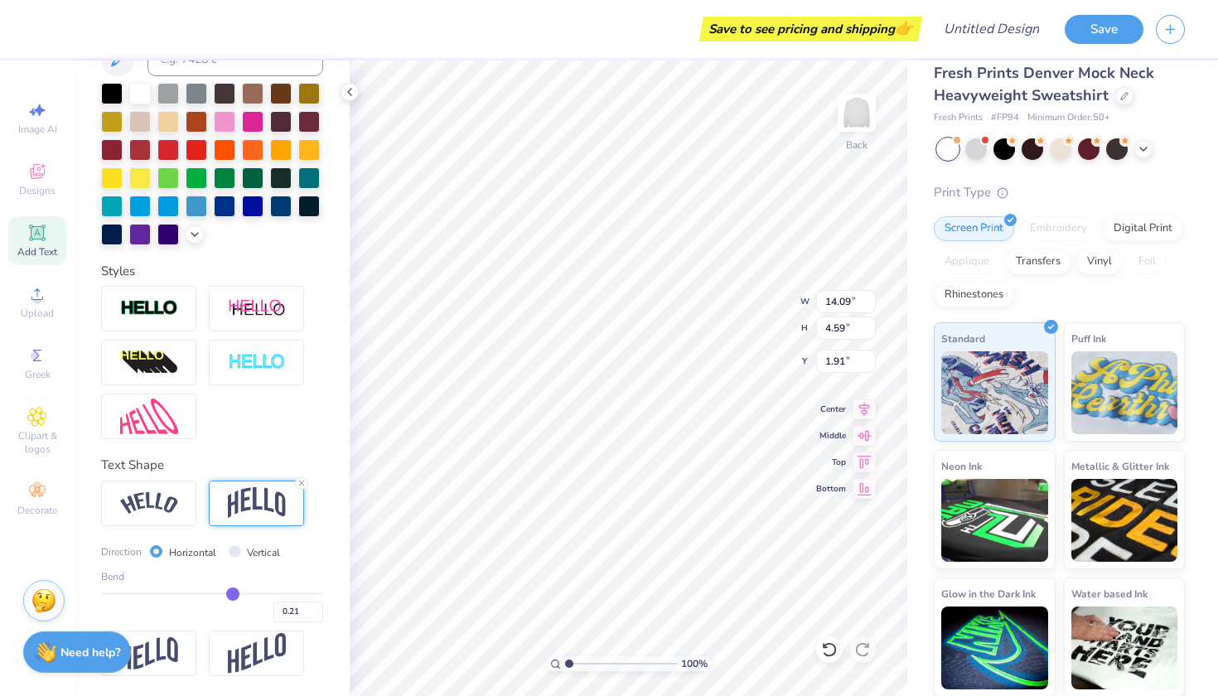
type input "0.20"
type input "0.19"
type input "0.18"
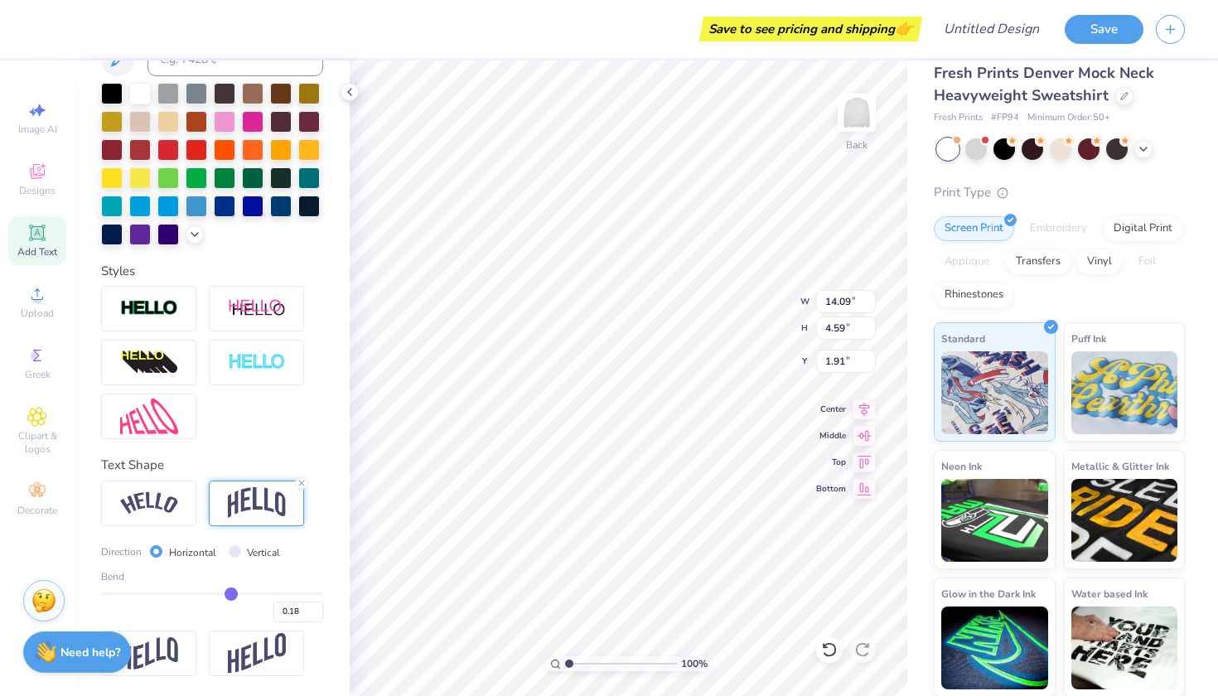
type input "0.17"
type input "0.16"
type input "0.15"
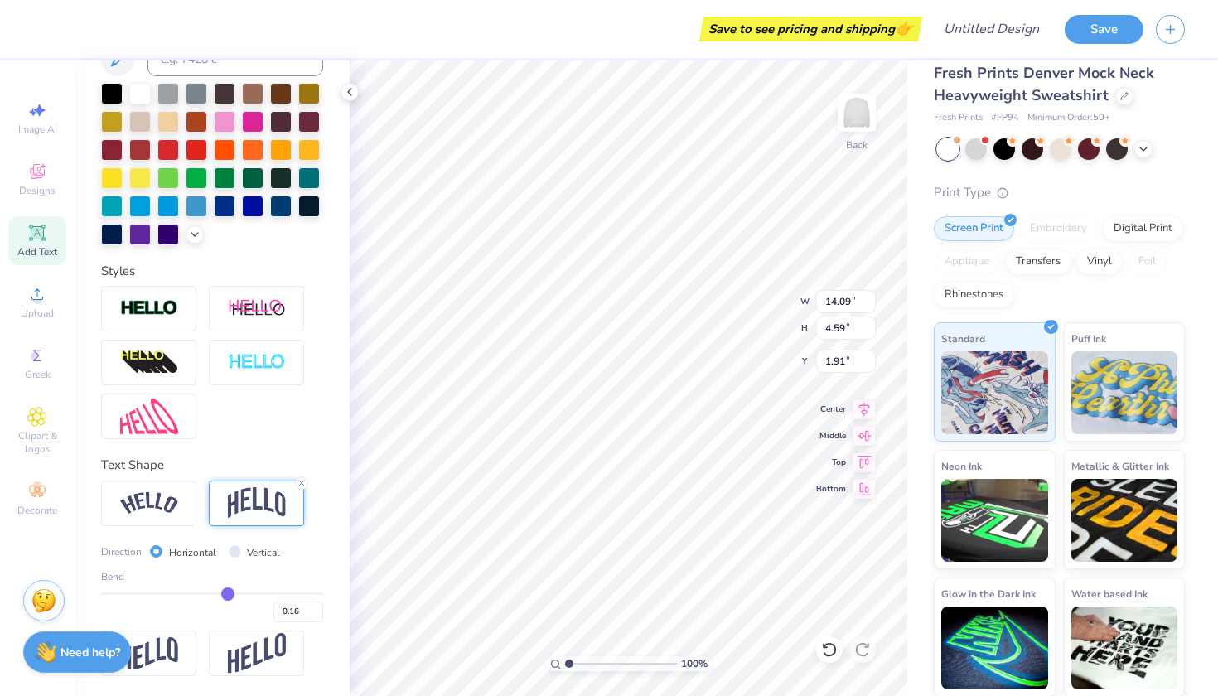
type input "0.15"
type input "0.14"
type input "0.13"
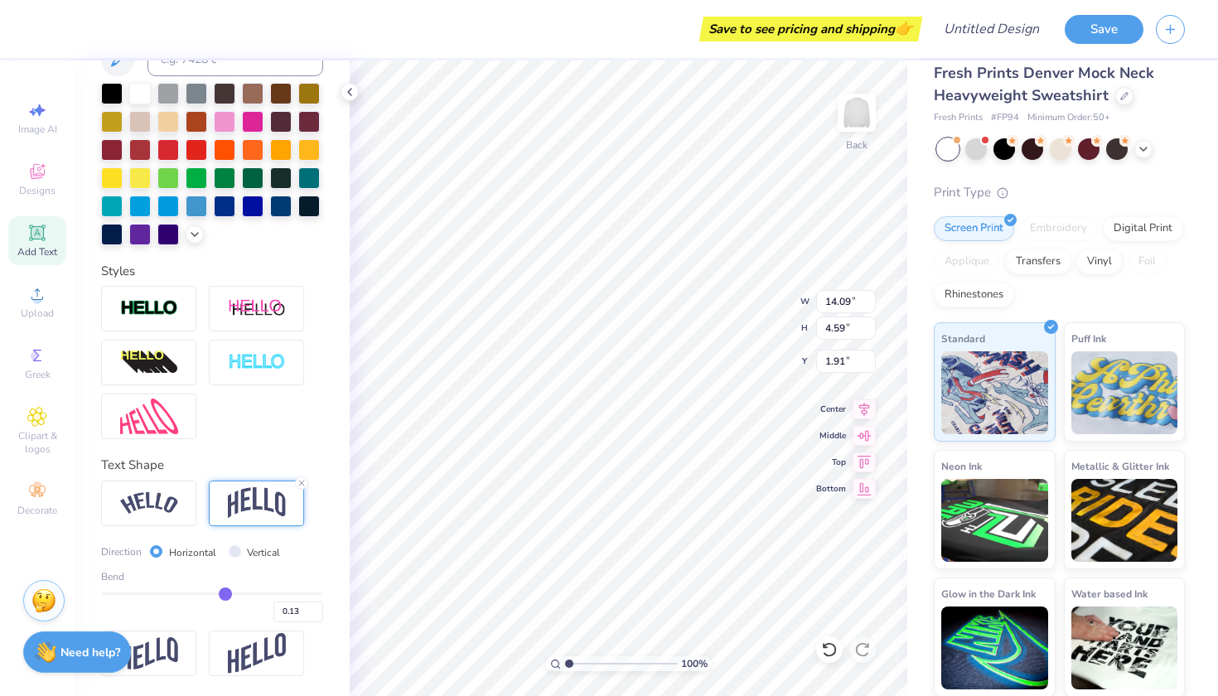
drag, startPoint x: 266, startPoint y: 596, endPoint x: 226, endPoint y: 590, distance: 40.3
type input "0.13"
click at [226, 592] on input "range" at bounding box center [212, 593] width 222 height 2
type input "2.39"
type input "3.01"
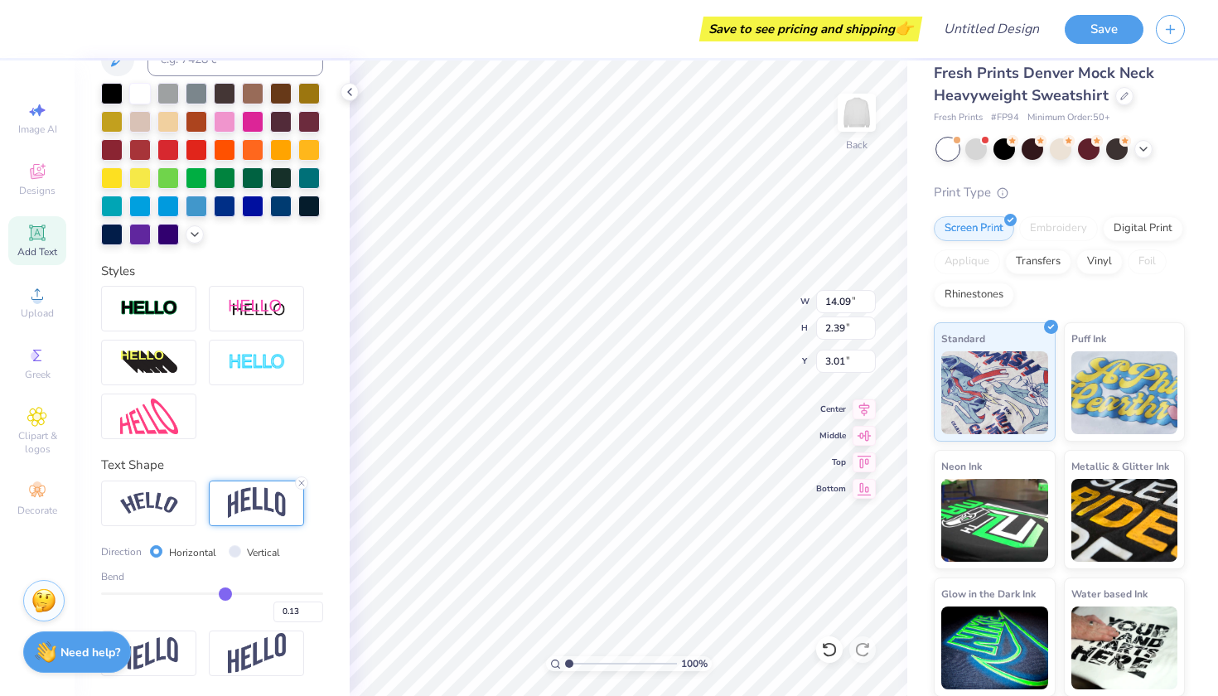
type input "0.12"
type input "0.11"
type input "0.1"
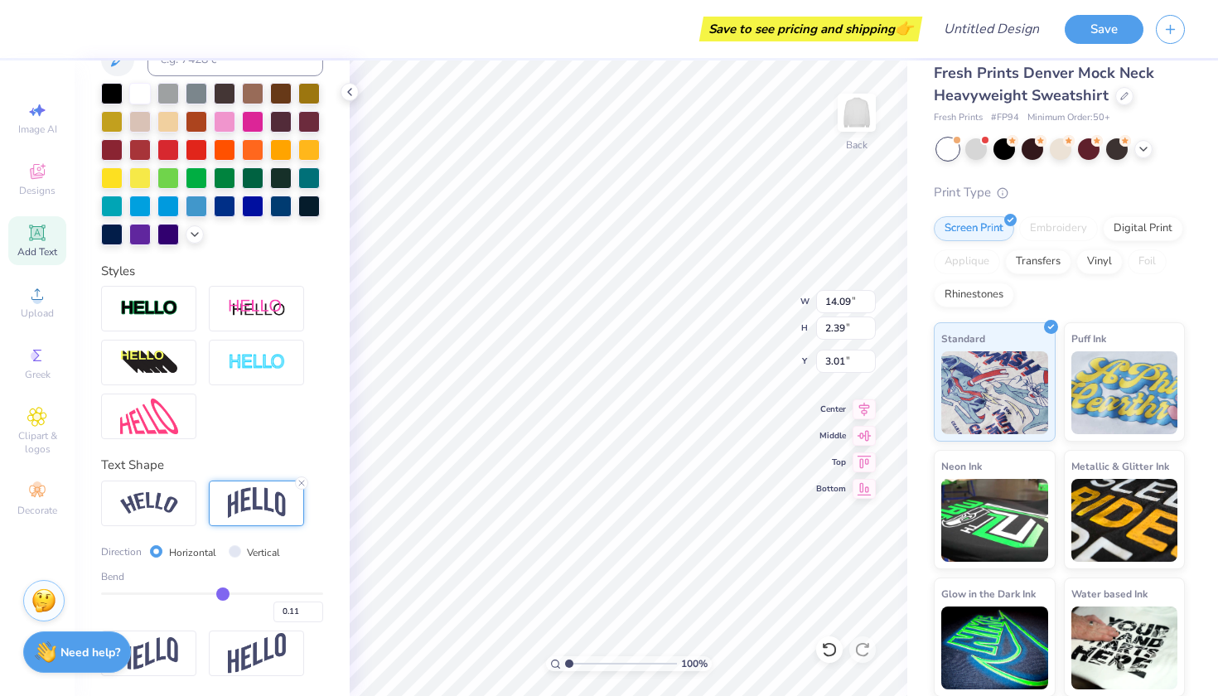
type input "0.10"
type input "0.09"
type input "0.07"
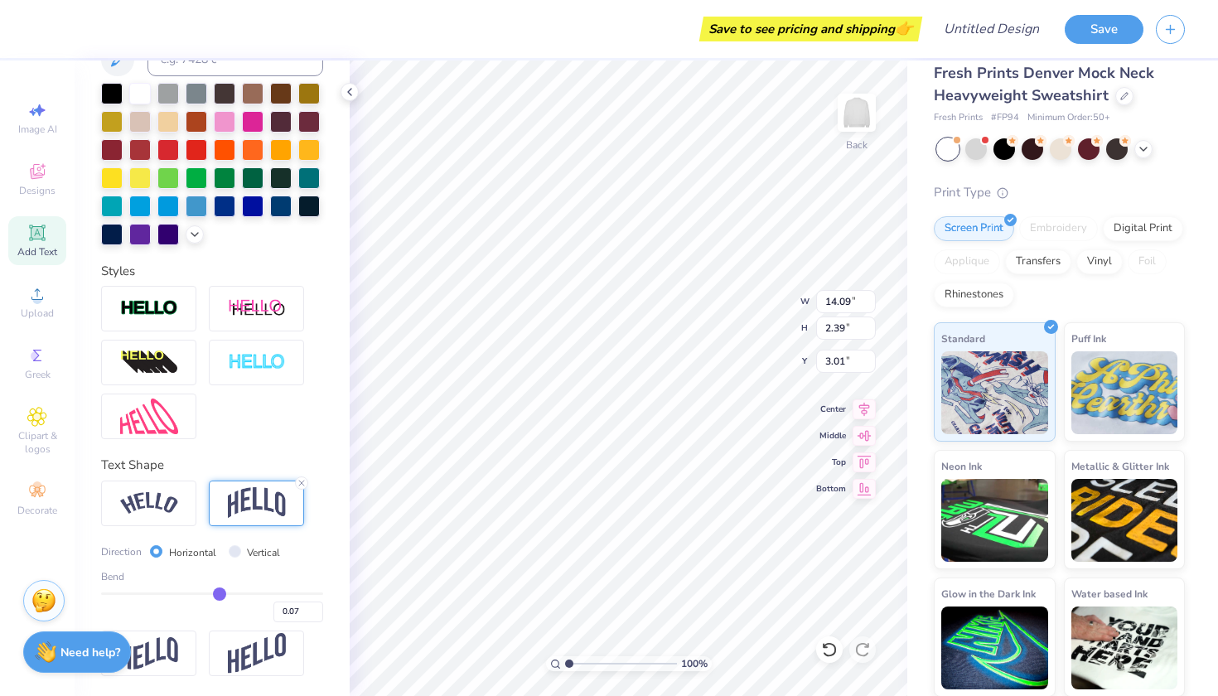
type input "0.06"
type input "0.05"
type input "0.03"
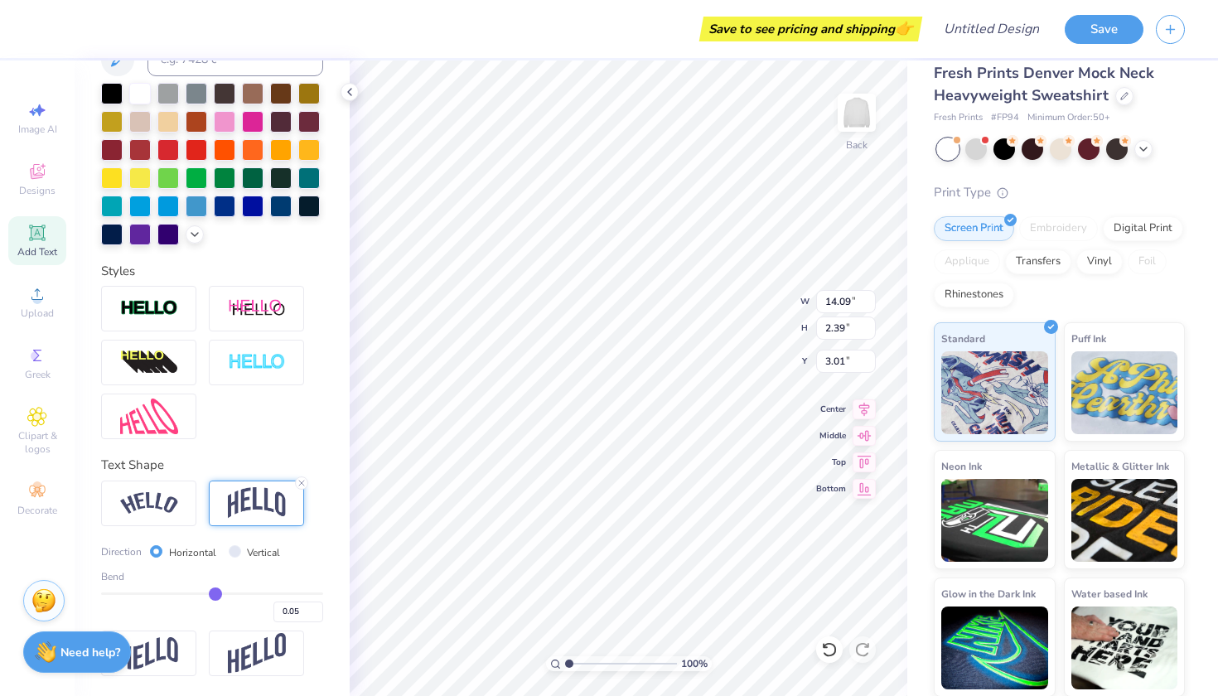
type input "0.03"
type input "0.02"
type input "0"
type input "0.00"
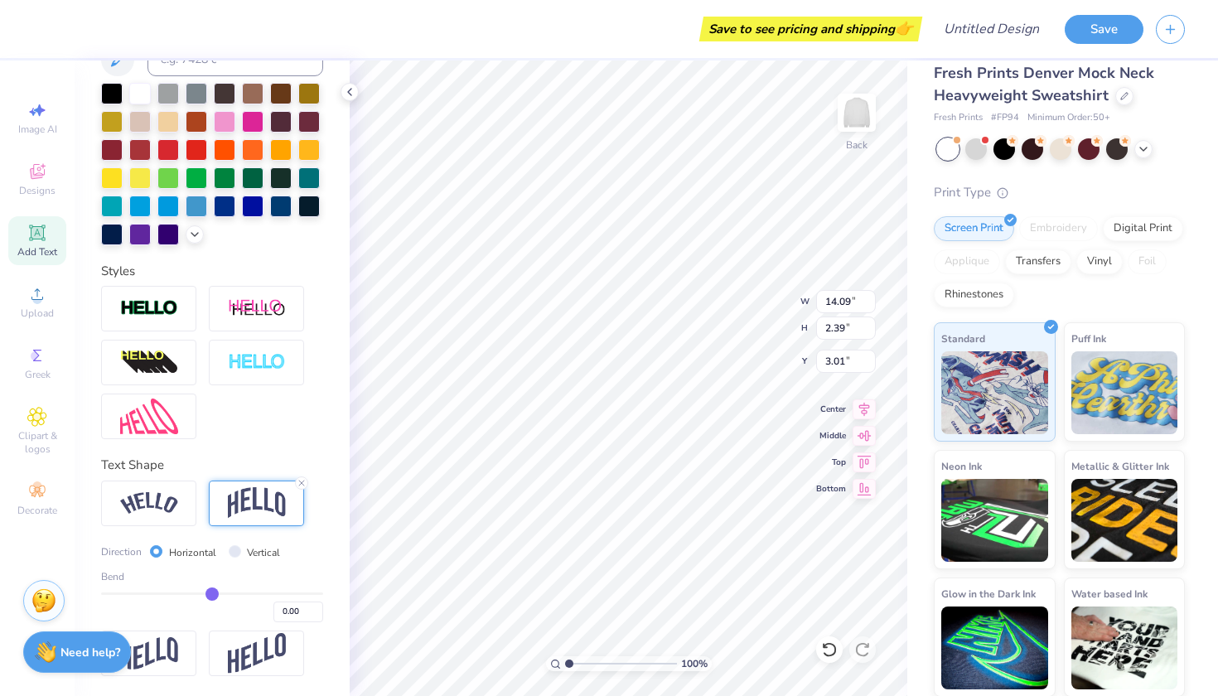
type input "-0.02"
type input "-0.03"
type input "-0.04"
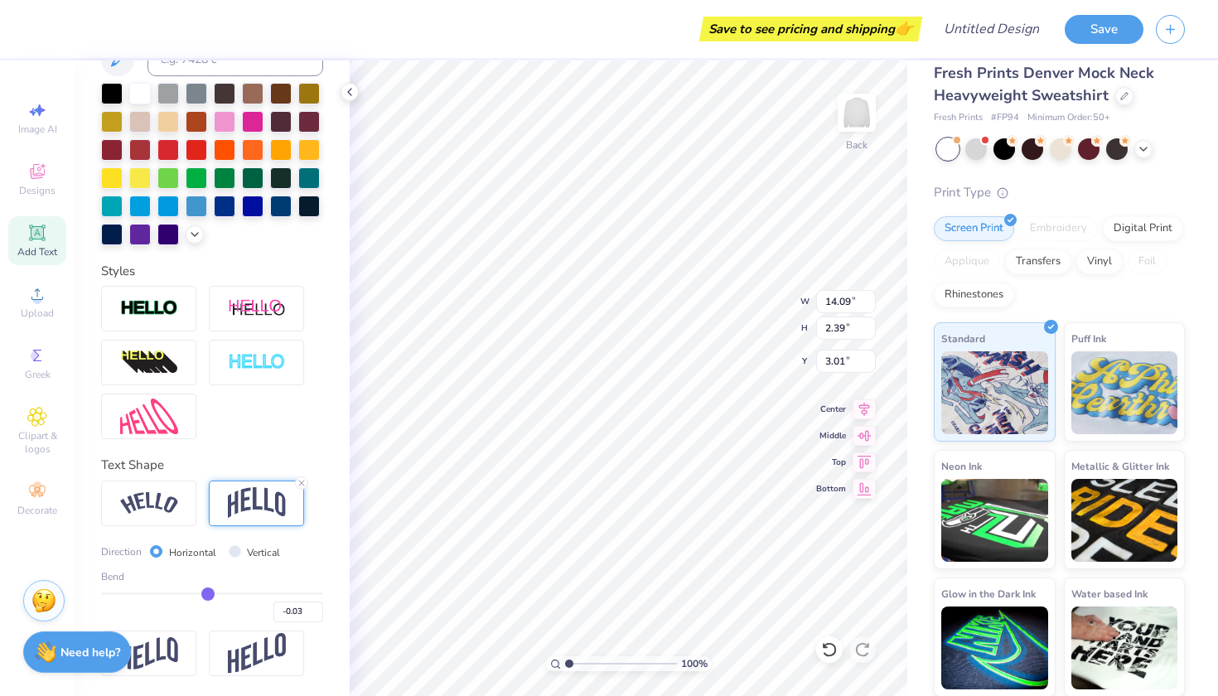
type input "-0.04"
type input "-0.05"
type input "-0.06"
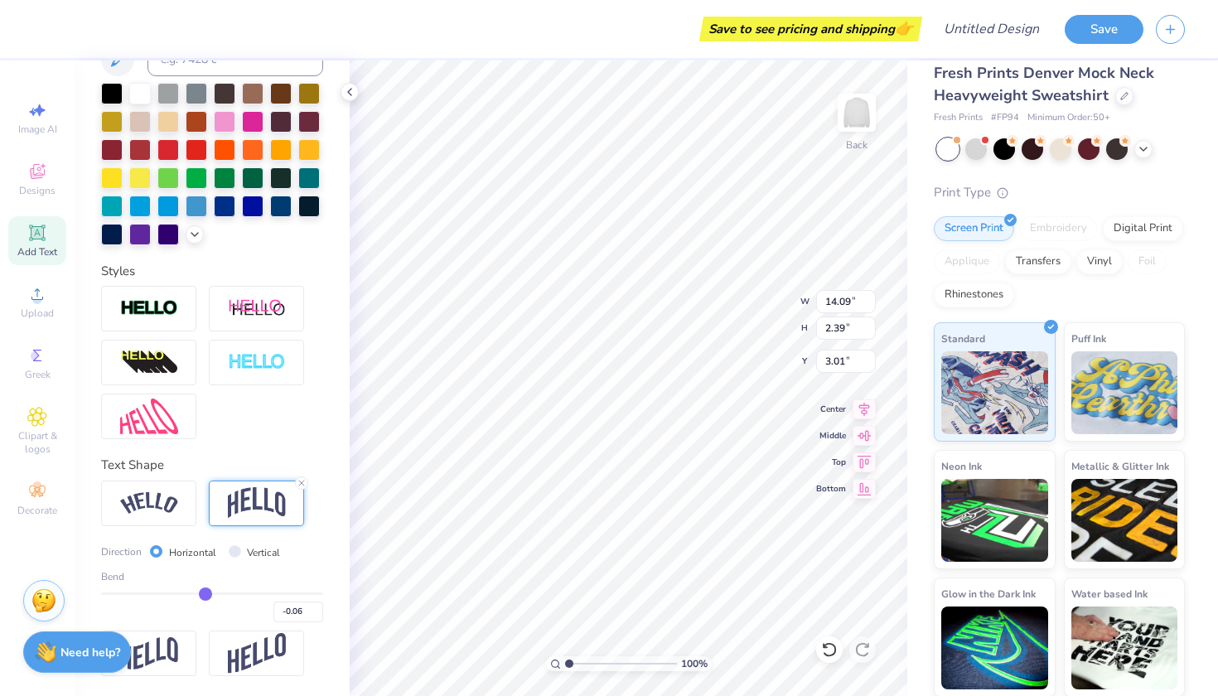
type input "-0.05"
type input "-0.04"
type input "-0.03"
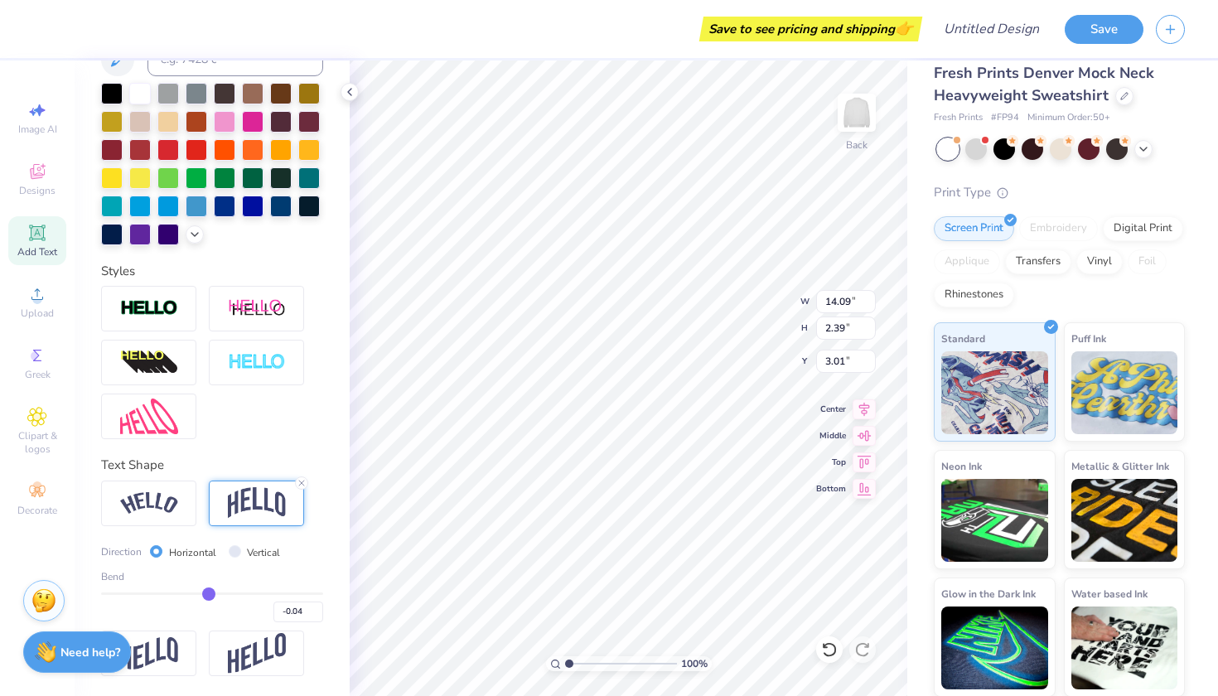
type input "-0.03"
type input "-0.02"
type input "-0.01"
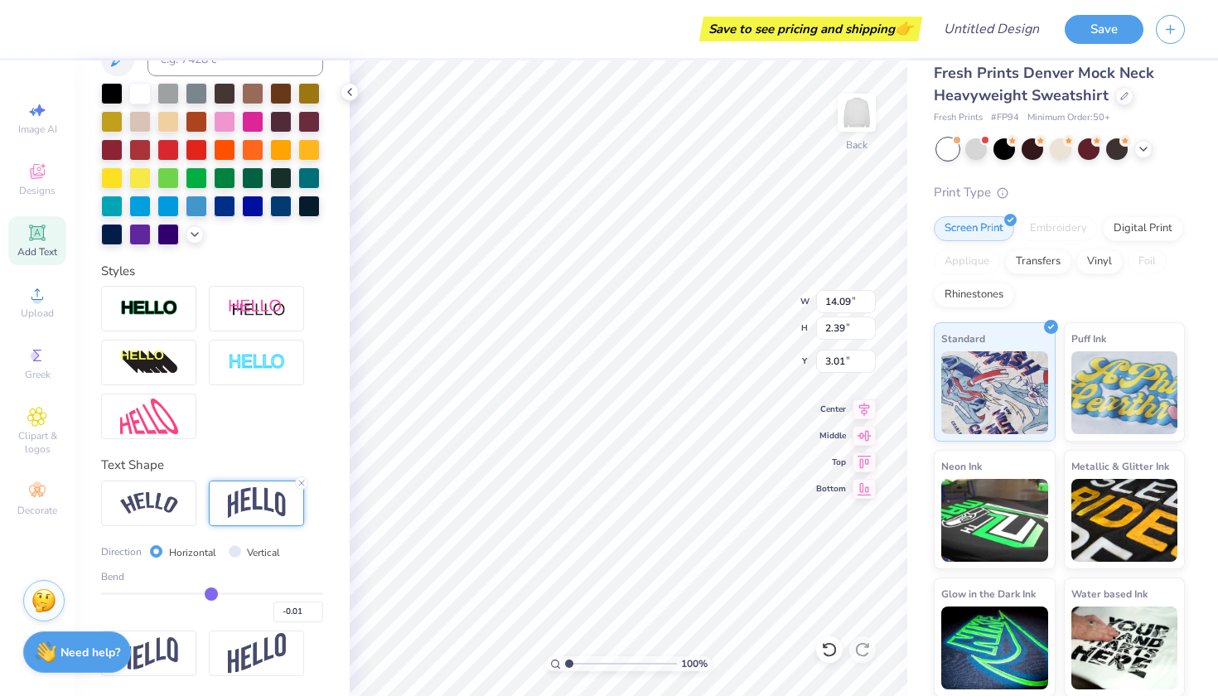
type input "0"
type input "0.00"
type input "0.01"
type input "0.02"
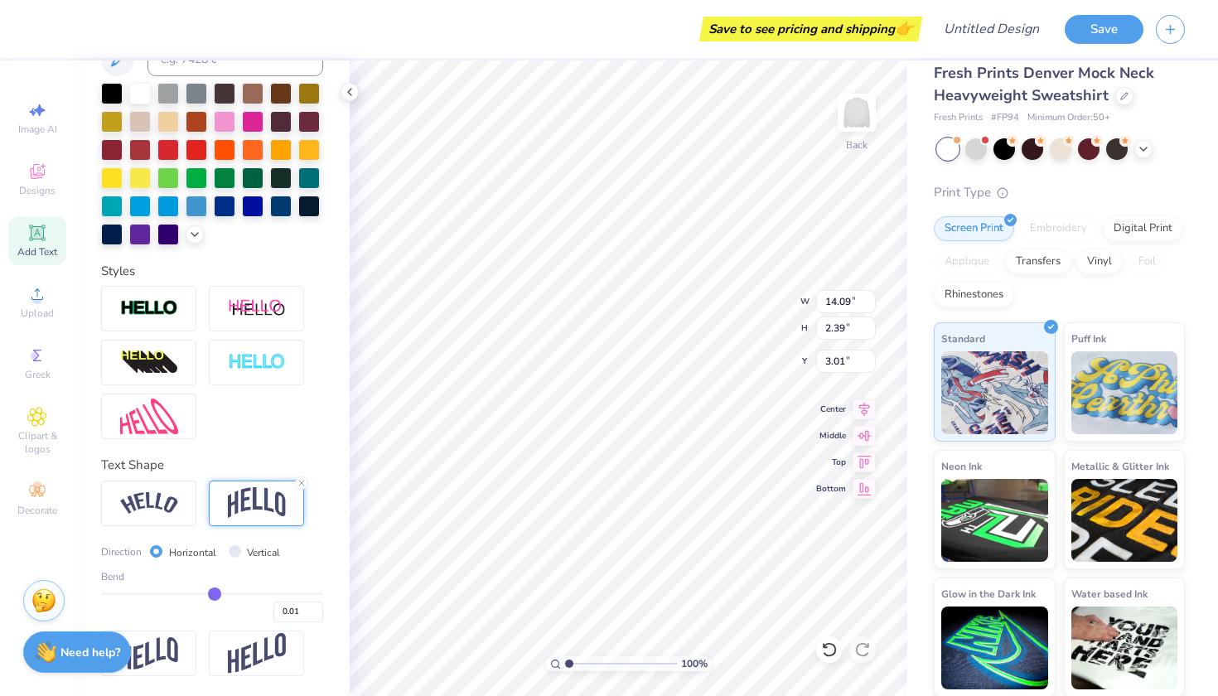
type input "0.02"
type input "0.03"
type input "0.04"
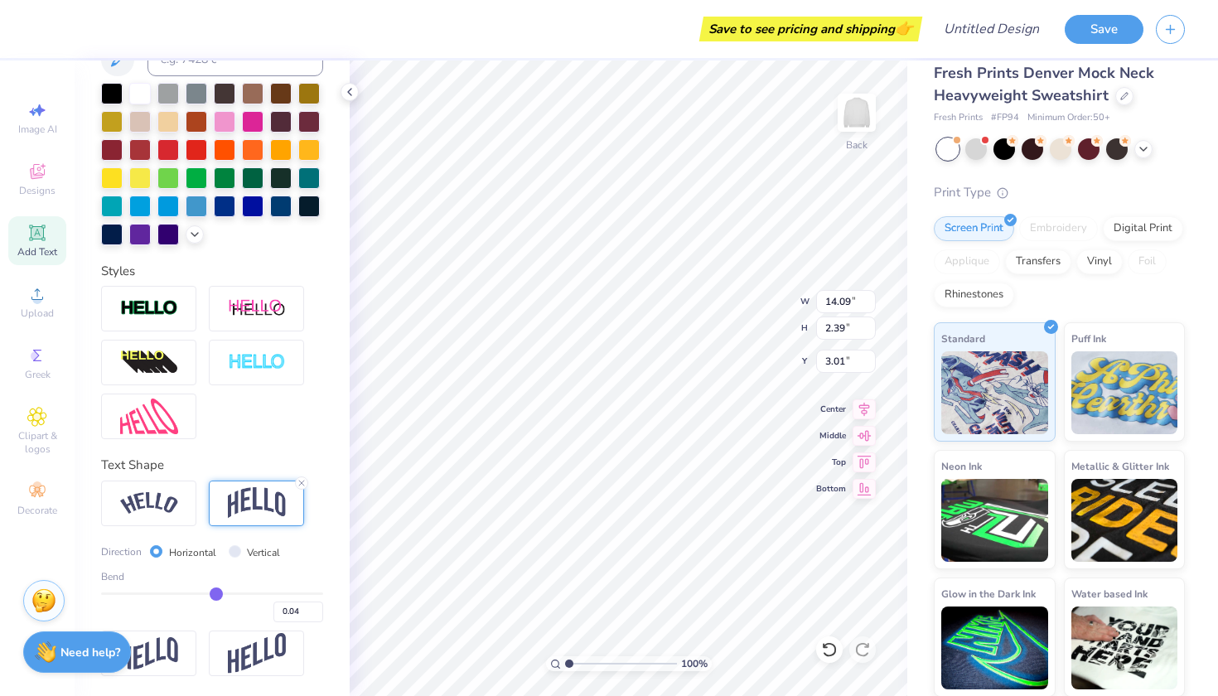
type input "0.05"
type input "0.06"
type input "0.07"
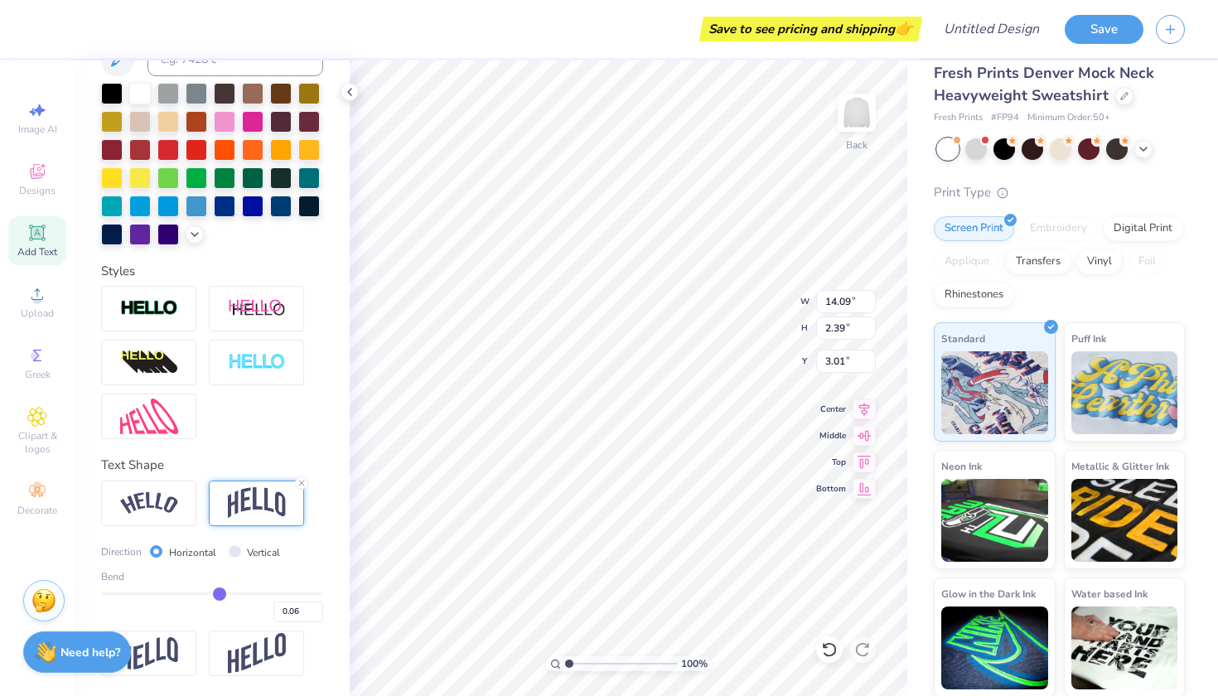
type input "0.07"
type input "0.08"
type input "0.09"
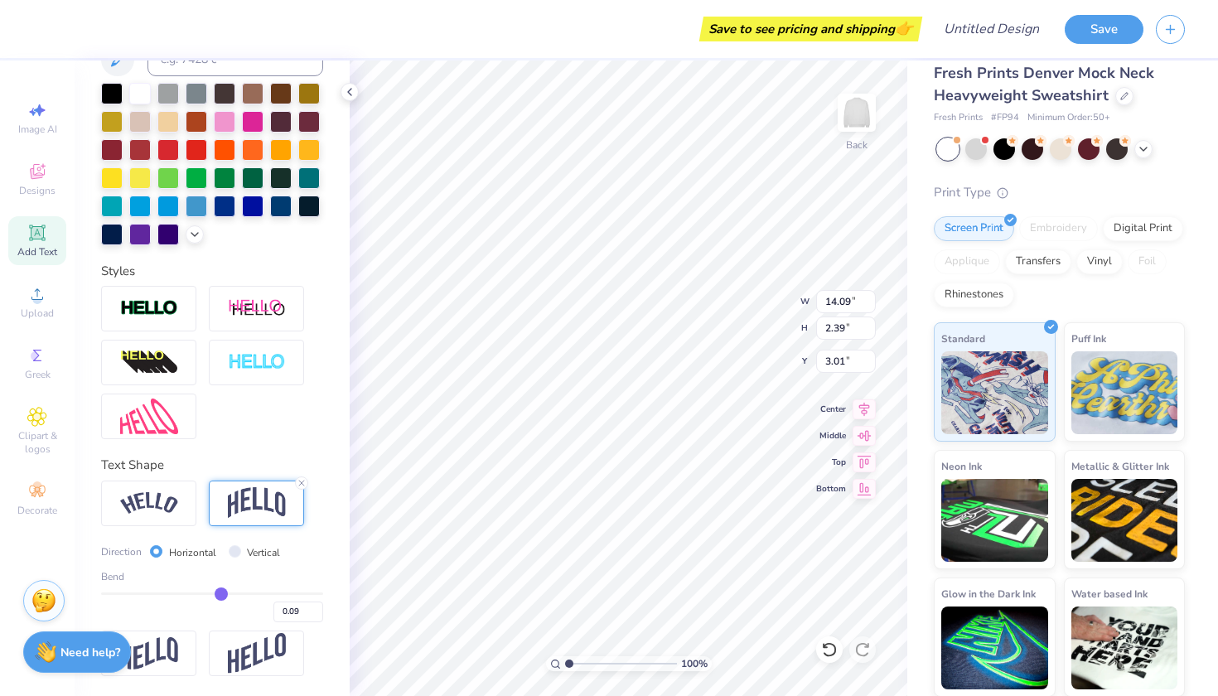
type input "0.1"
type input "0.10"
type input "0.11"
type input "0.12"
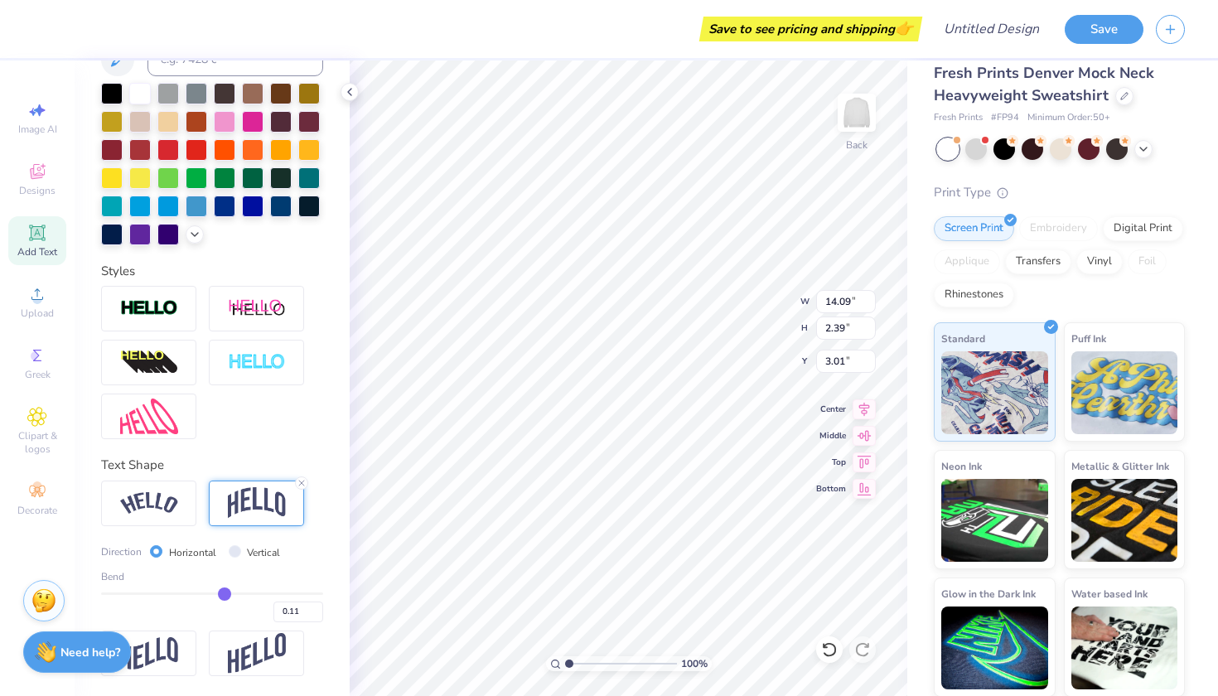
type input "0.12"
type input "0.13"
type input "0.14"
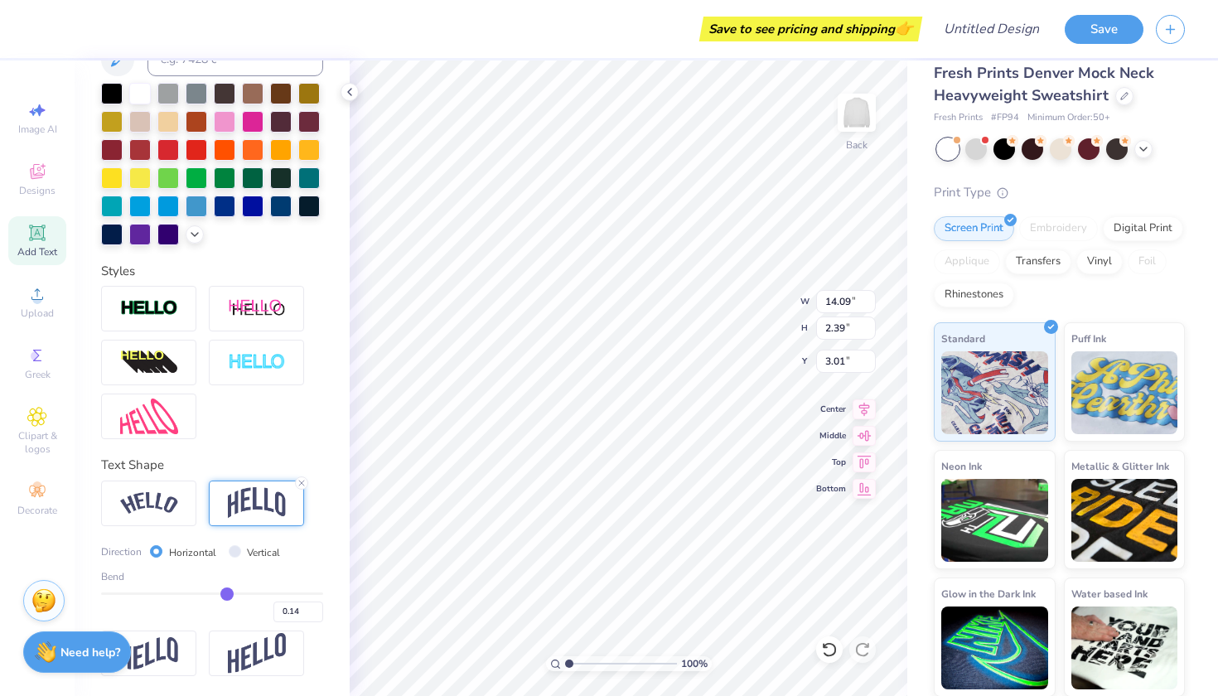
type input "0.15"
type input "0.16"
type input "0.17"
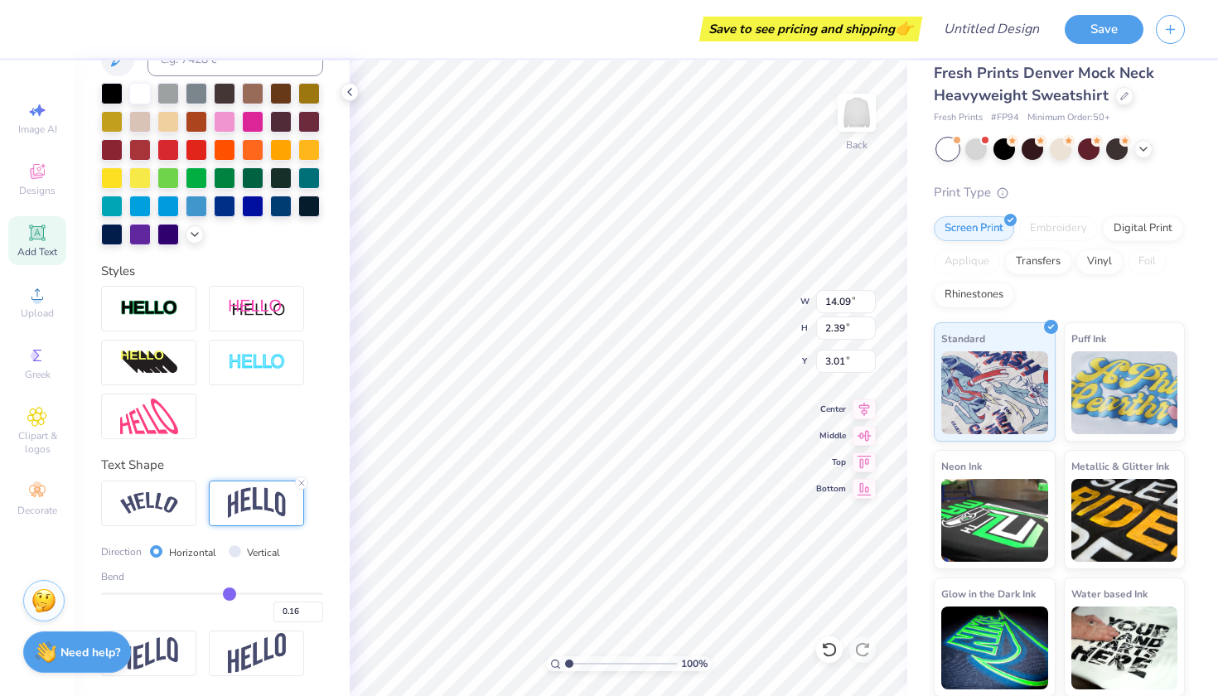
type input "0.17"
type input "0.18"
type input "0.19"
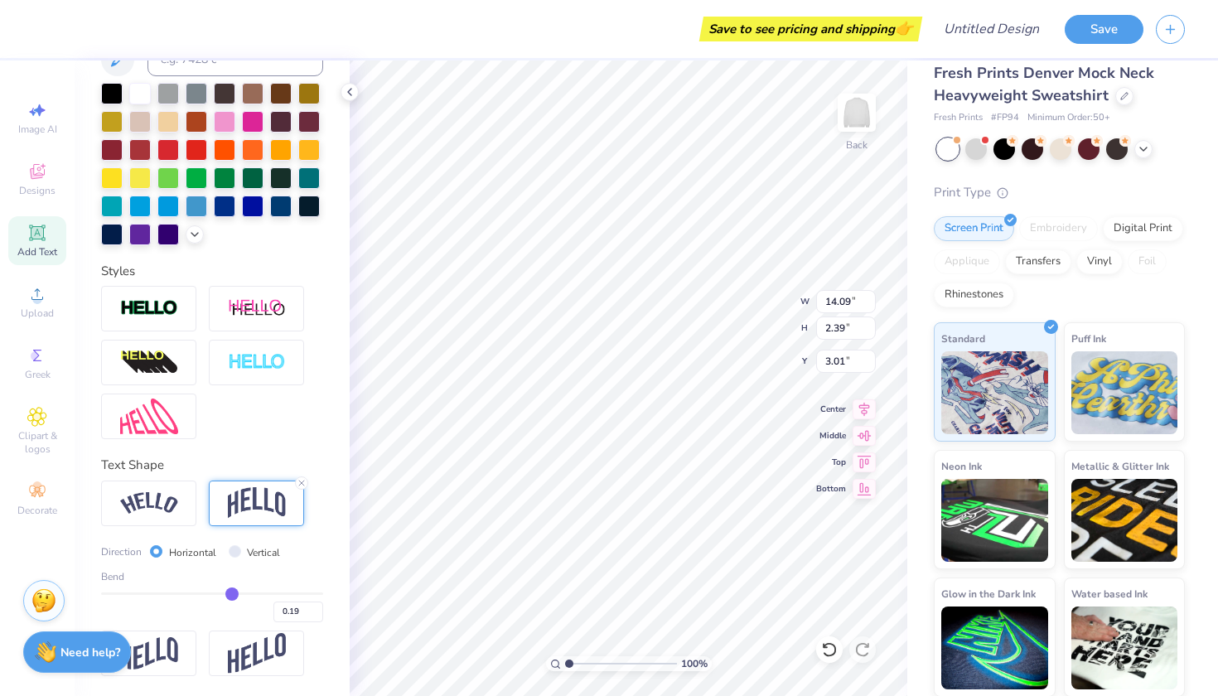
type input "0.2"
type input "0.20"
type input "0.21"
type input "0.2"
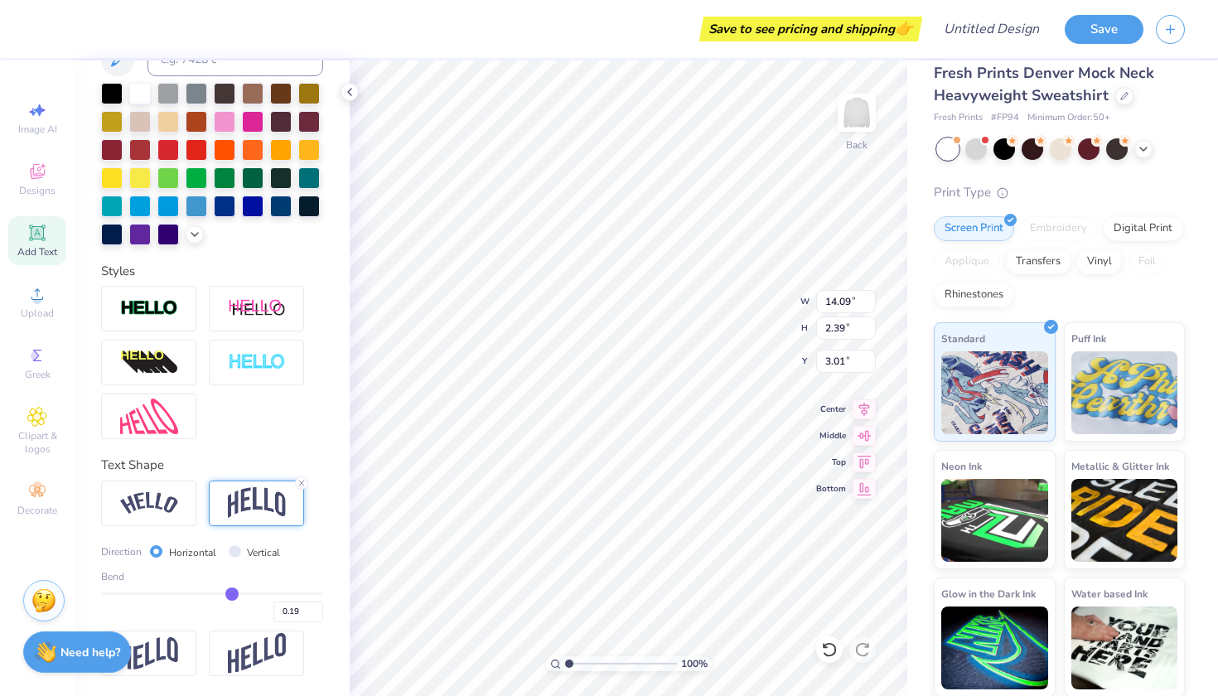
click at [232, 594] on input "range" at bounding box center [212, 593] width 222 height 2
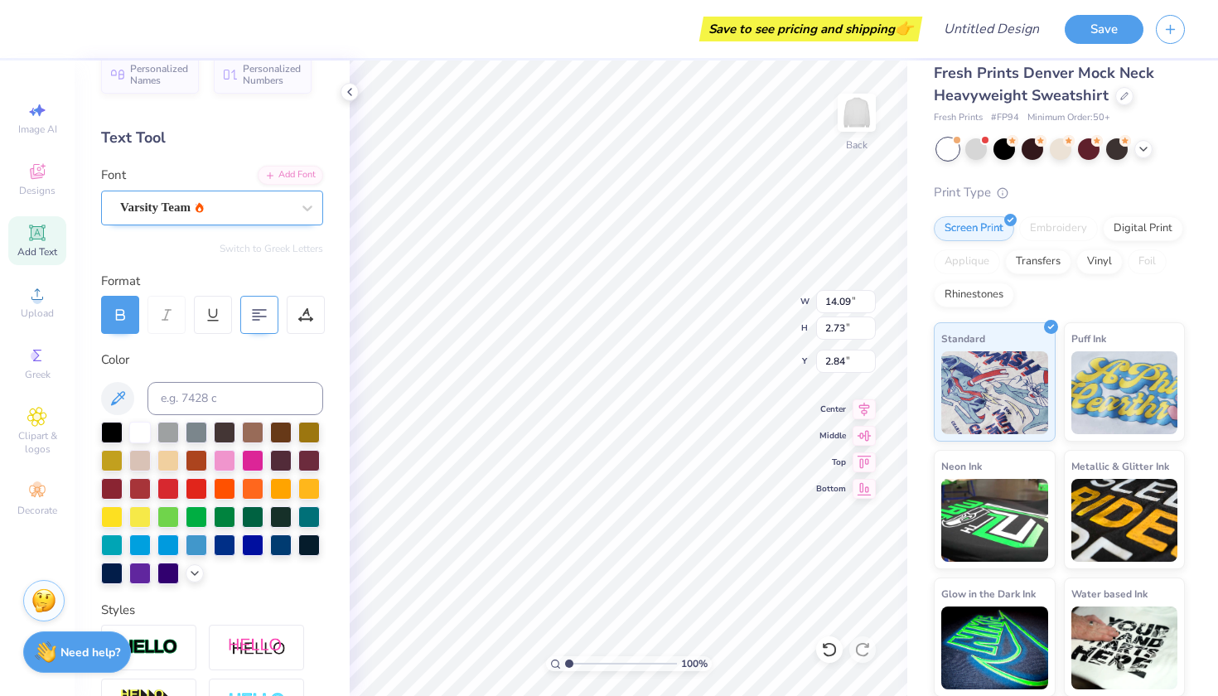
scroll to position [27, 0]
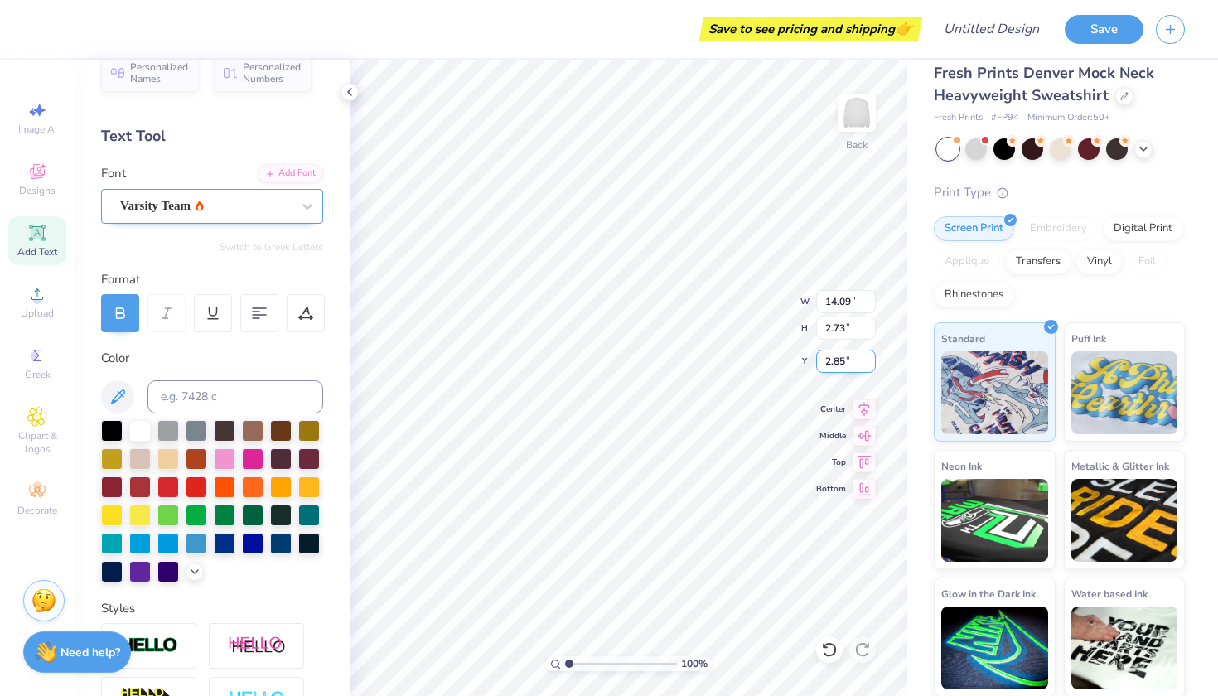
click at [868, 356] on input "2.85" at bounding box center [846, 361] width 60 height 23
click at [870, 357] on input "2.86" at bounding box center [846, 361] width 60 height 23
click at [870, 357] on input "2.87" at bounding box center [846, 361] width 60 height 23
click at [870, 357] on input "2.88" at bounding box center [846, 361] width 60 height 23
click at [870, 357] on input "2.89" at bounding box center [846, 361] width 60 height 23
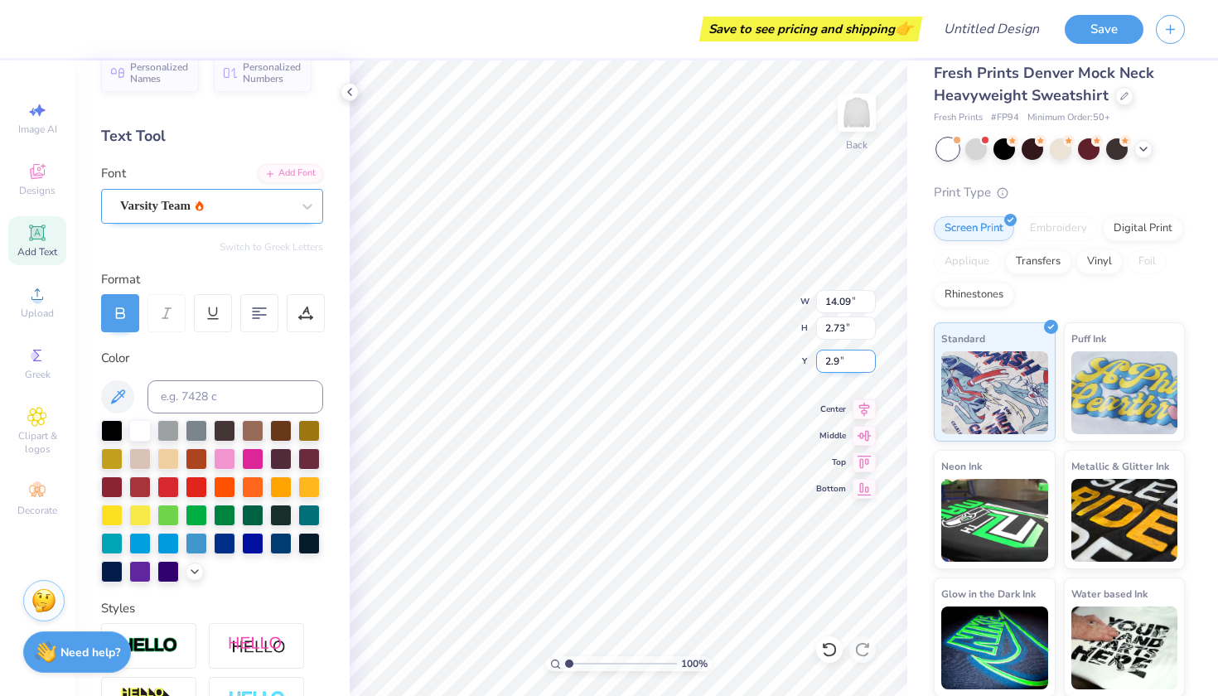
click at [870, 357] on input "2.9" at bounding box center [846, 361] width 60 height 23
click at [870, 357] on input "2.91" at bounding box center [846, 361] width 60 height 23
click at [870, 357] on input "2.92" at bounding box center [846, 361] width 60 height 23
click at [870, 357] on input "2.93" at bounding box center [846, 361] width 60 height 23
click at [870, 357] on input "2.94" at bounding box center [846, 361] width 60 height 23
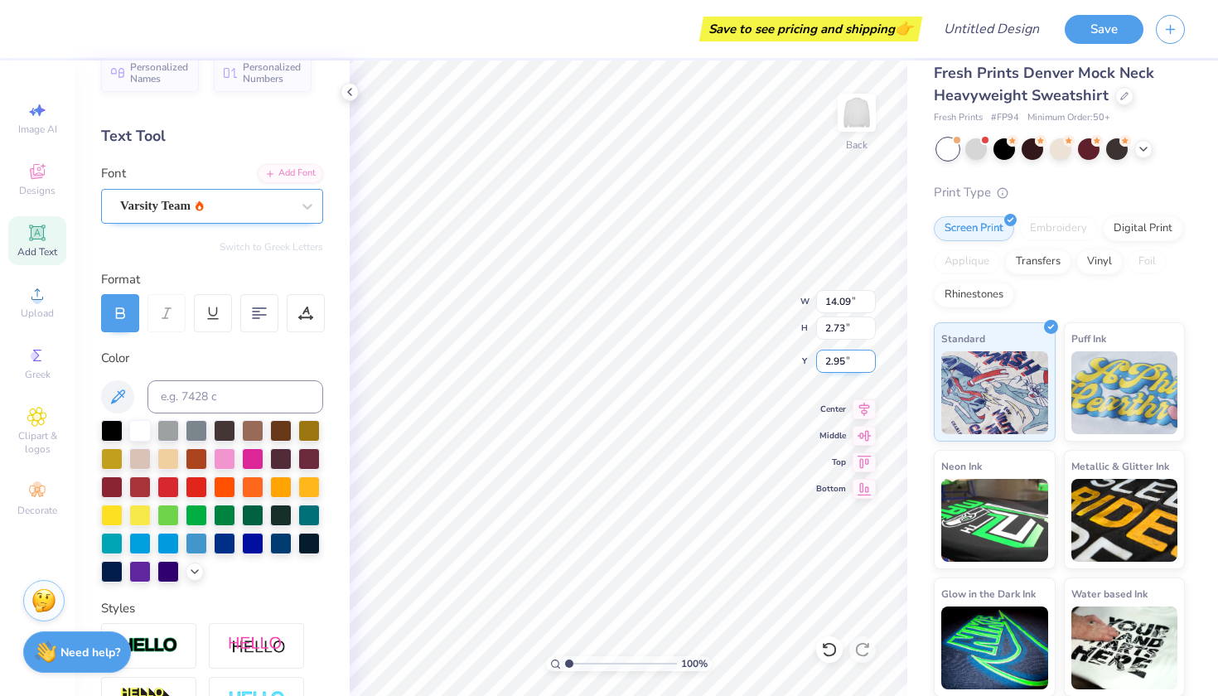
click at [870, 357] on input "2.95" at bounding box center [846, 361] width 60 height 23
click at [870, 357] on input "2.96" at bounding box center [846, 361] width 60 height 23
click at [870, 357] on input "2.97" at bounding box center [846, 361] width 60 height 23
click at [870, 357] on input "2.98" at bounding box center [846, 361] width 60 height 23
click at [870, 357] on input "2.99" at bounding box center [846, 361] width 60 height 23
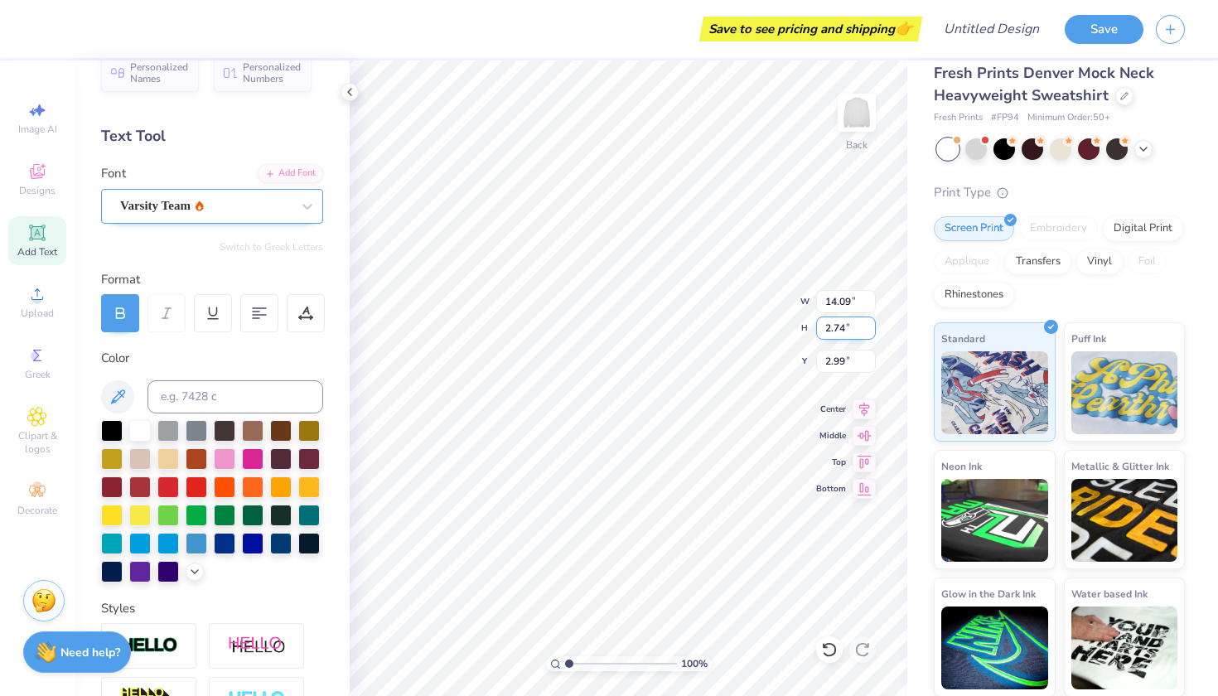
click at [868, 323] on input "2.74" at bounding box center [846, 327] width 60 height 23
click at [868, 323] on input "2.75" at bounding box center [846, 327] width 60 height 23
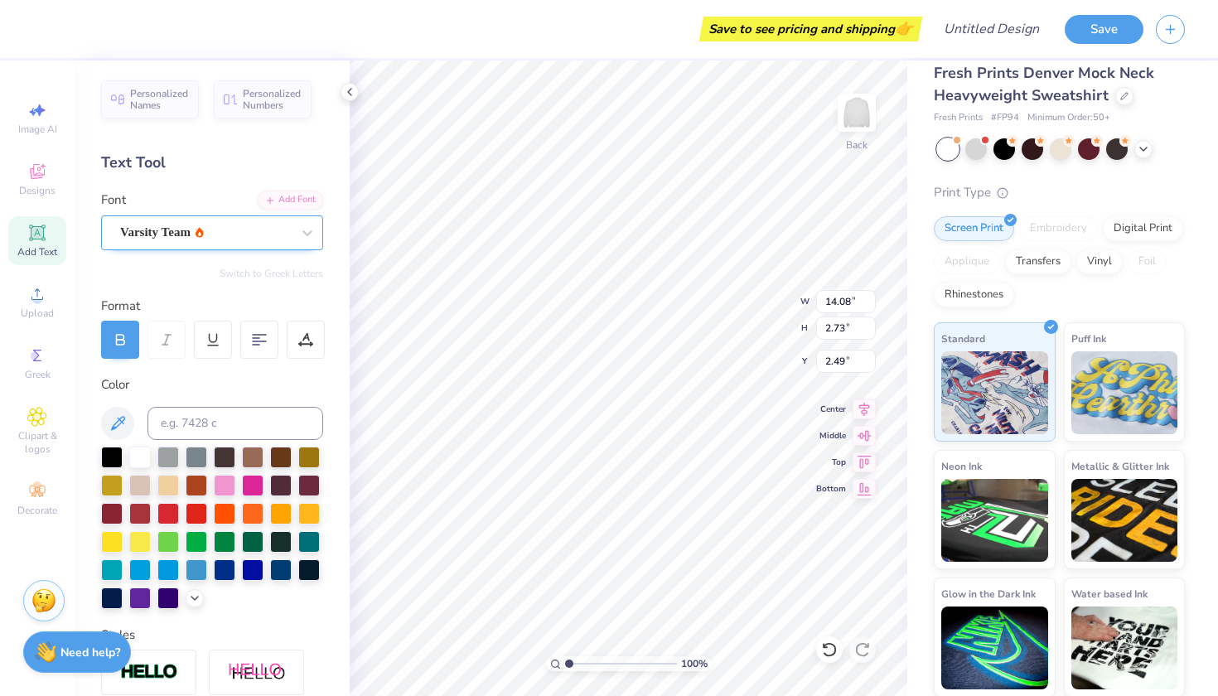
scroll to position [0, 0]
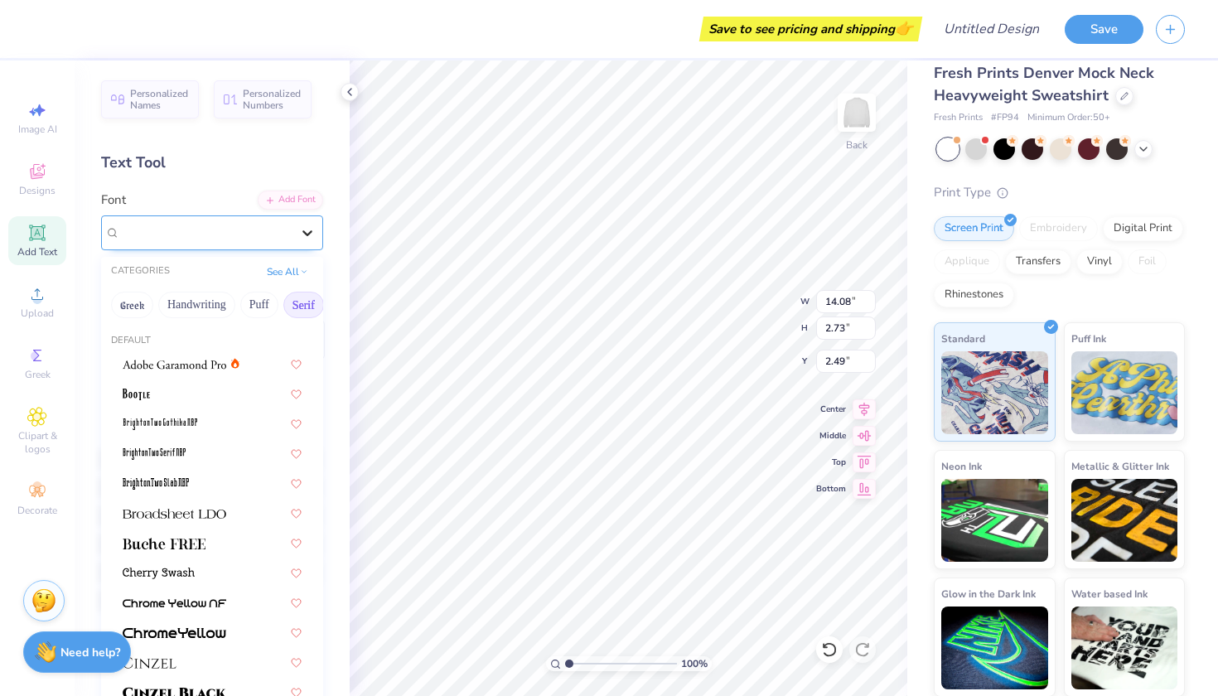
click at [308, 229] on icon at bounding box center [307, 232] width 17 height 17
click at [310, 137] on div "Personalized Names Personalized Numbers Text Tool Add Font Font option Varsity …" at bounding box center [212, 377] width 275 height 635
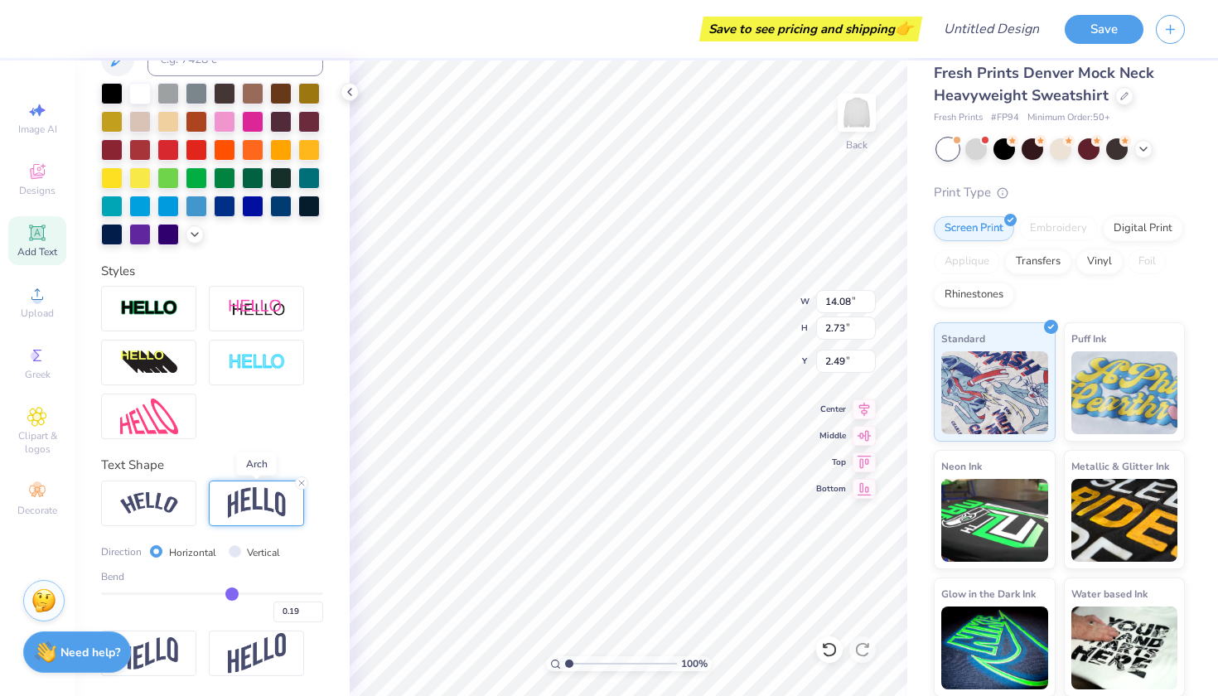
scroll to position [364, 0]
click at [177, 319] on div at bounding box center [148, 309] width 95 height 46
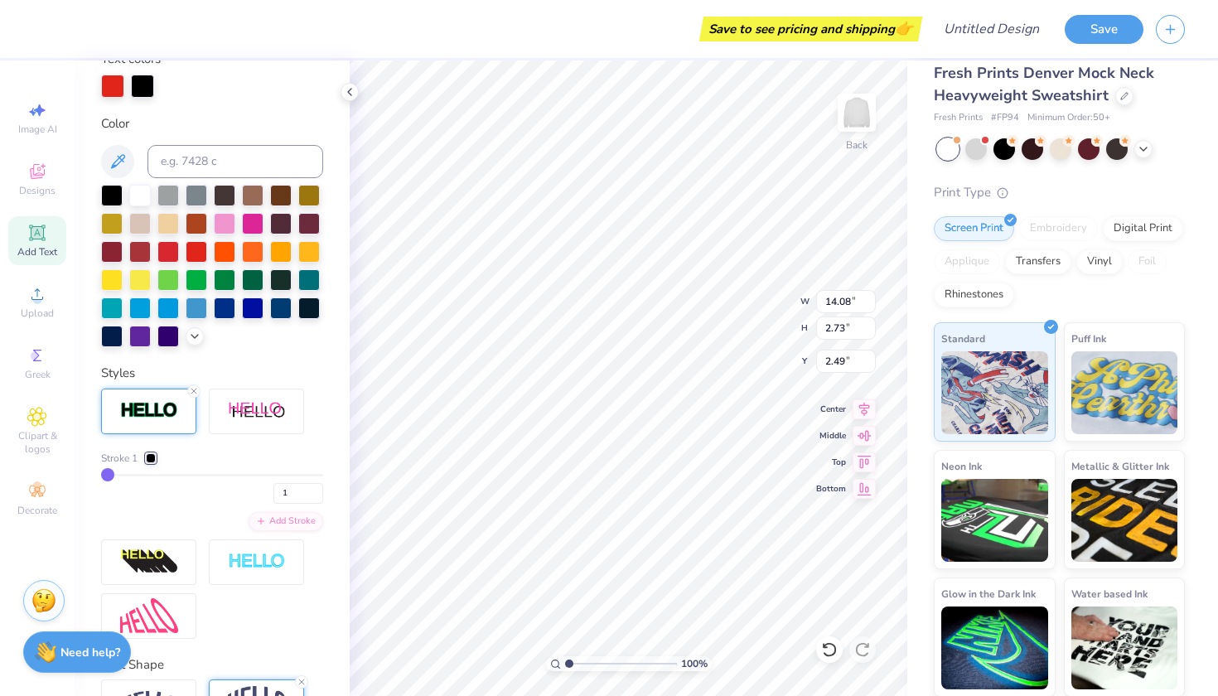
scroll to position [319, 0]
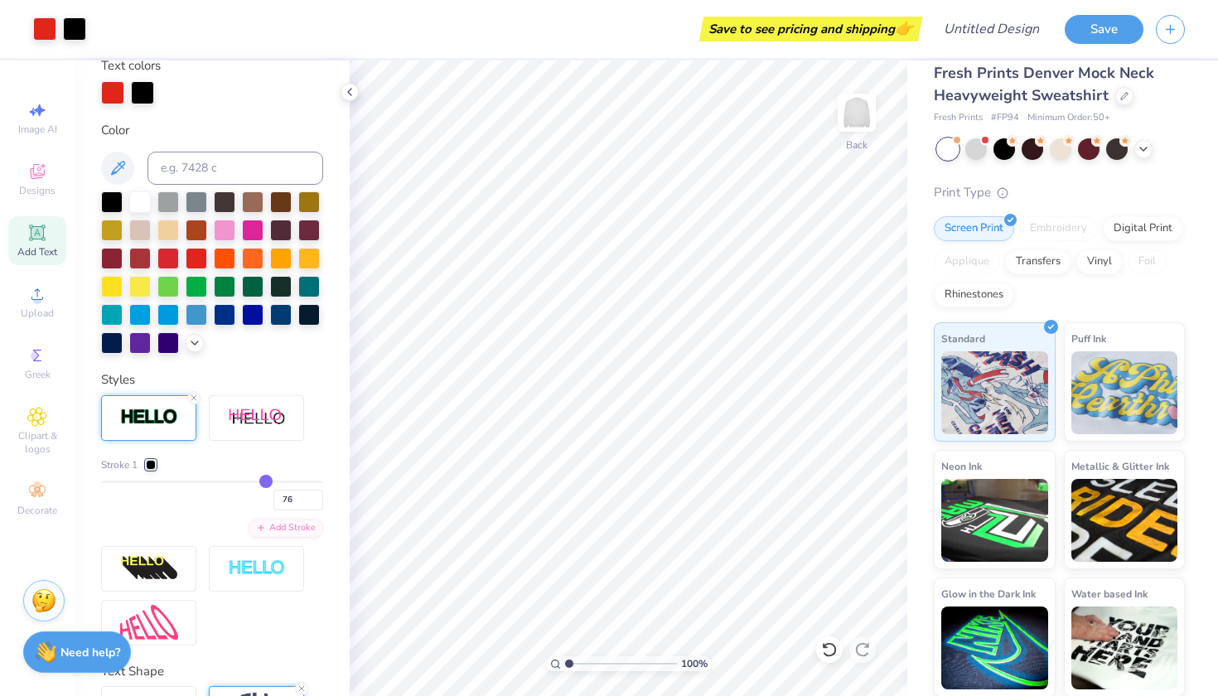
drag, startPoint x: 108, startPoint y: 480, endPoint x: 265, endPoint y: 477, distance: 157.4
click at [265, 480] on input "range" at bounding box center [212, 481] width 222 height 2
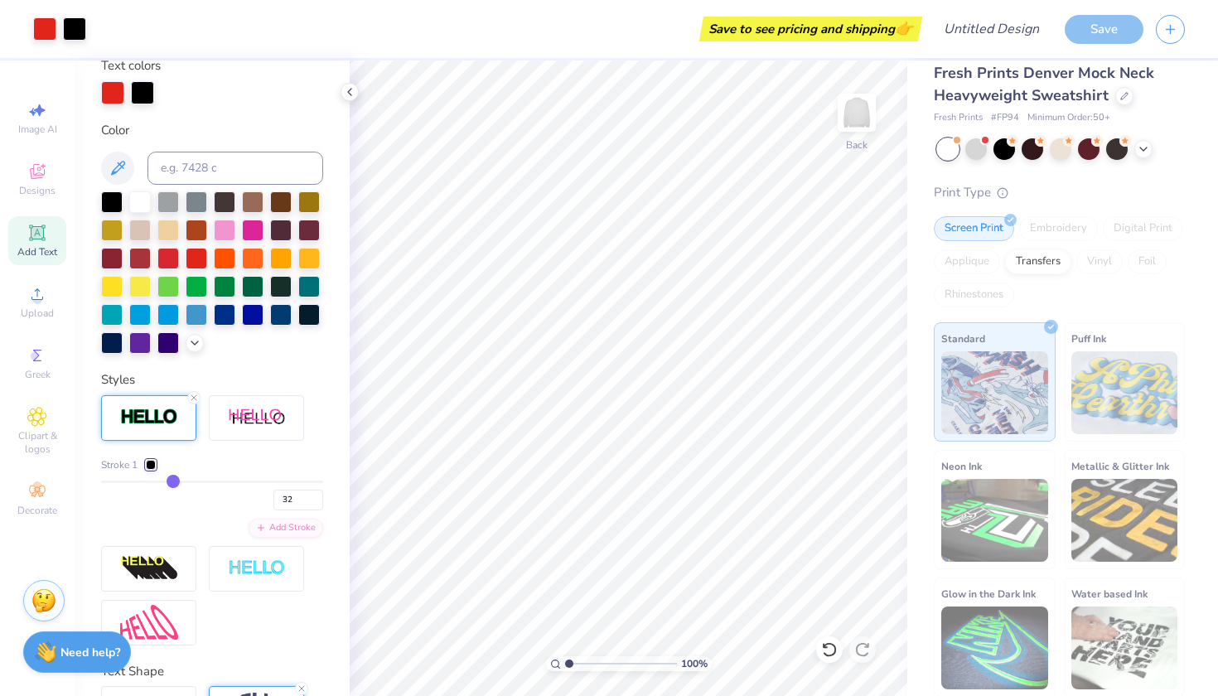
drag, startPoint x: 265, startPoint y: 477, endPoint x: 172, endPoint y: 474, distance: 92.8
click at [172, 474] on div "Stroke 1 32" at bounding box center [212, 483] width 222 height 53
drag, startPoint x: 171, startPoint y: 480, endPoint x: 124, endPoint y: 482, distance: 47.3
click at [124, 482] on input "range" at bounding box center [212, 481] width 222 height 2
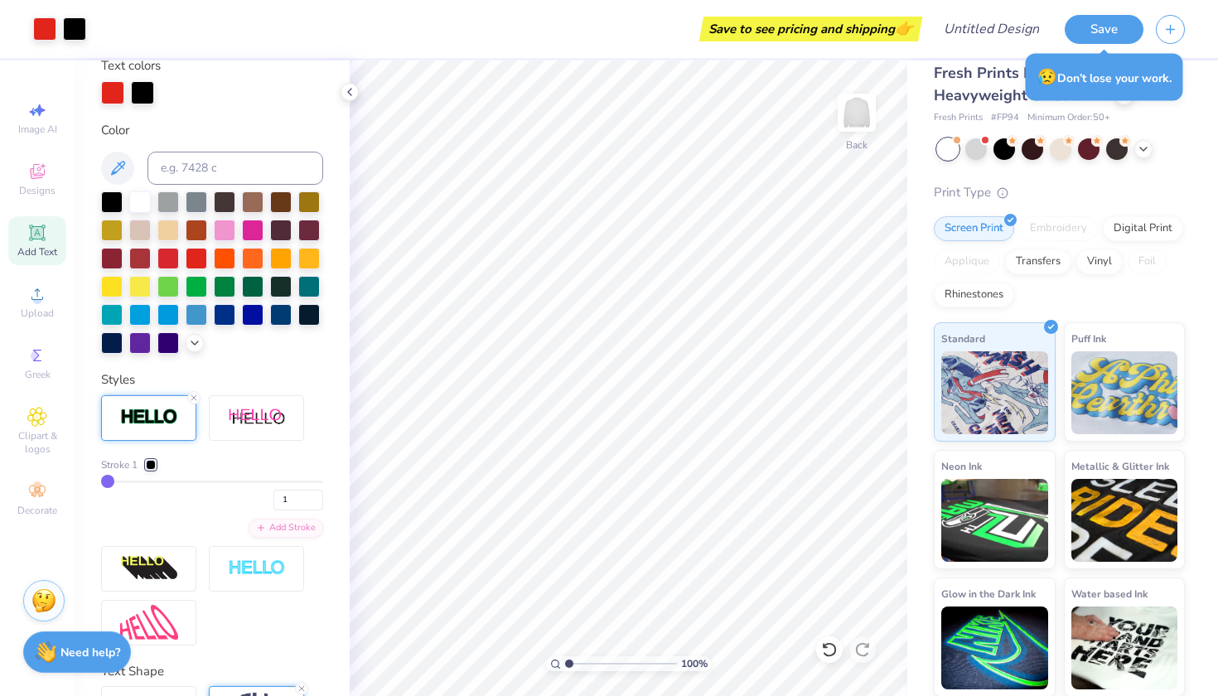
drag, startPoint x: 124, startPoint y: 482, endPoint x: 97, endPoint y: 482, distance: 27.3
click at [97, 482] on div "Personalized Names Personalized Numbers Text Tool Add Font Font Varsity Team Sw…" at bounding box center [212, 377] width 275 height 635
click at [301, 497] on input "1" at bounding box center [298, 500] width 50 height 21
click at [316, 503] on input "2" at bounding box center [298, 500] width 50 height 21
click at [211, 497] on div "2" at bounding box center [212, 495] width 222 height 30
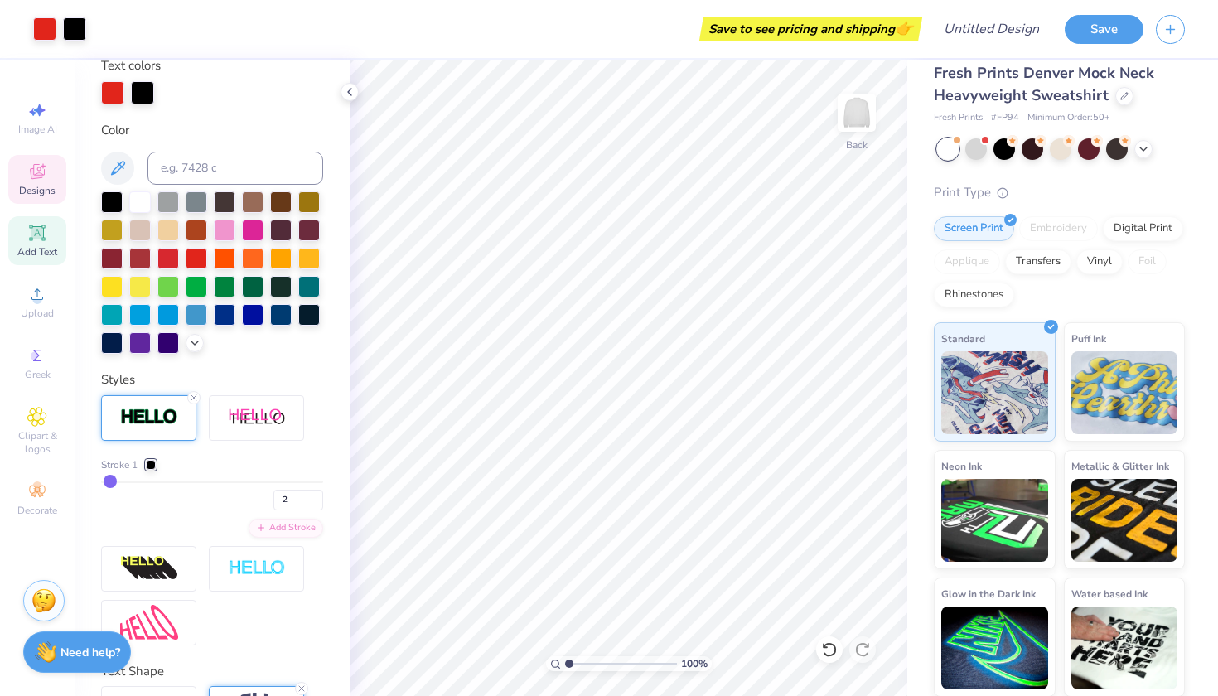
click at [33, 168] on icon at bounding box center [37, 171] width 15 height 15
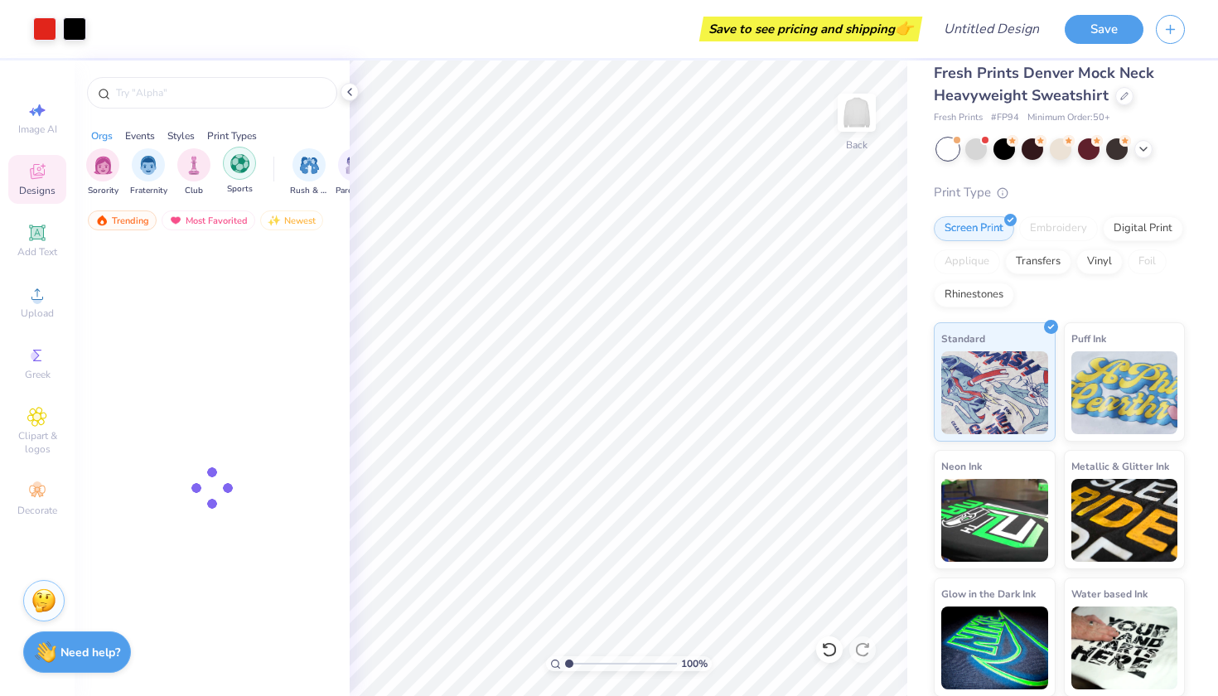
click at [244, 165] on img "filter for Sports" at bounding box center [239, 163] width 19 height 19
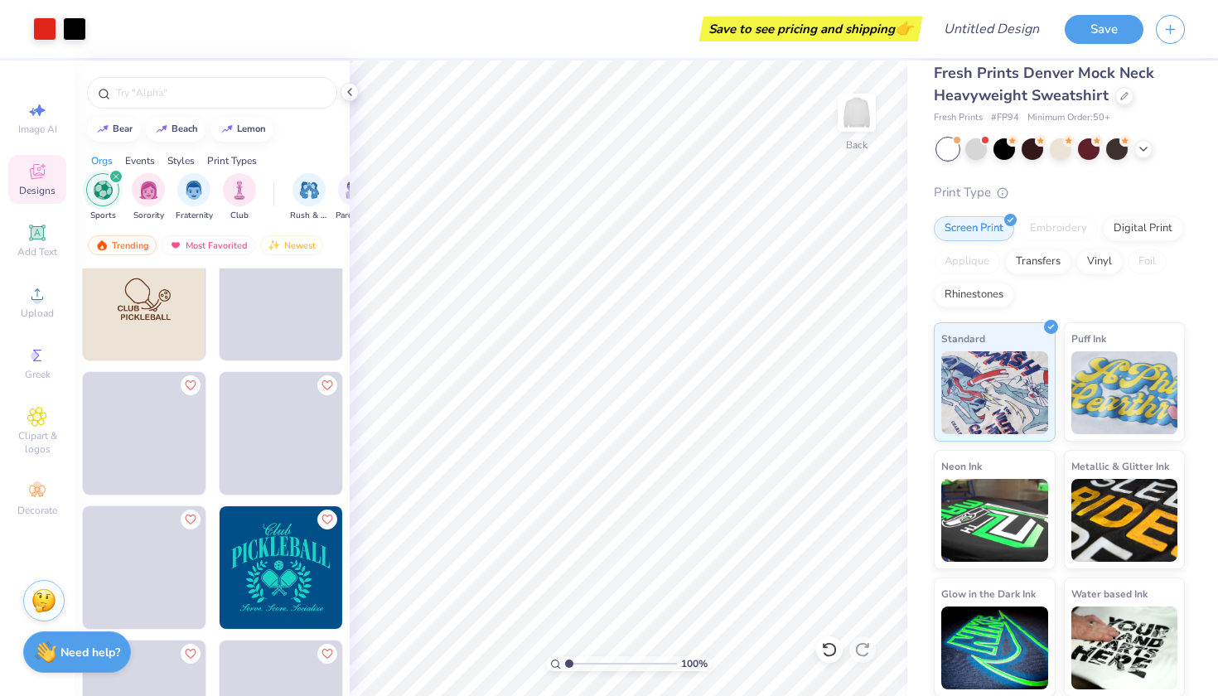
scroll to position [1262, 0]
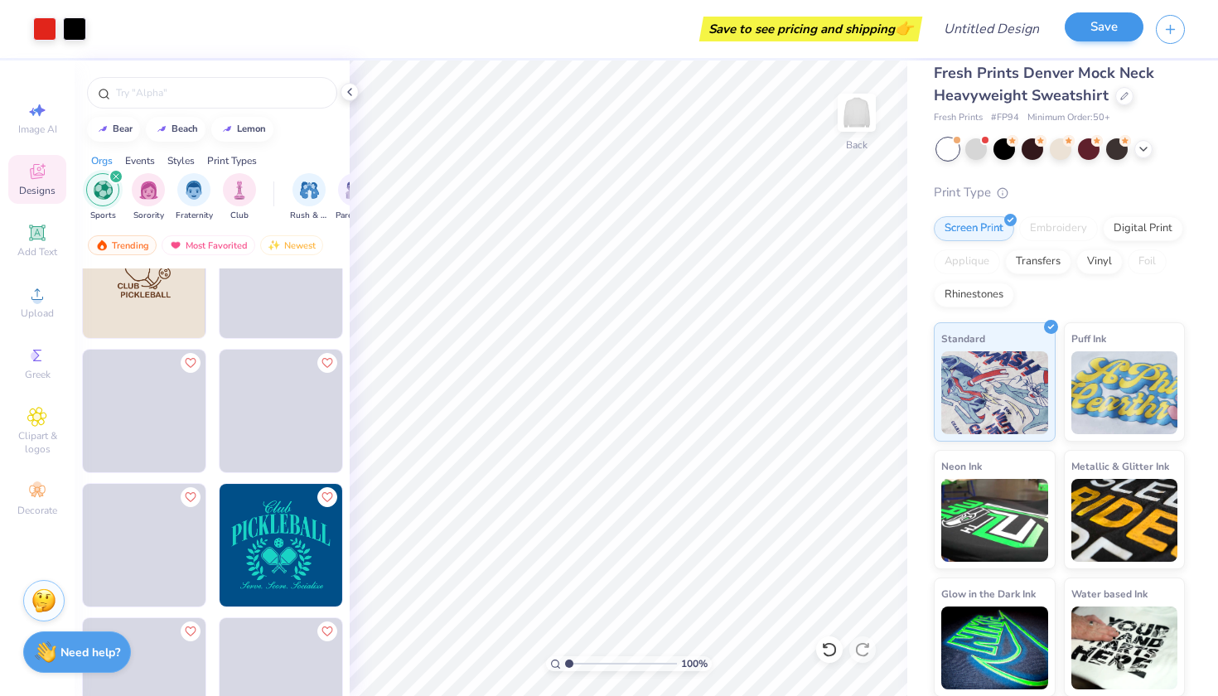
click at [1095, 31] on button "Save" at bounding box center [1103, 26] width 79 height 29
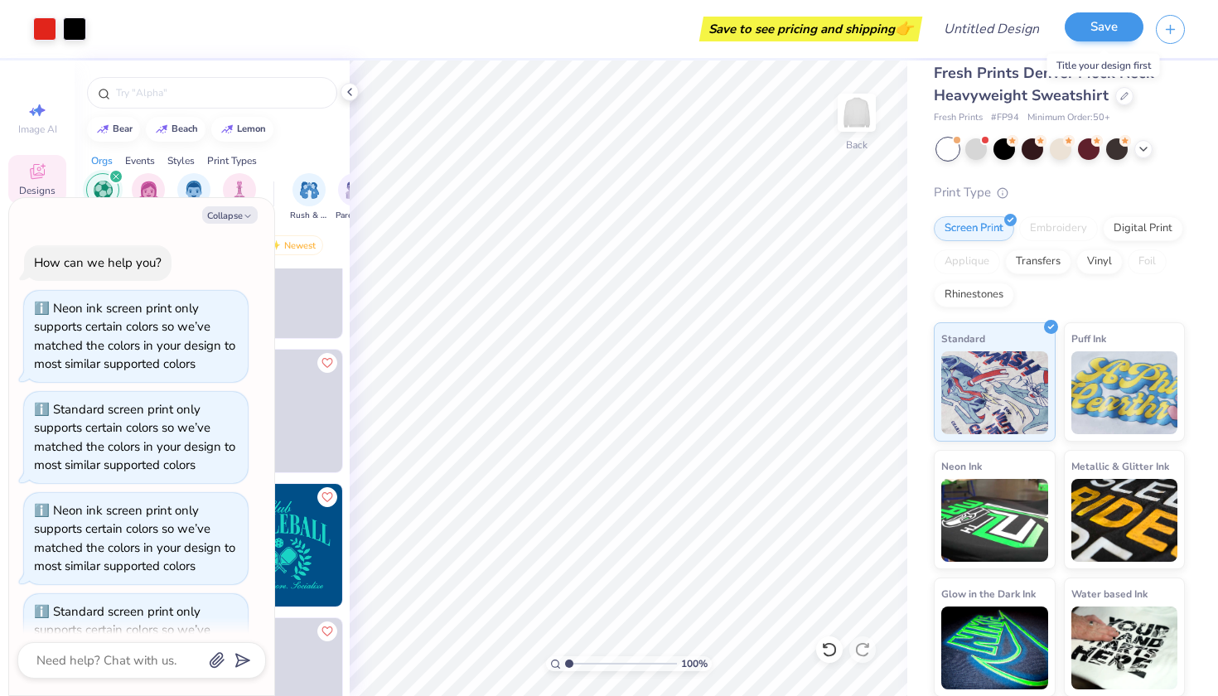
scroll to position [427, 0]
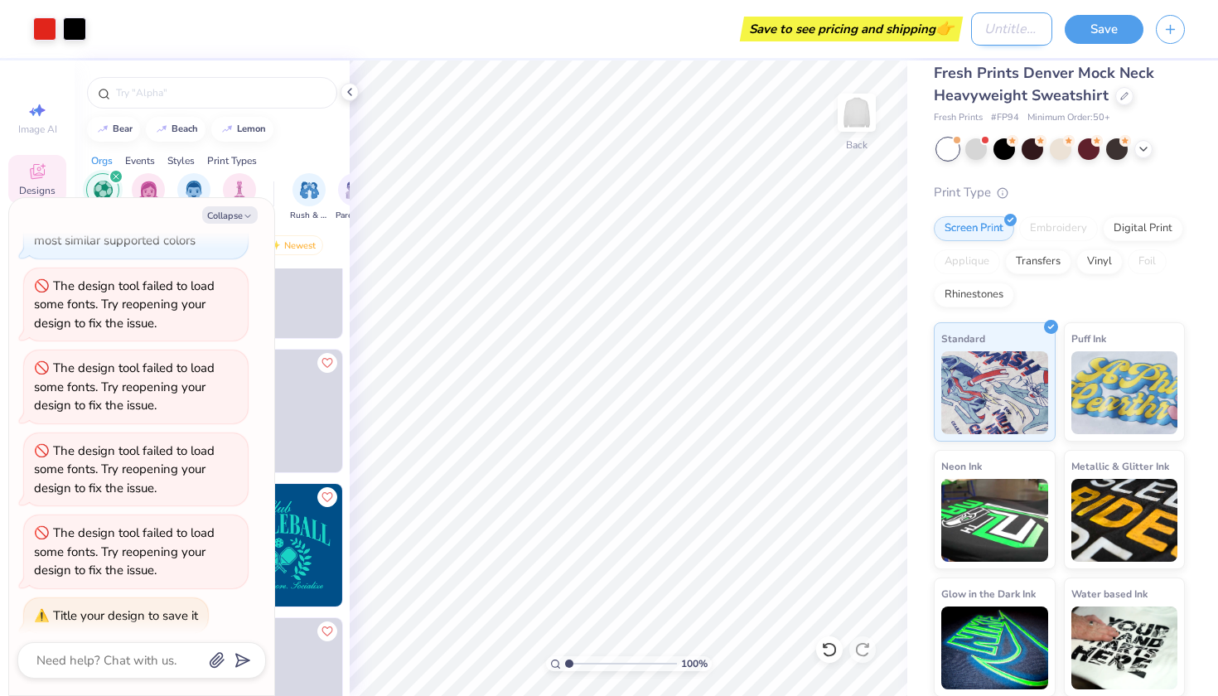
click at [979, 24] on input "Design Title" at bounding box center [1011, 28] width 81 height 33
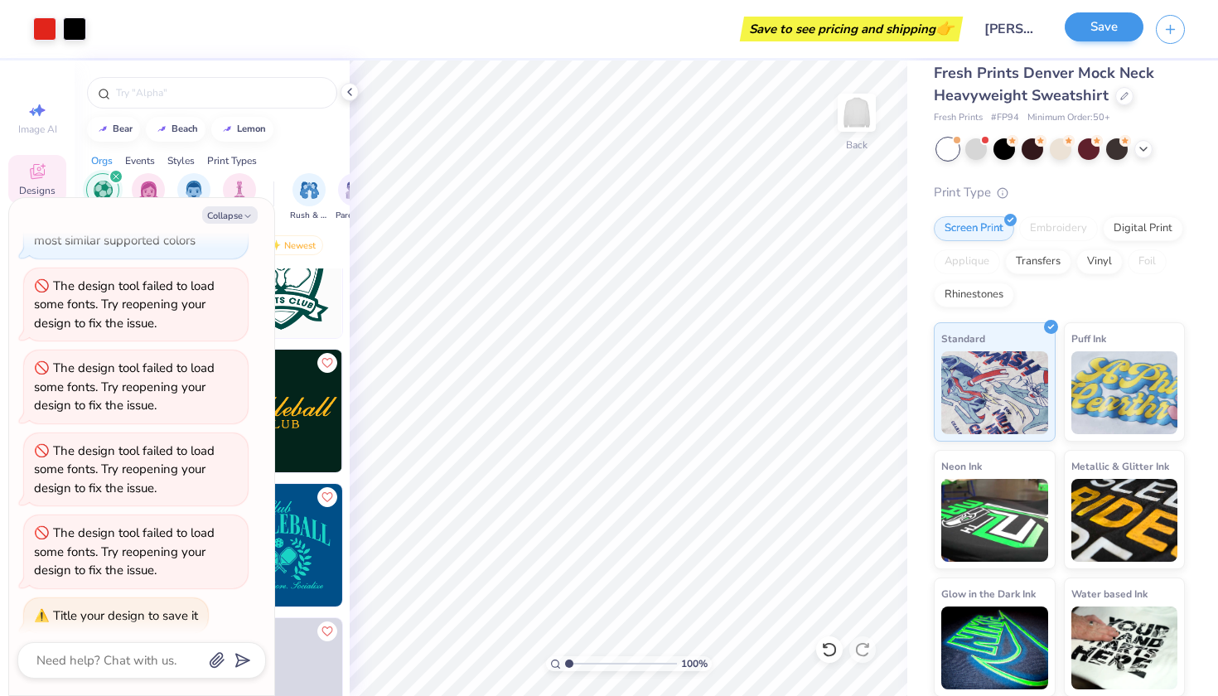
click at [1115, 24] on button "Save" at bounding box center [1103, 26] width 79 height 29
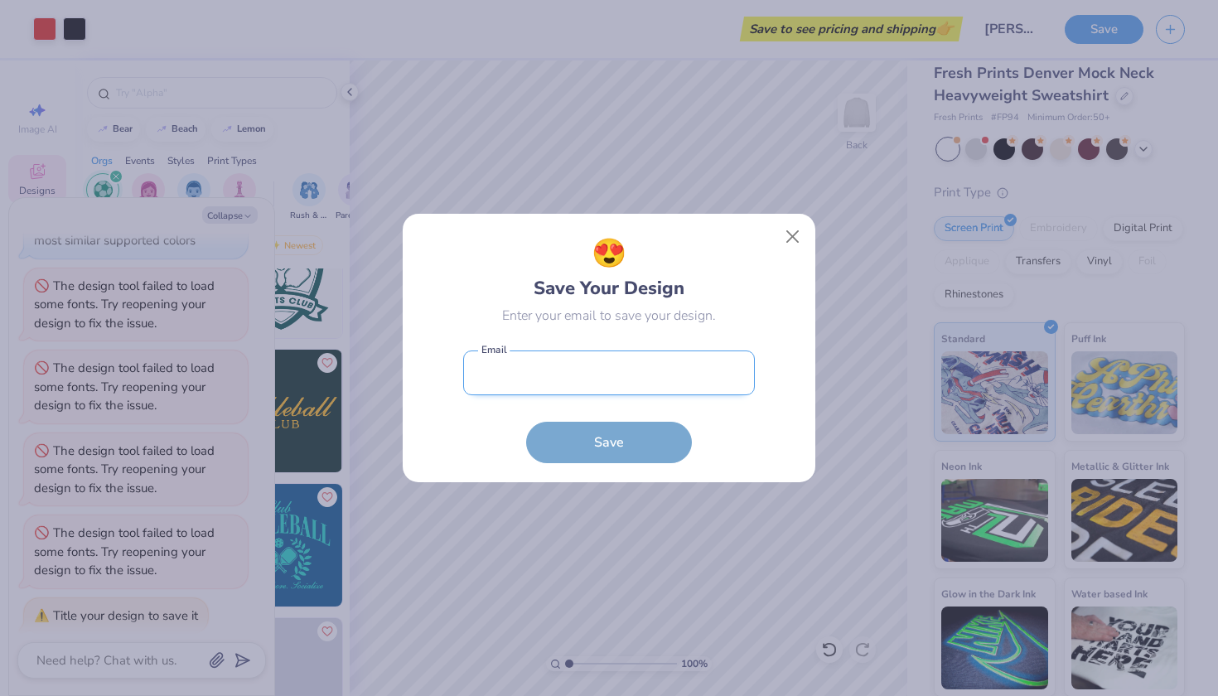
click at [624, 393] on input "email" at bounding box center [609, 373] width 292 height 46
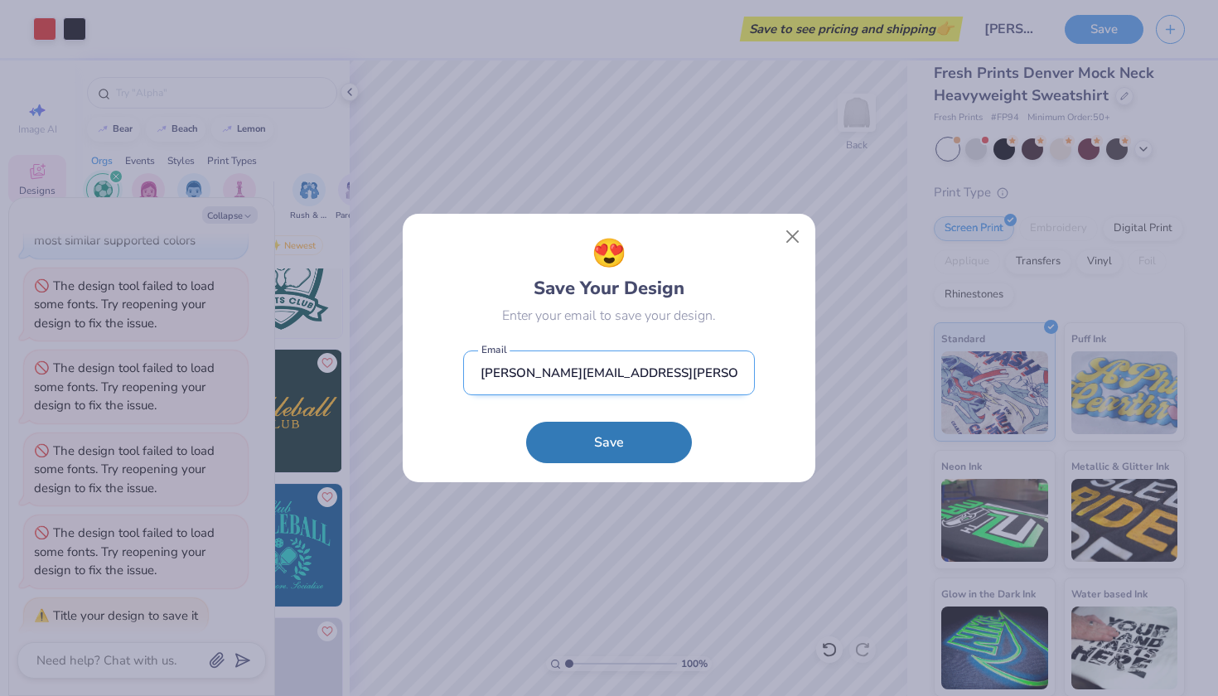
click at [487, 369] on input "[PERSON_NAME][EMAIL_ADDRESS][PERSON_NAME][PERSON_NAME][DOMAIN_NAME]" at bounding box center [609, 373] width 292 height 46
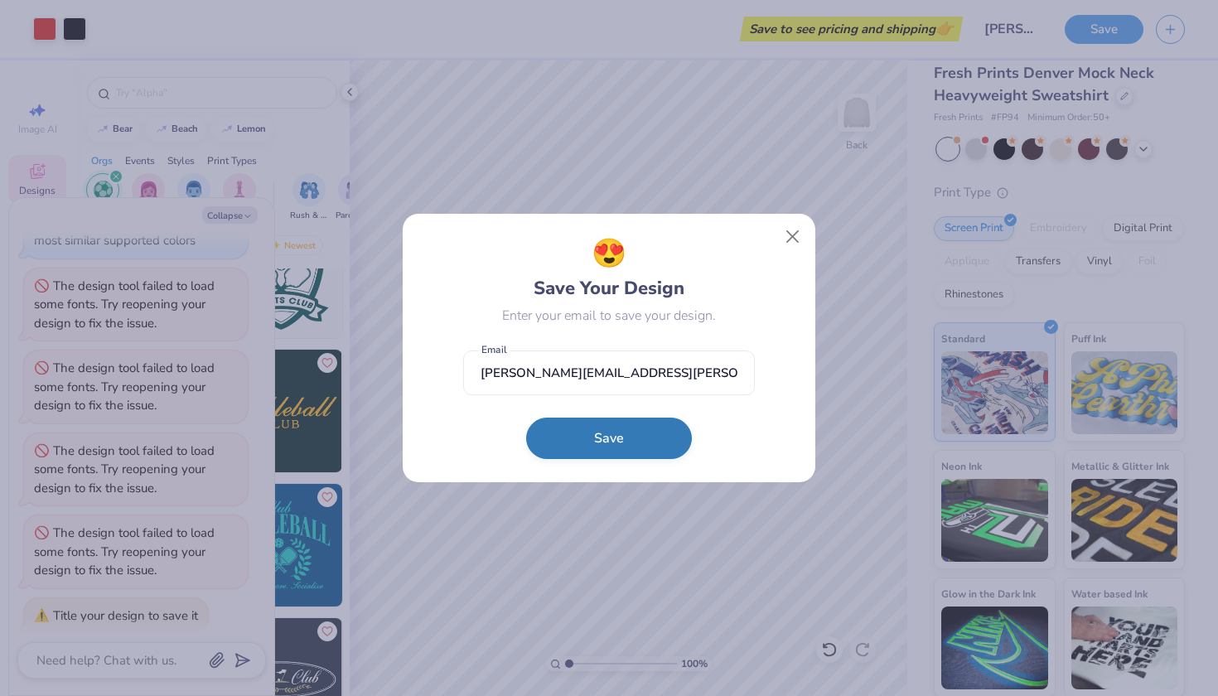
click at [580, 432] on button "Save" at bounding box center [609, 437] width 166 height 41
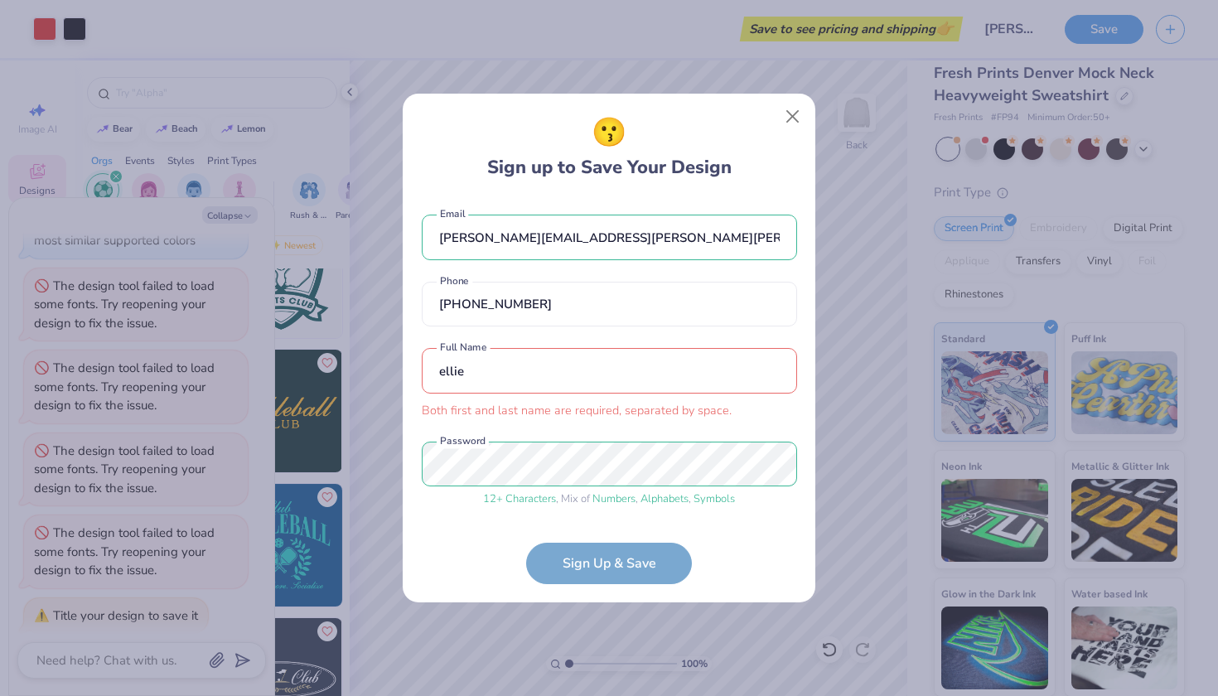
click at [538, 396] on div "[PERSON_NAME] first and last name are required, separated by space. Full Name" at bounding box center [609, 383] width 375 height 71
click at [528, 373] on input "ellie" at bounding box center [609, 371] width 375 height 46
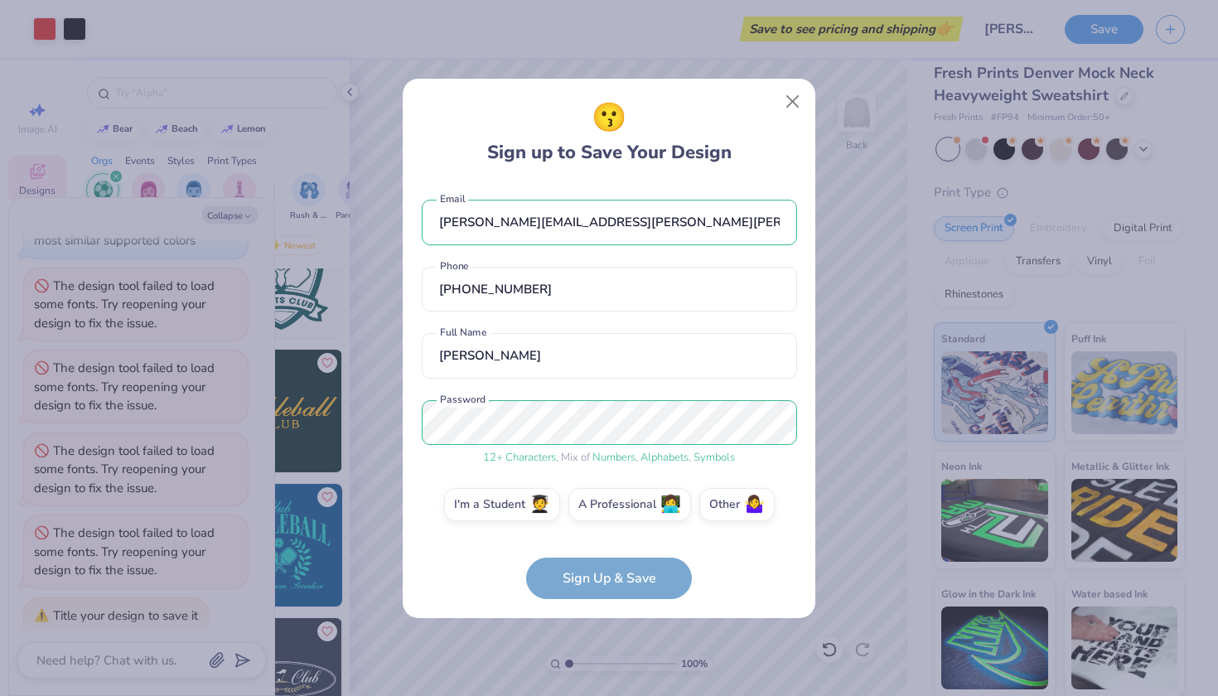
click at [586, 577] on form "[PERSON_NAME][EMAIL_ADDRESS][PERSON_NAME][PERSON_NAME][DOMAIN_NAME] Email [PHON…" at bounding box center [609, 391] width 375 height 416
click at [528, 508] on label "I'm a Student 🧑‍🎓" at bounding box center [502, 501] width 116 height 33
click at [604, 508] on input "I'm a Student 🧑‍🎓" at bounding box center [609, 508] width 11 height 11
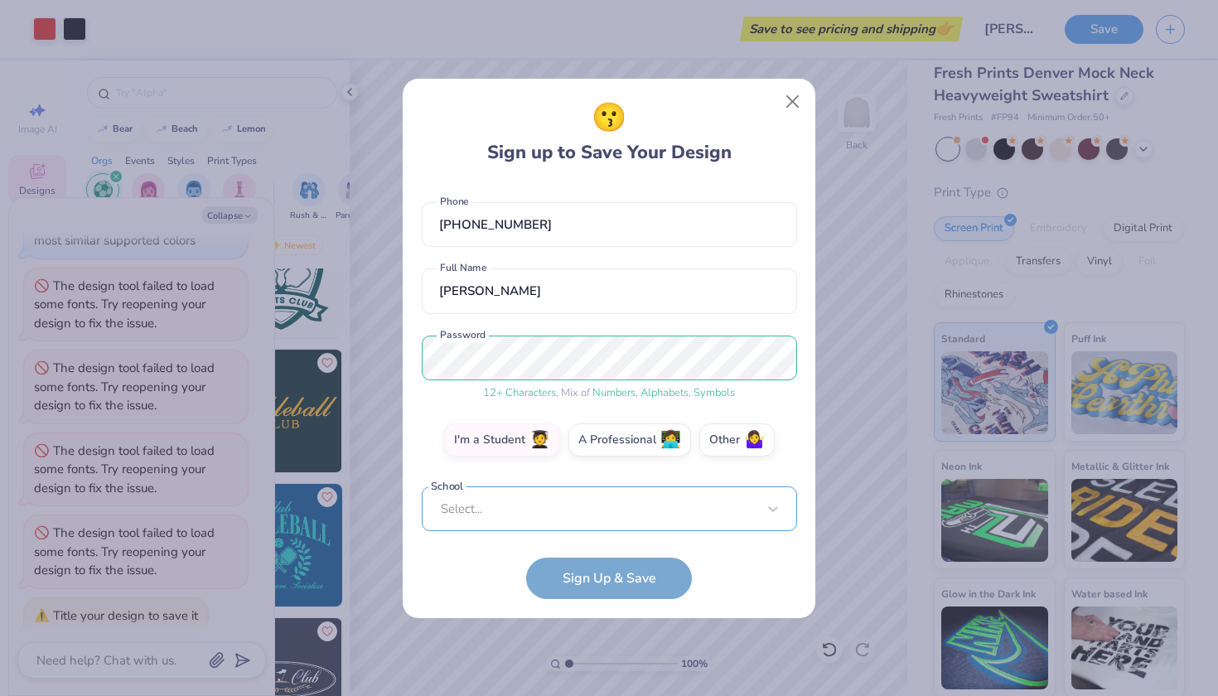
click at [599, 498] on div "Select..." at bounding box center [609, 509] width 375 height 46
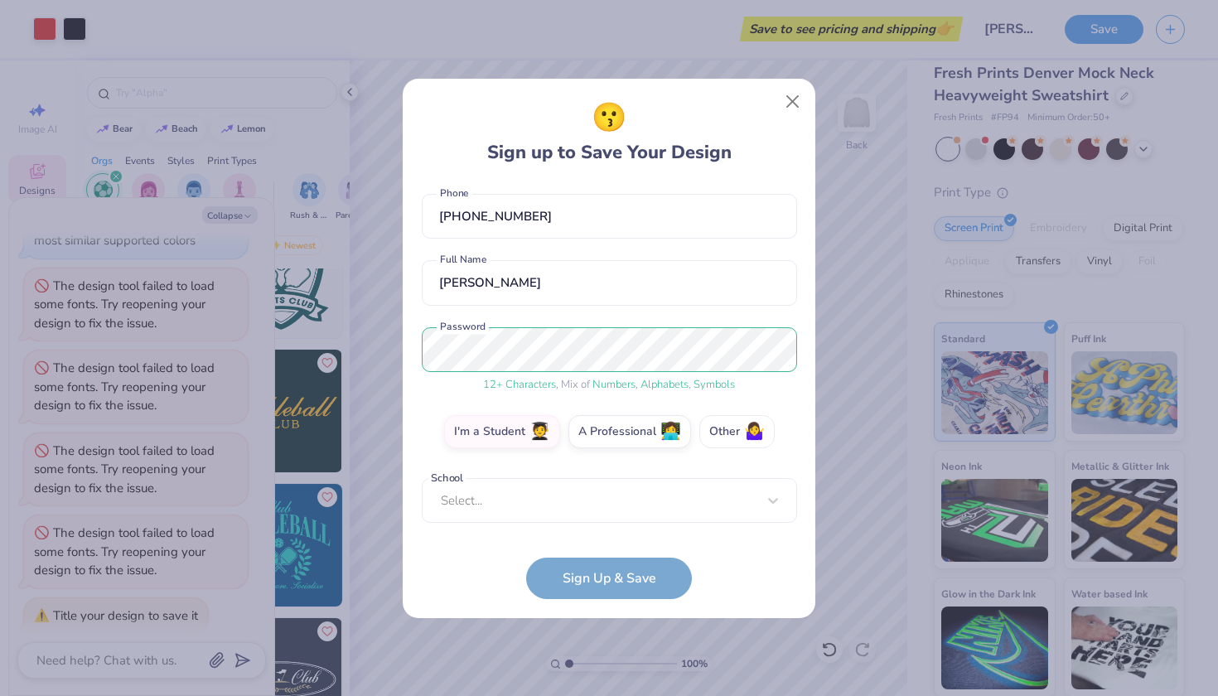
scroll to position [73, 0]
click at [718, 249] on div "[PERSON_NAME][EMAIL_ADDRESS][PERSON_NAME][PERSON_NAME][DOMAIN_NAME] Email [PHON…" at bounding box center [609, 357] width 375 height 348
click at [727, 427] on label "Other 🤷‍♀️" at bounding box center [736, 429] width 75 height 33
click at [615, 503] on input "Other 🤷‍♀️" at bounding box center [609, 508] width 11 height 11
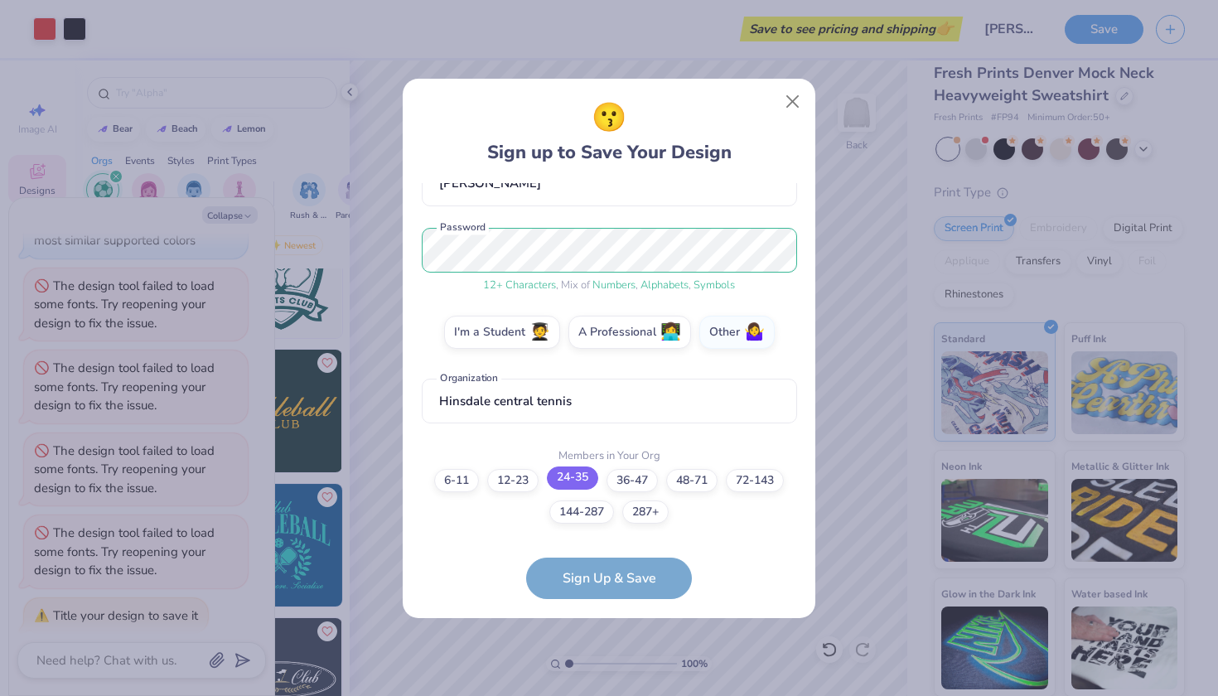
click at [583, 485] on label "24-35" at bounding box center [572, 477] width 51 height 23
click at [604, 663] on input "24-35" at bounding box center [609, 668] width 11 height 11
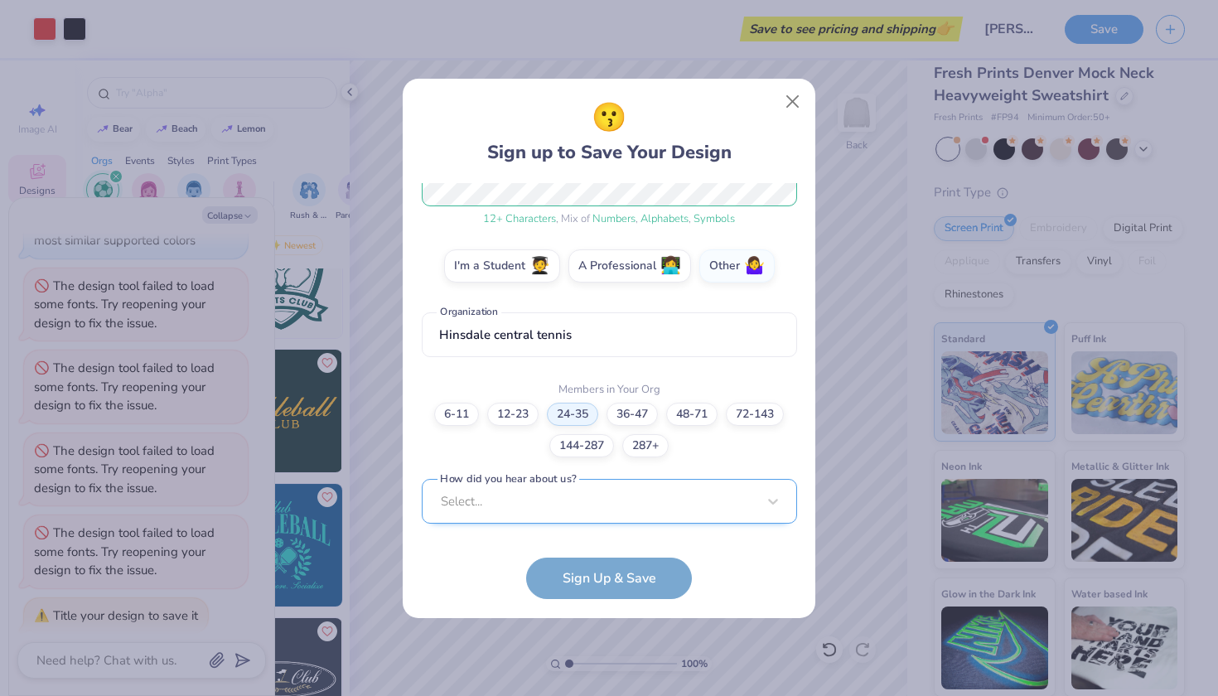
scroll to position [487, 0]
click at [572, 515] on div "Select..." at bounding box center [609, 501] width 375 height 46
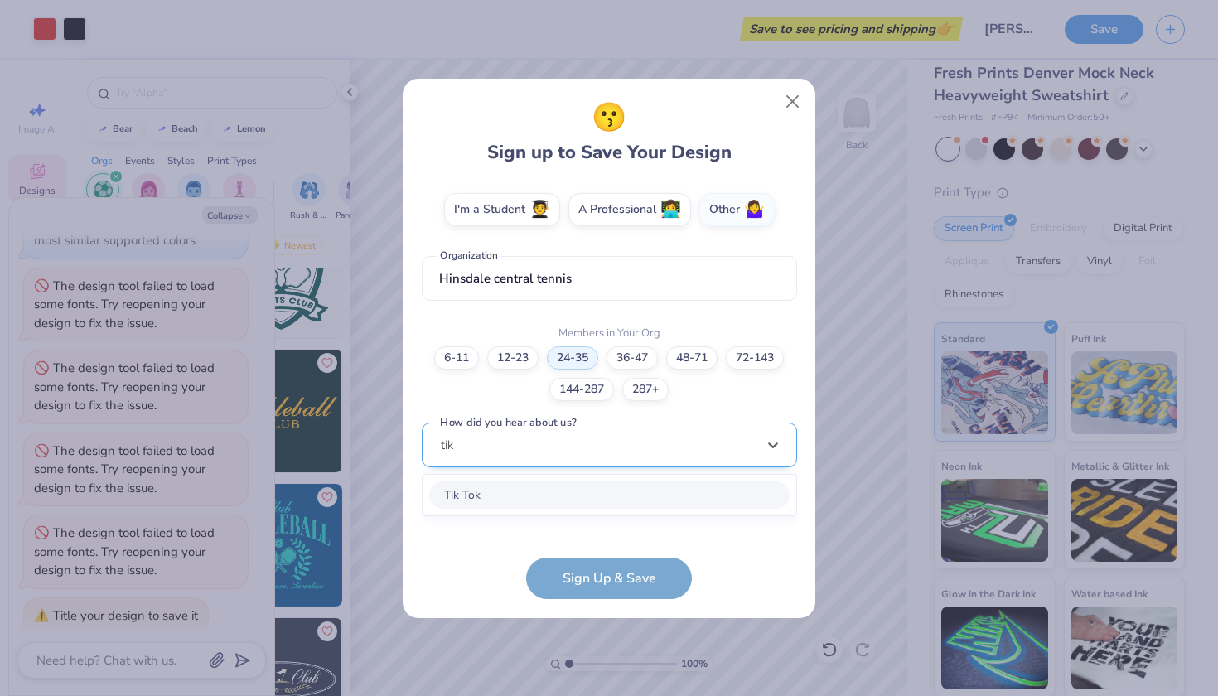
scroll to position [294, 0]
click at [541, 495] on div "Tik Tok" at bounding box center [609, 495] width 360 height 27
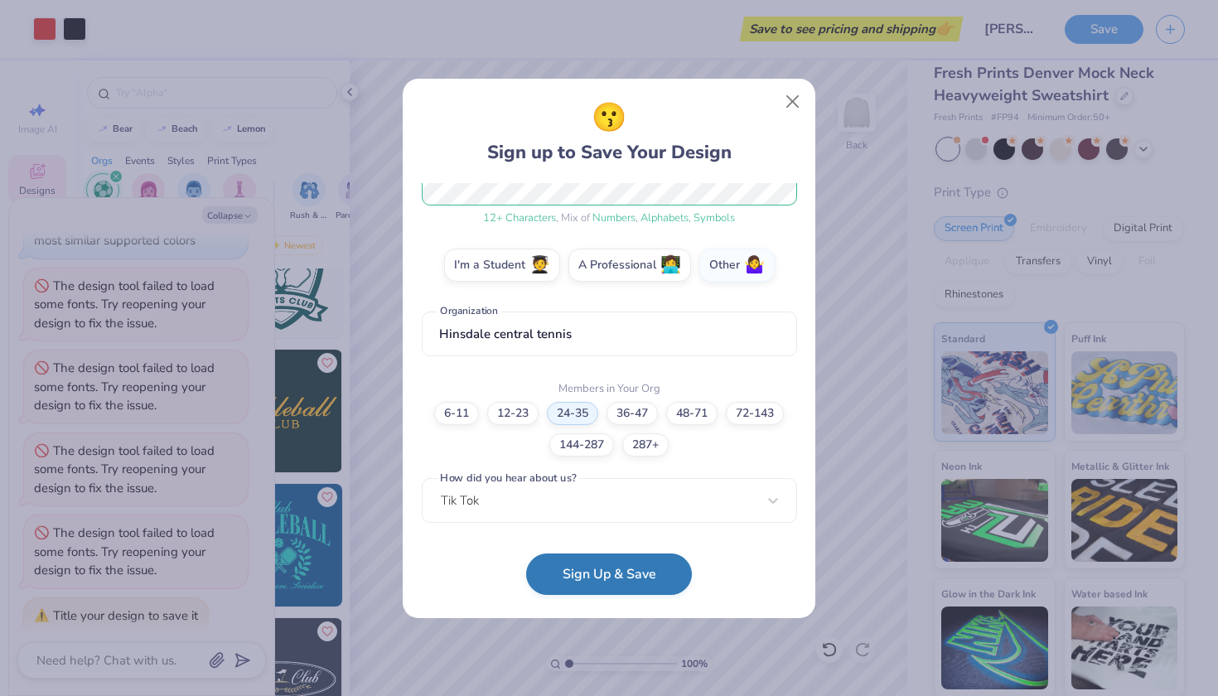
click at [574, 574] on button "Sign Up & Save" at bounding box center [609, 573] width 166 height 41
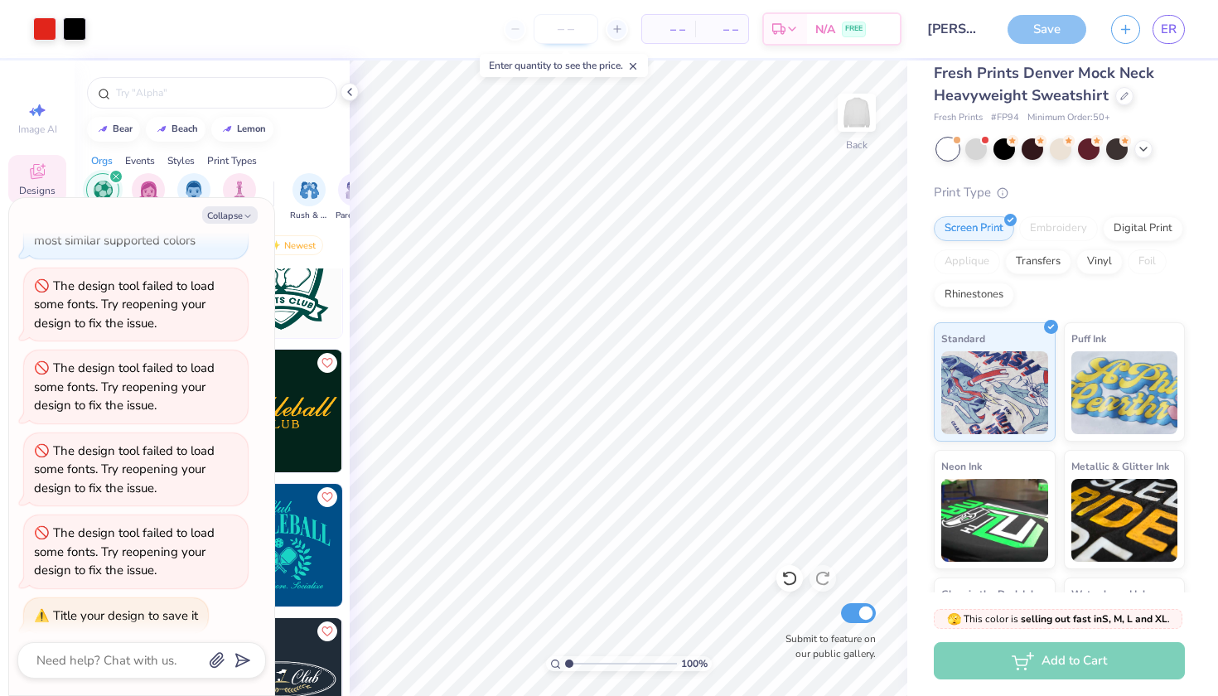
click at [569, 36] on input "number" at bounding box center [565, 29] width 65 height 30
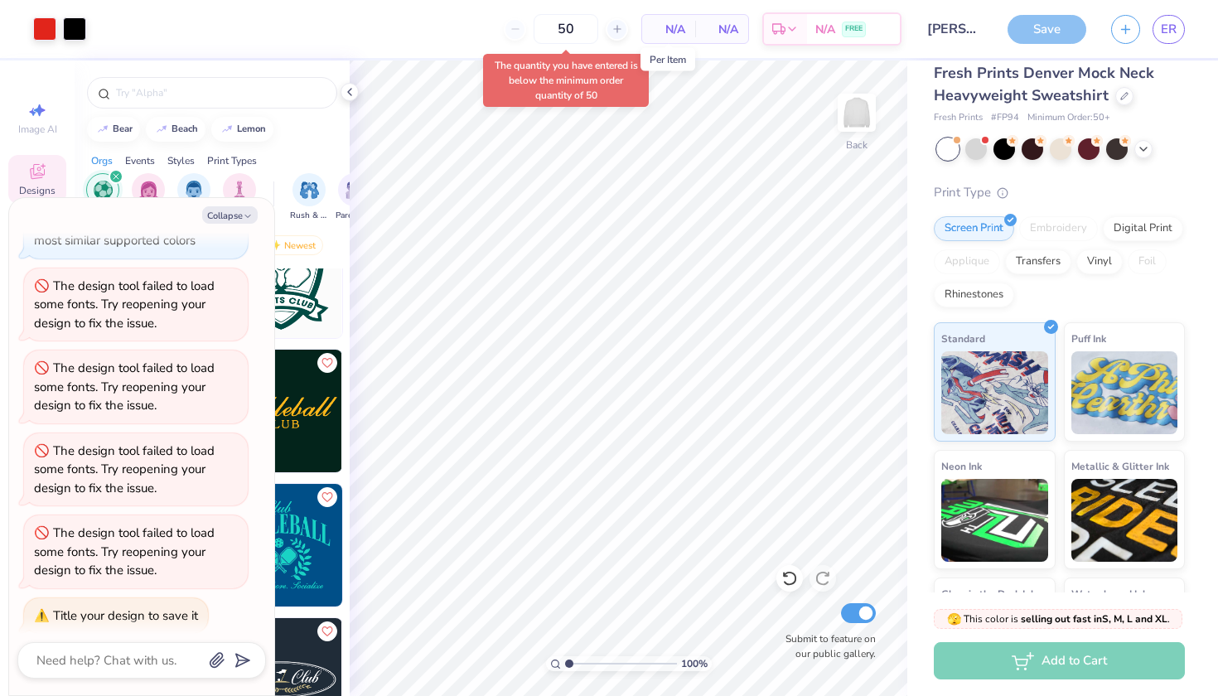
click at [680, 27] on span "N/A" at bounding box center [668, 29] width 33 height 17
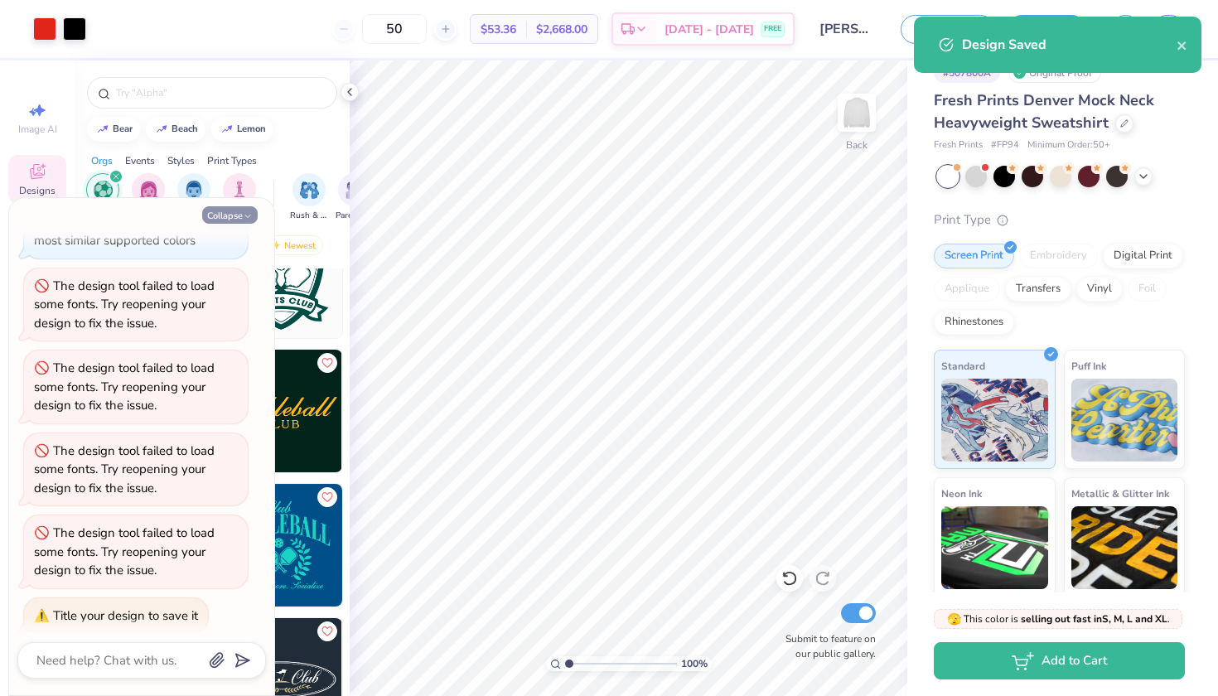
click at [225, 216] on button "Collapse" at bounding box center [230, 214] width 56 height 17
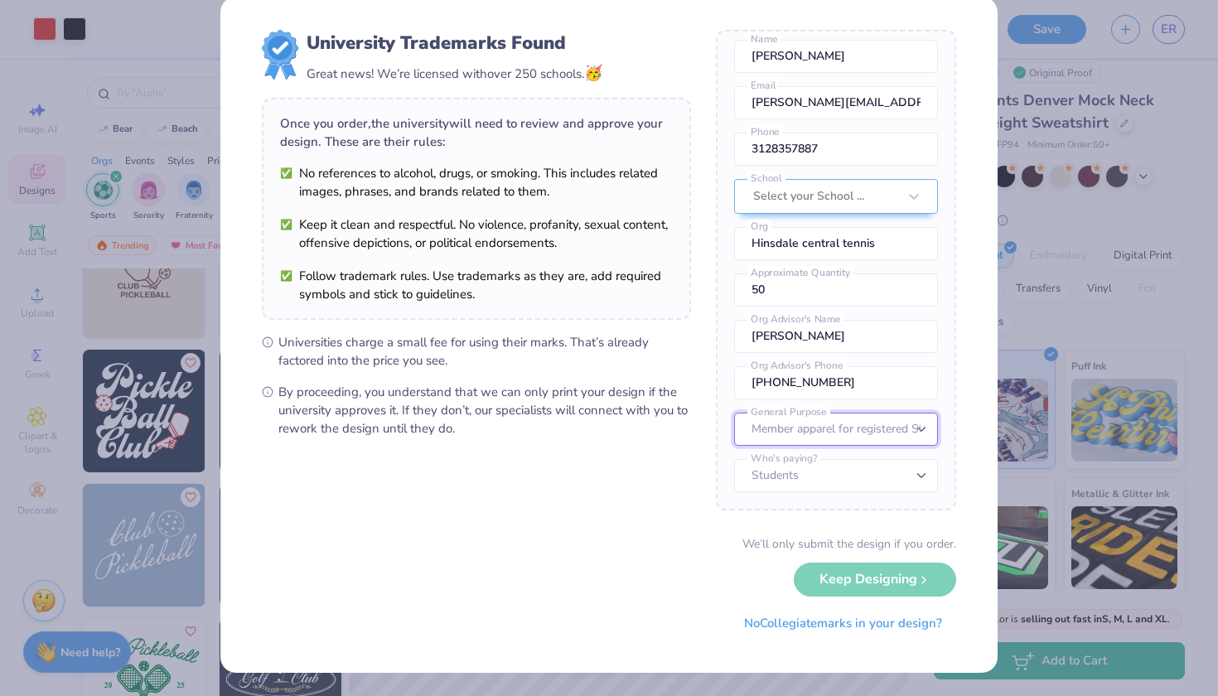
scroll to position [25, 0]
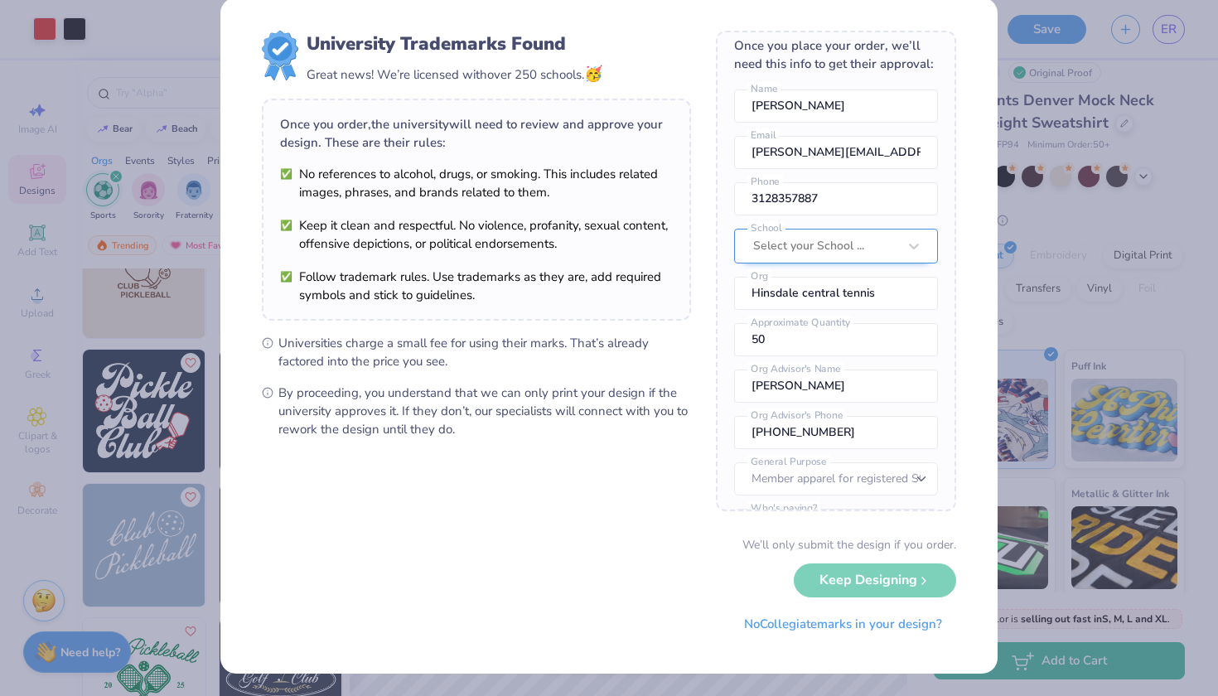
click at [863, 239] on div "Select your School ..." at bounding box center [836, 246] width 204 height 35
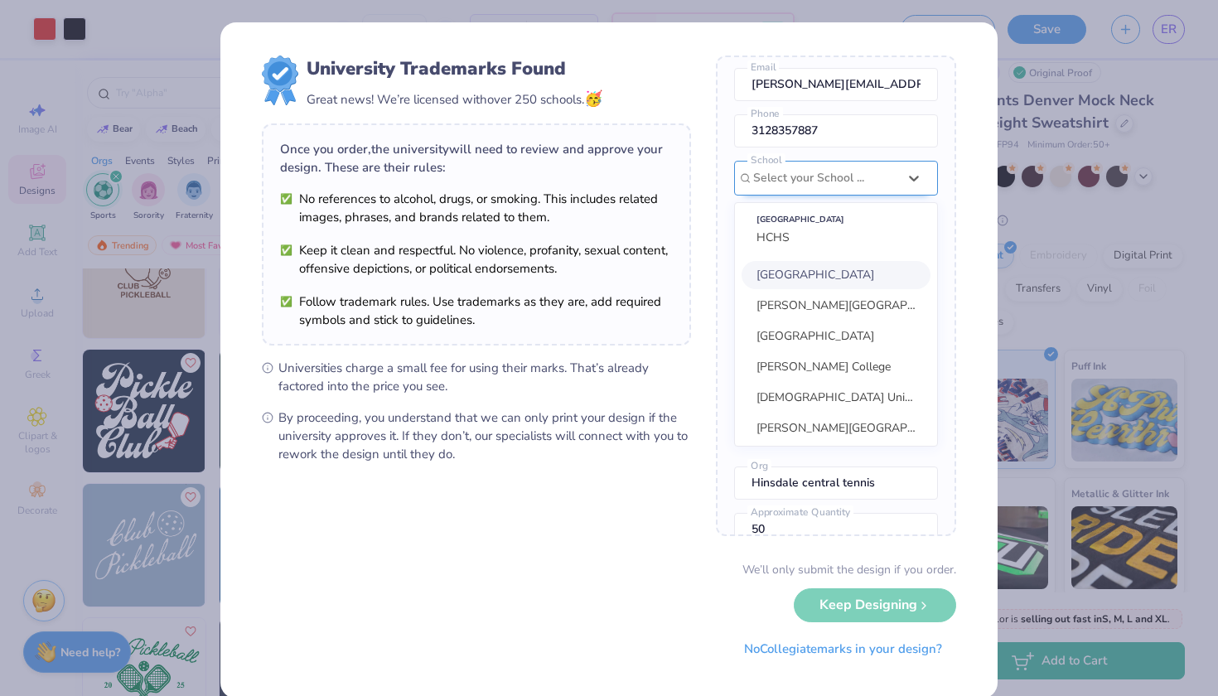
scroll to position [113, 0]
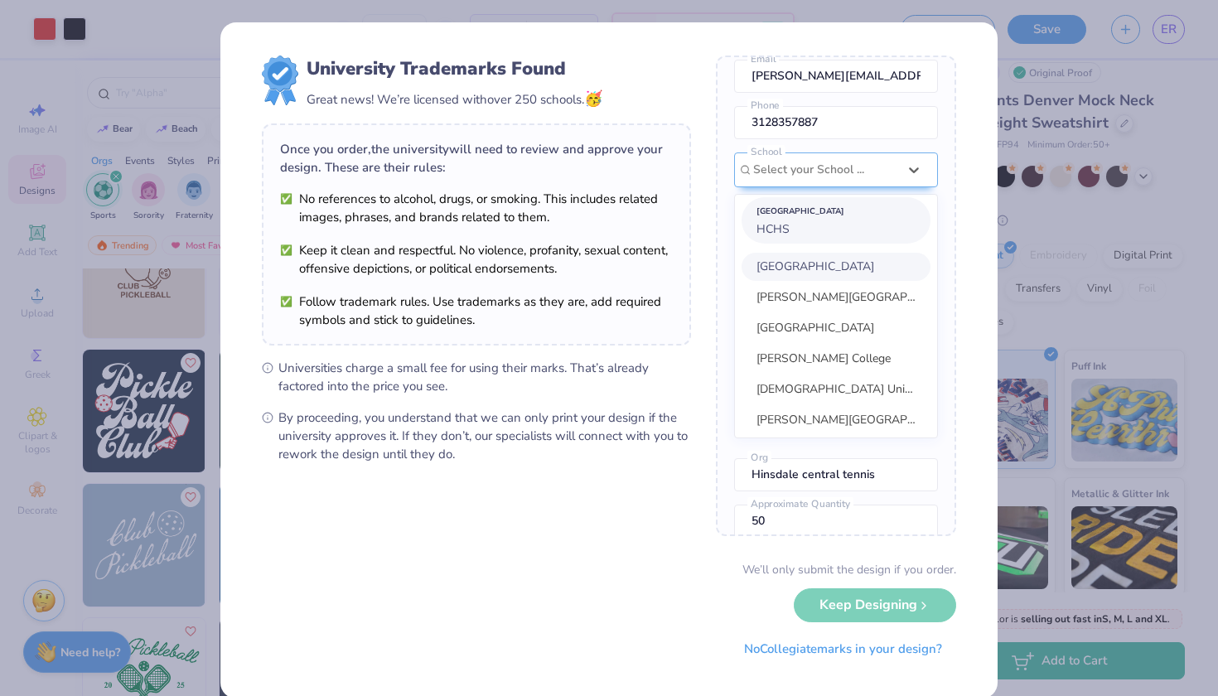
click at [861, 217] on div "[GEOGRAPHIC_DATA]" at bounding box center [835, 211] width 159 height 18
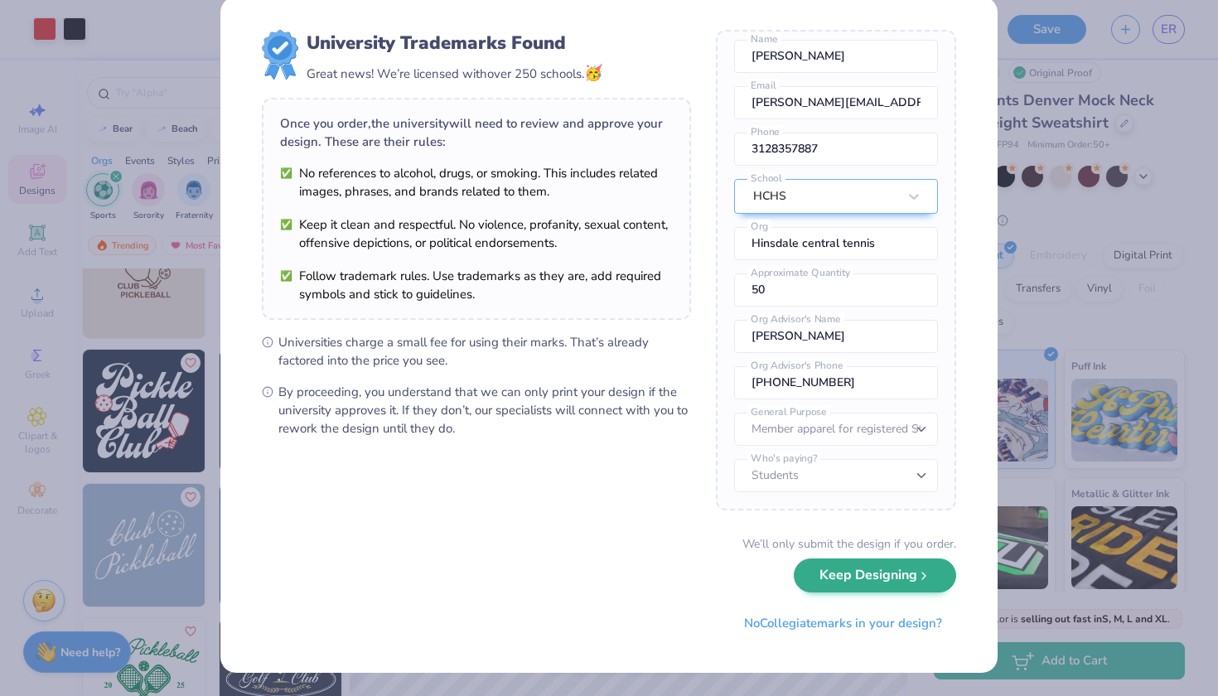
scroll to position [25, 0]
click at [861, 575] on button "Keep Designing" at bounding box center [875, 576] width 162 height 34
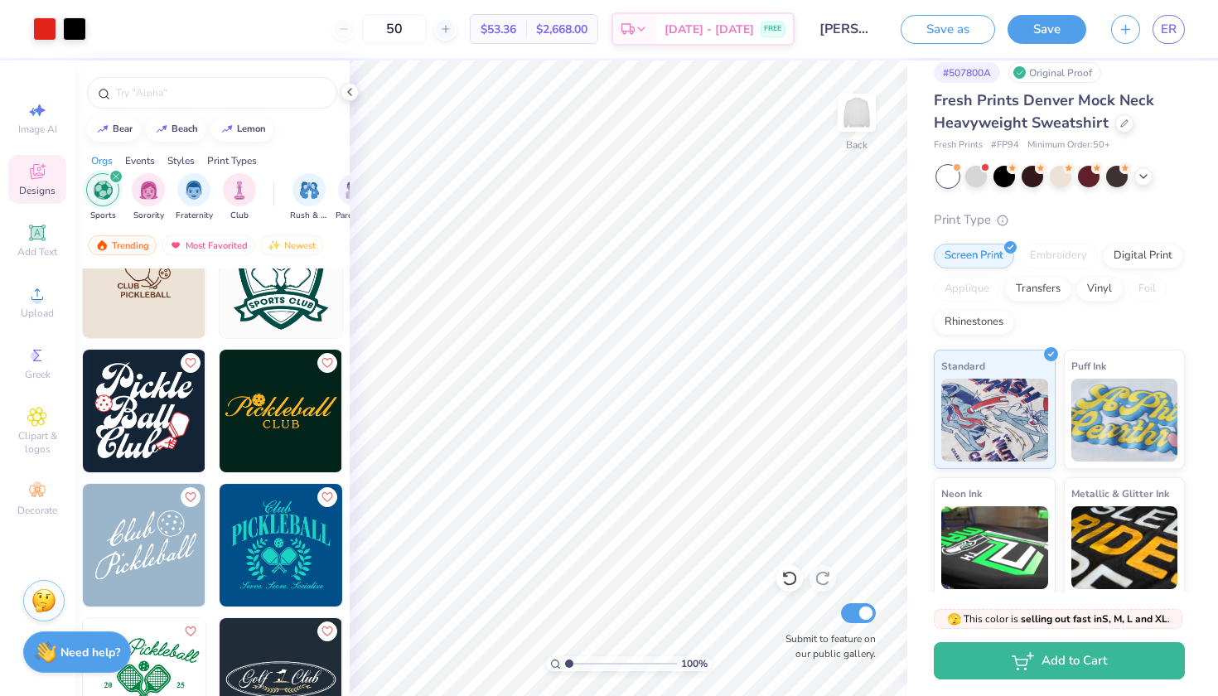
scroll to position [0, 0]
click at [367, 32] on div "50" at bounding box center [394, 29] width 124 height 30
